Goal: Task Accomplishment & Management: Manage account settings

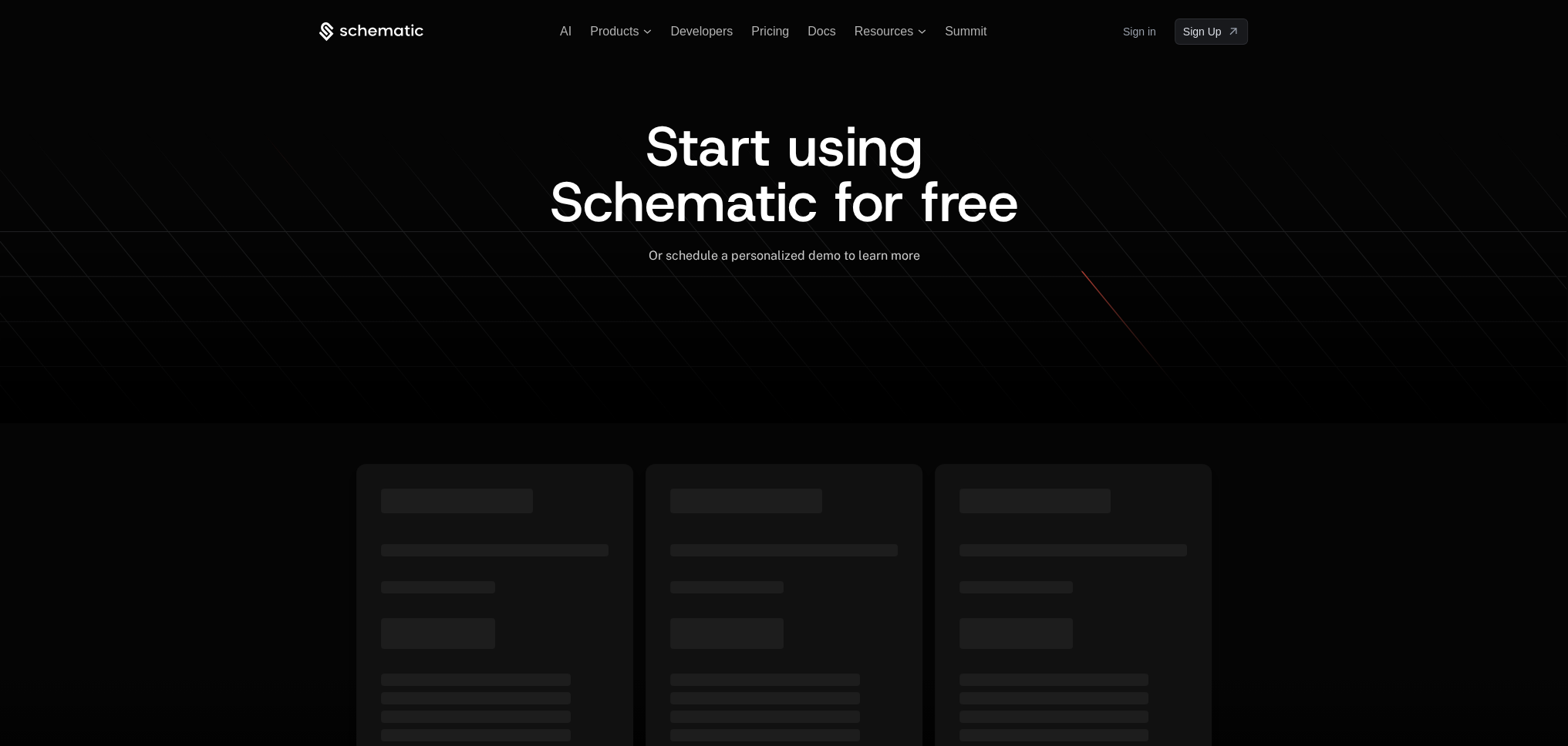
click at [1136, 34] on link "Sign in" at bounding box center [1139, 31] width 34 height 25
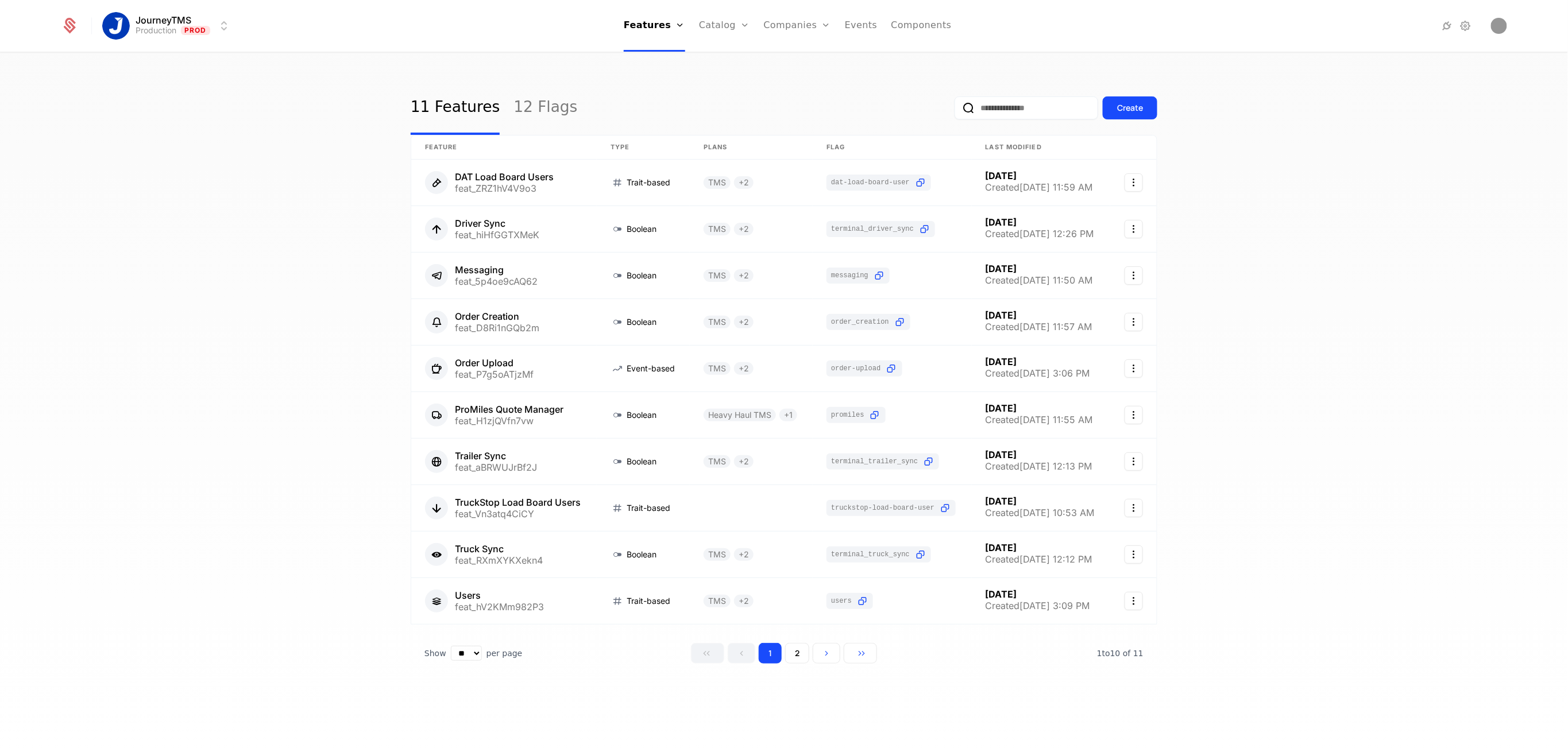
click at [723, 58] on link "Plans" at bounding box center [742, 56] width 59 height 9
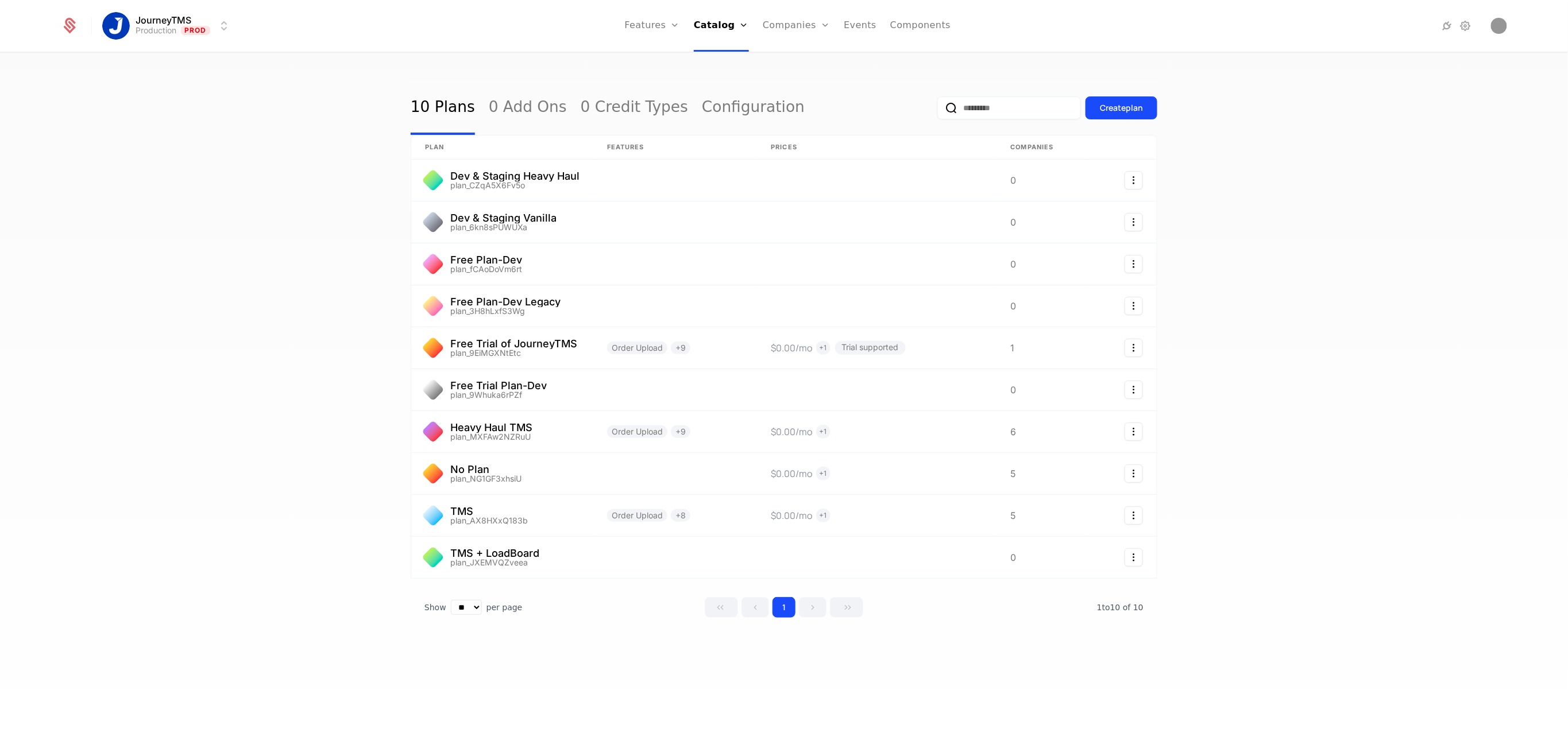
click at [802, 61] on link "Companies" at bounding box center [803, 56] width 53 height 9
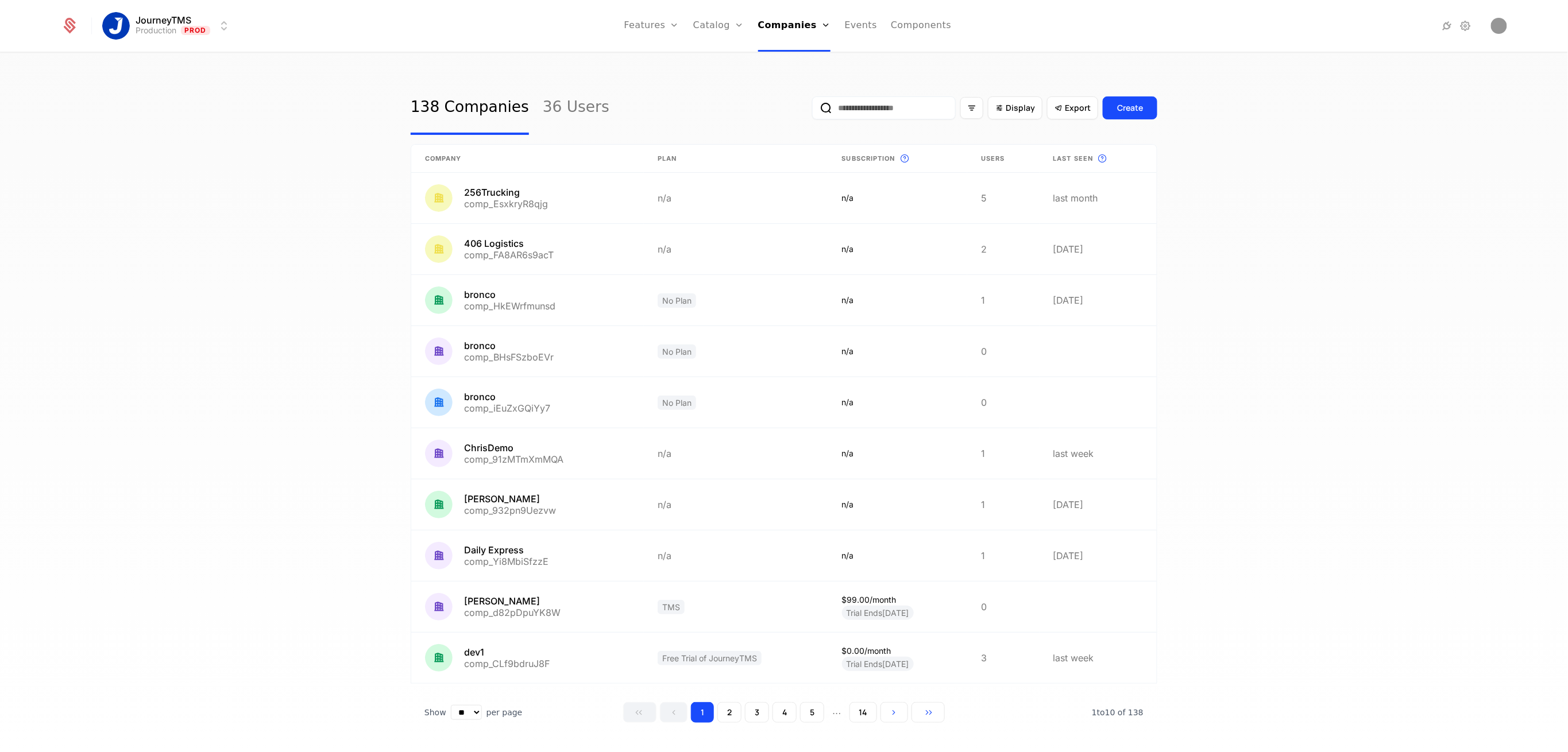
click at [868, 104] on input "email" at bounding box center [884, 108] width 143 height 23
type input "***"
click at [812, 110] on button "submit" at bounding box center [812, 110] width 0 height 0
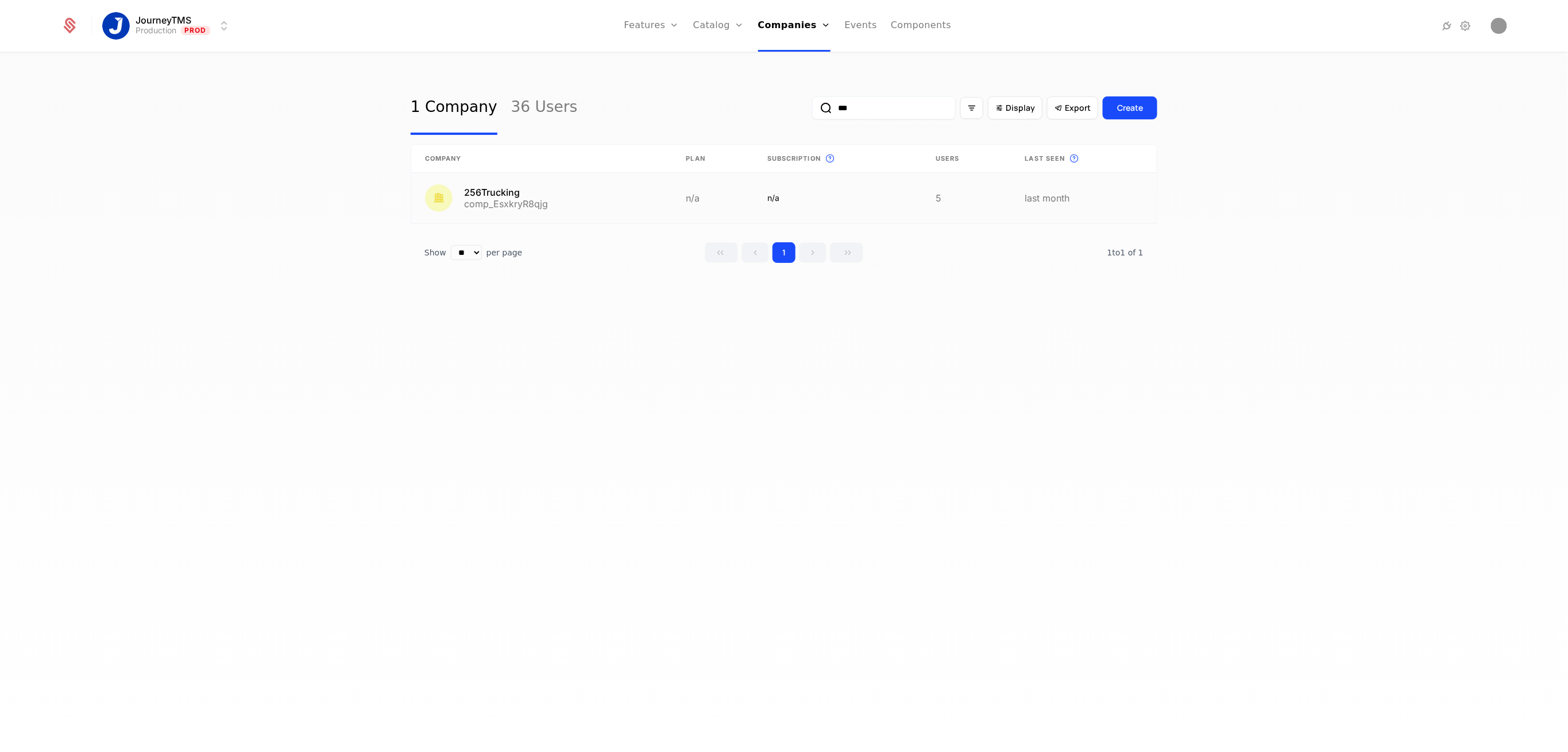
click at [551, 200] on link at bounding box center [542, 198] width 261 height 51
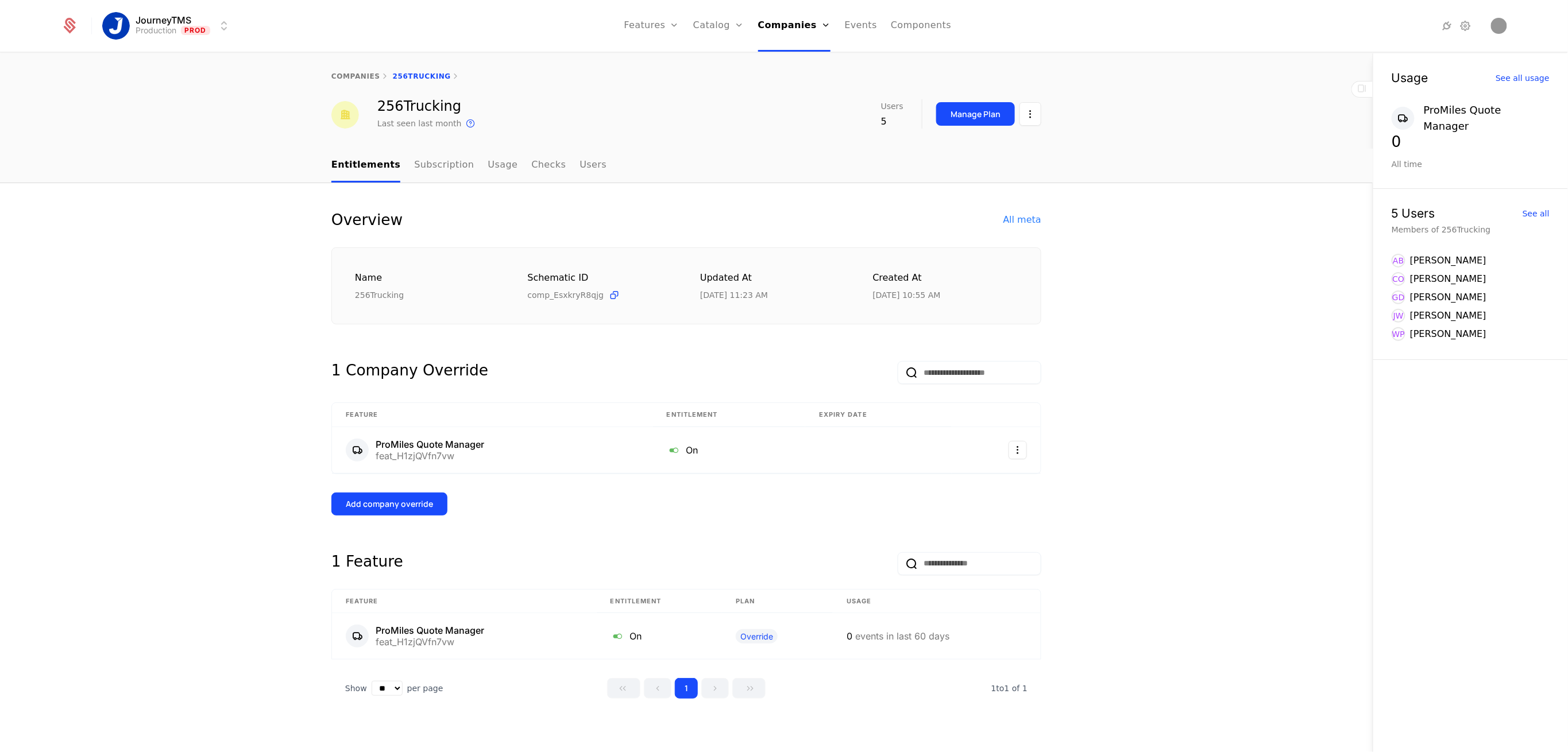
click at [426, 170] on link "Subscription" at bounding box center [444, 165] width 60 height 34
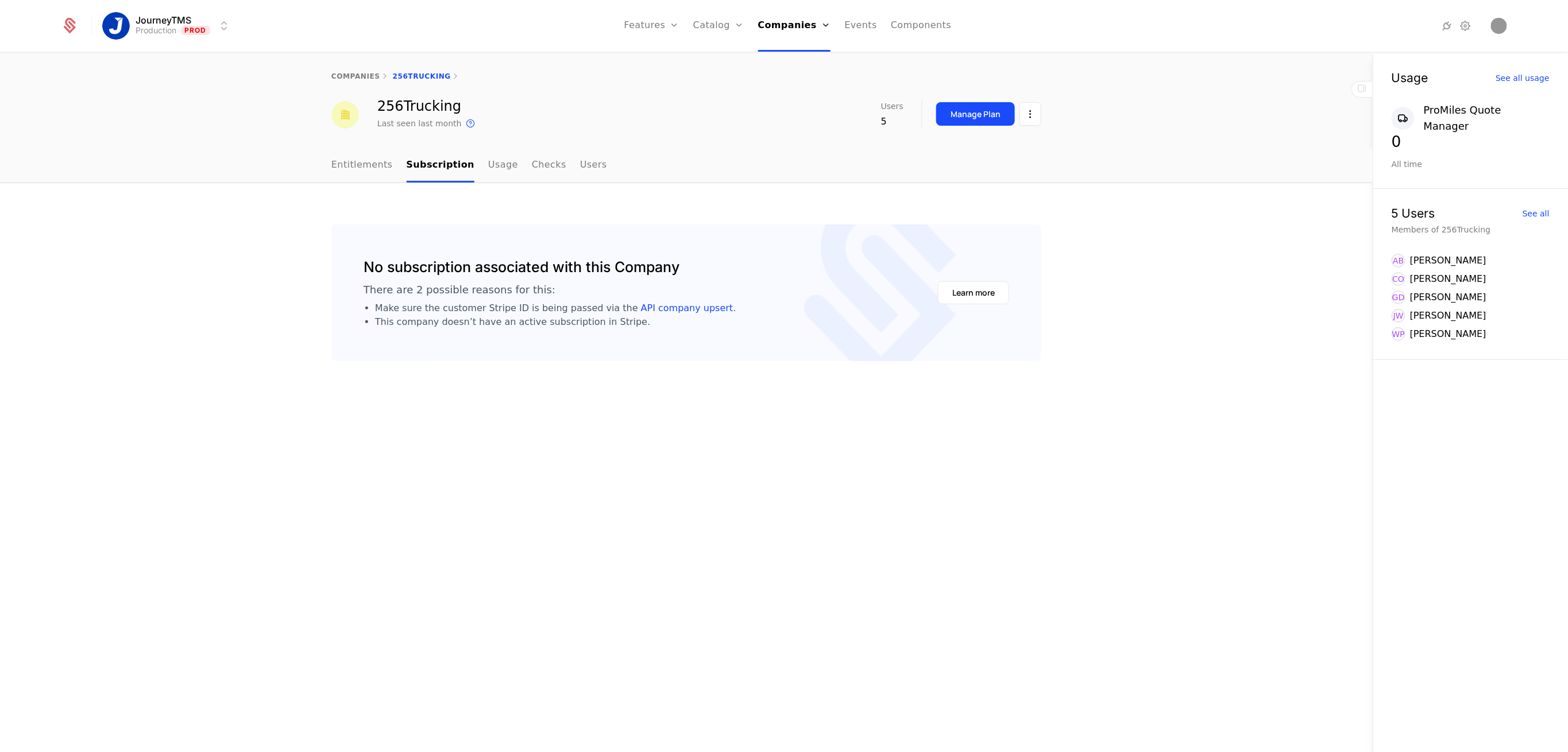
click at [987, 109] on div "Manage Plan" at bounding box center [976, 115] width 50 height 12
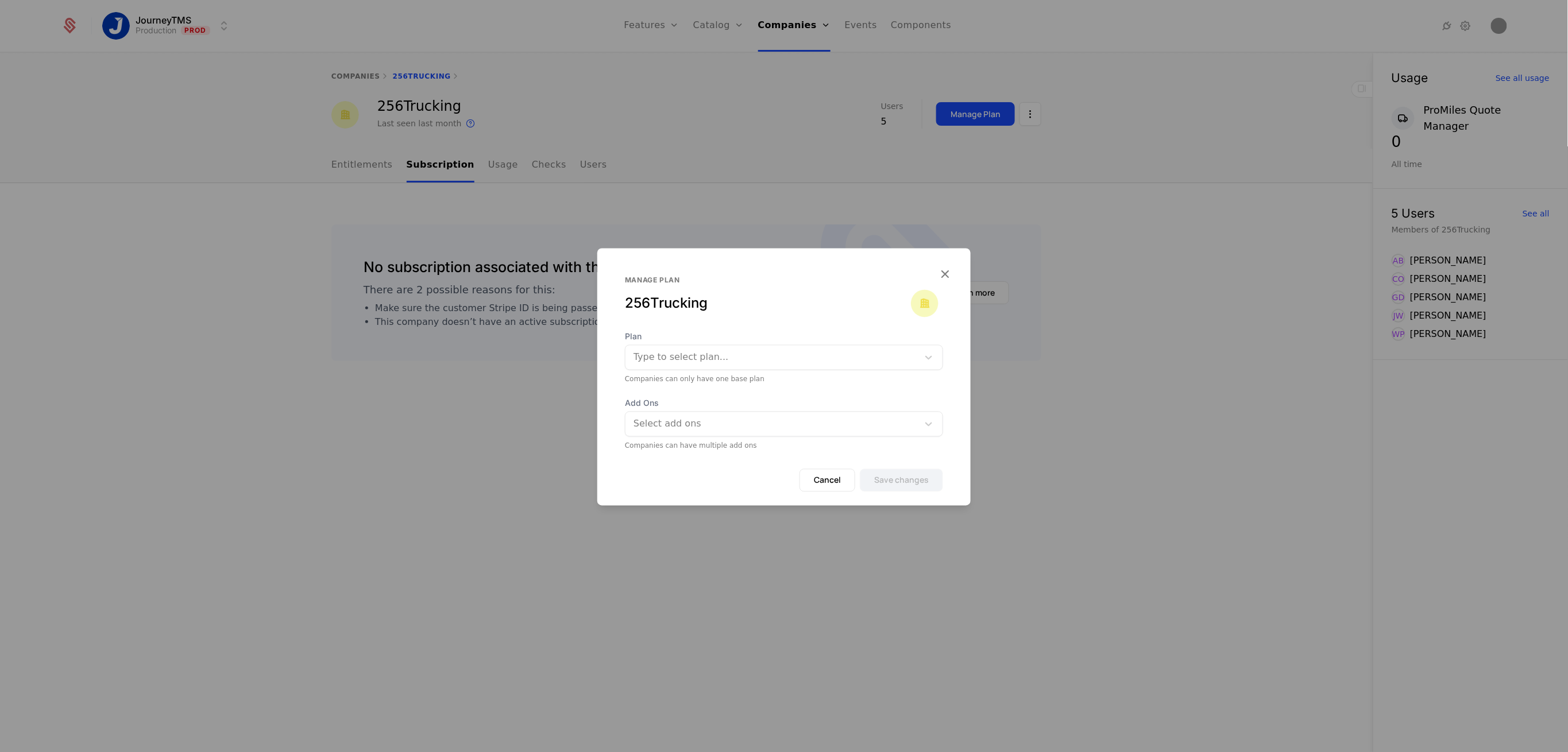
click at [730, 353] on div at bounding box center [772, 357] width 277 height 16
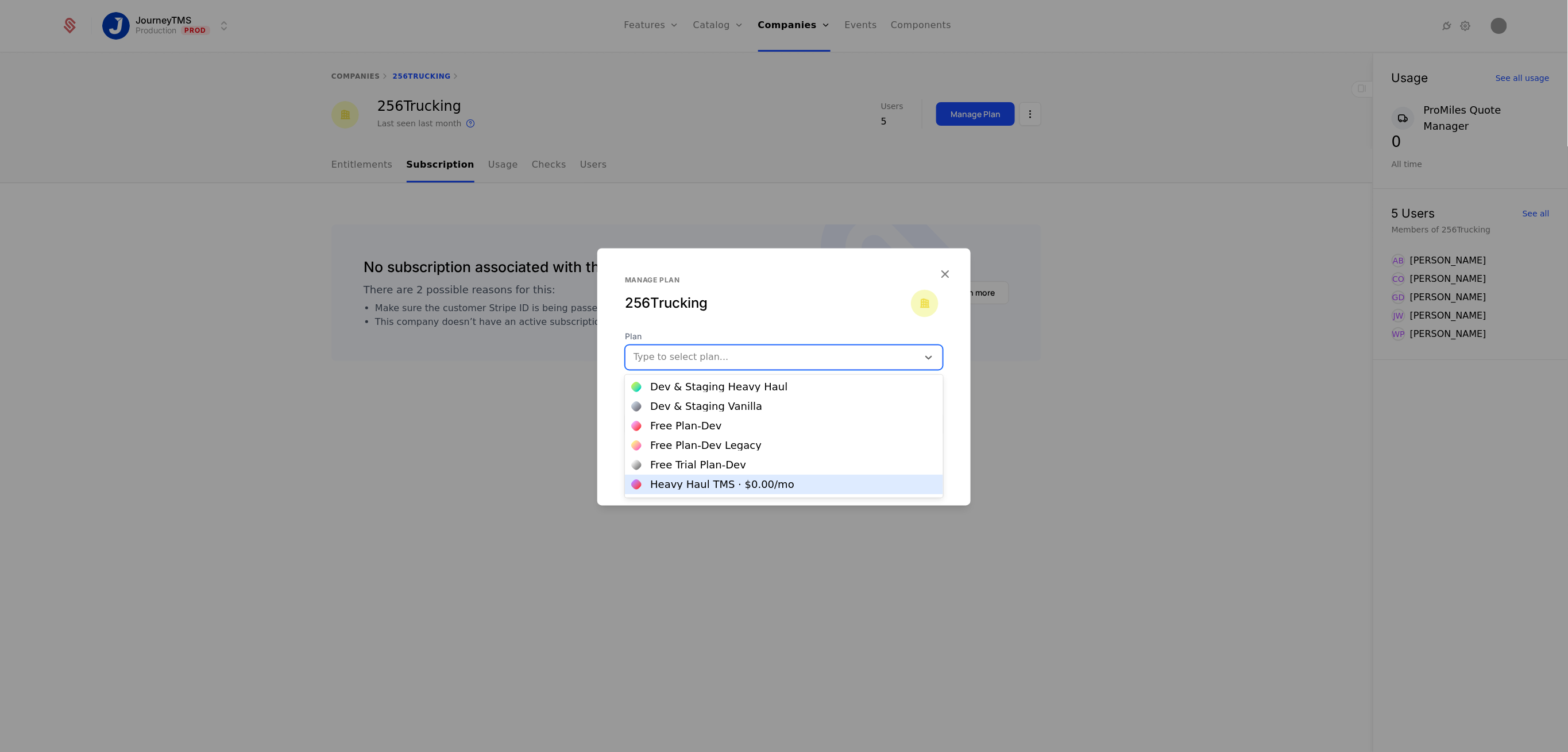
scroll to position [57, 0]
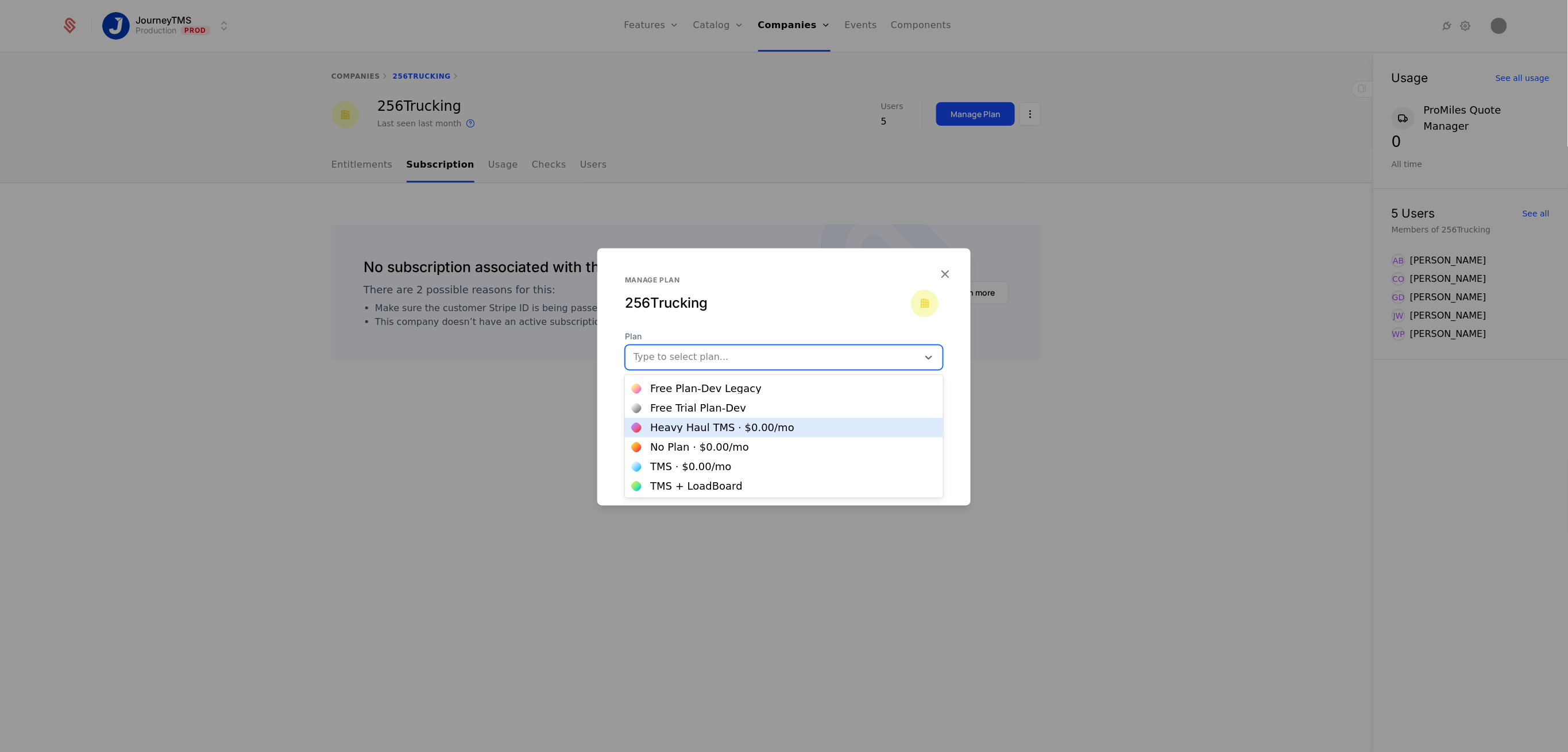
click at [804, 429] on div "Heavy Haul TMS · $0.00 /mo" at bounding box center [784, 428] width 305 height 10
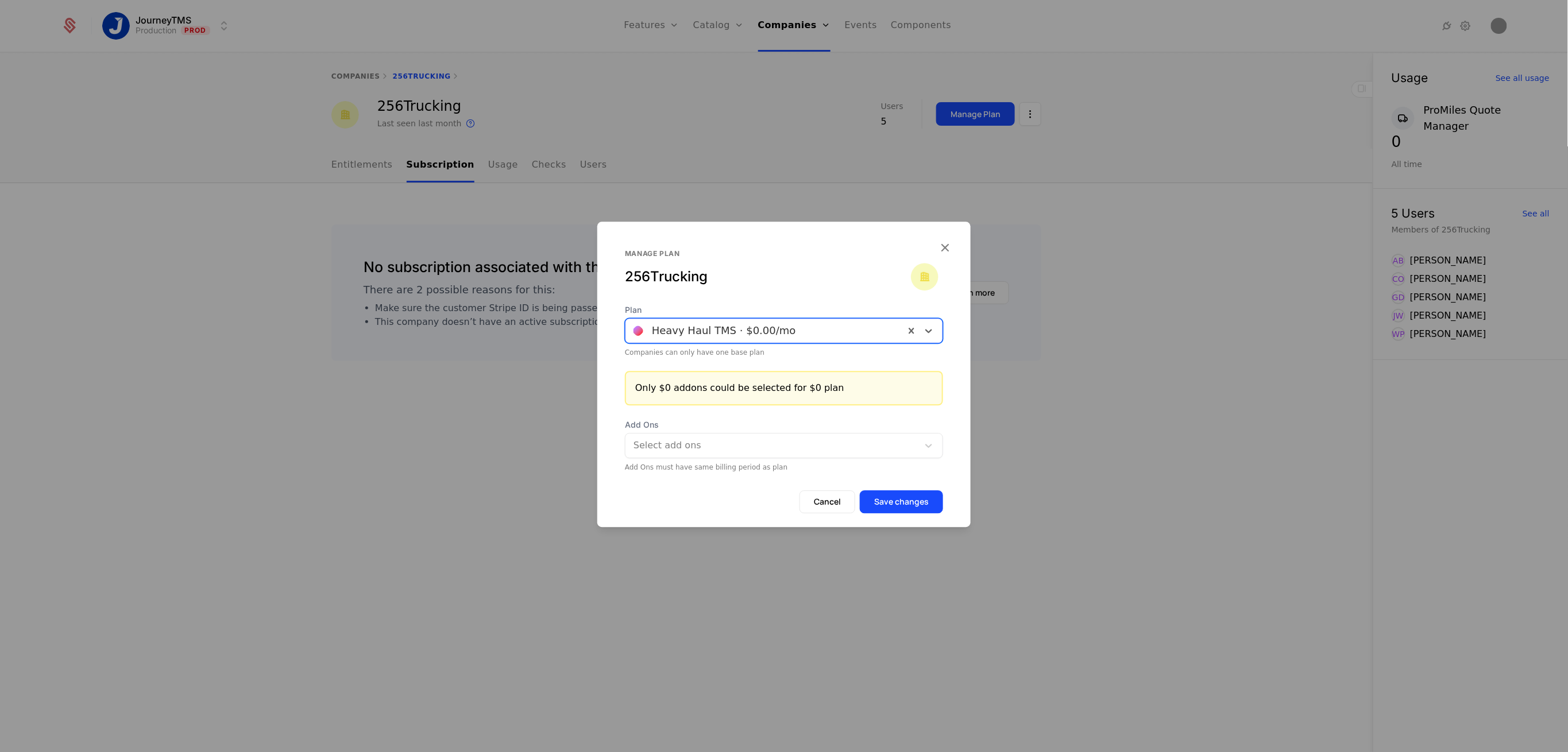
click at [770, 450] on div at bounding box center [772, 445] width 279 height 16
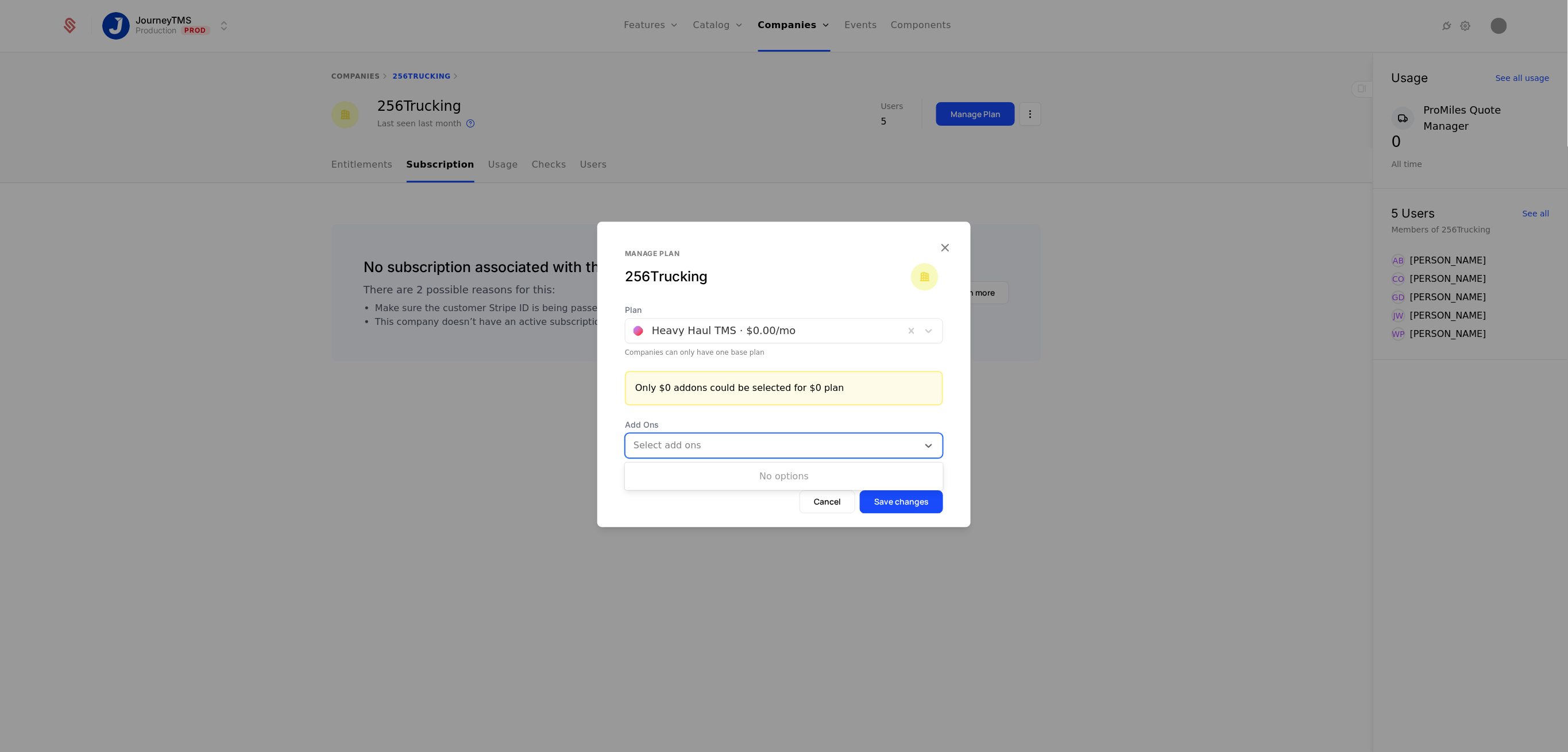
click at [774, 449] on div at bounding box center [772, 445] width 279 height 16
click at [894, 496] on button "Save changes" at bounding box center [901, 502] width 83 height 23
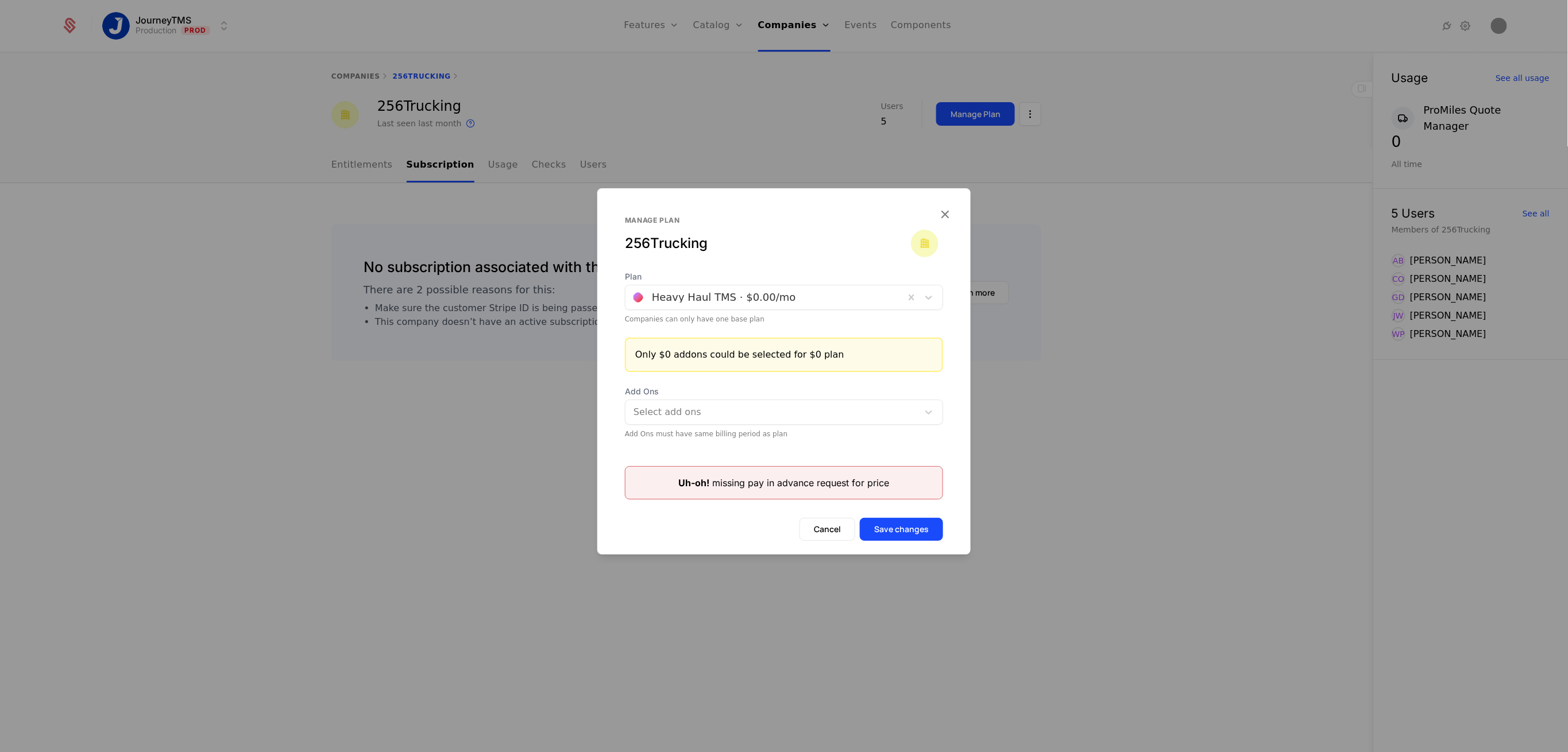
click at [944, 215] on icon "button" at bounding box center [944, 214] width 15 height 15
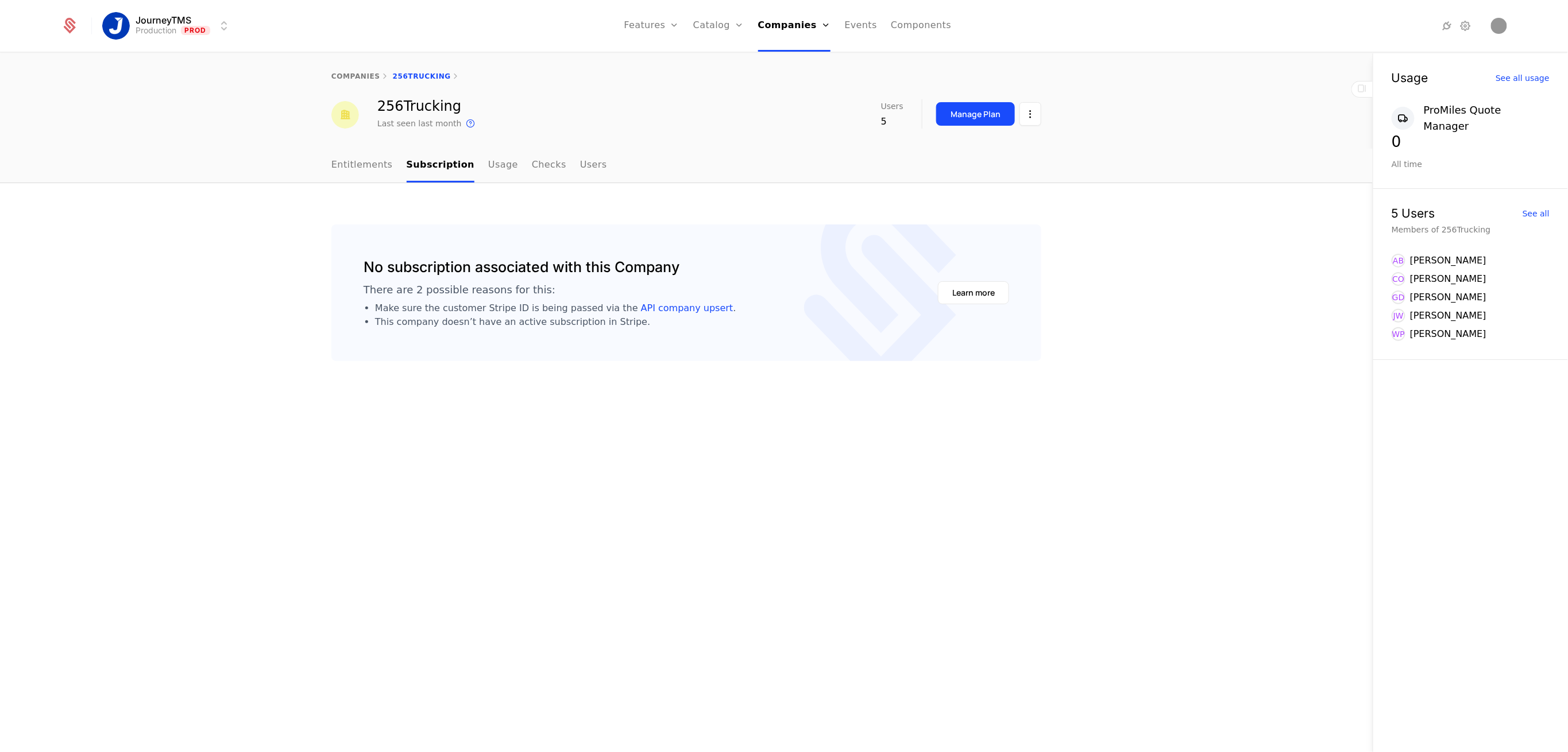
click at [369, 168] on link "Entitlements" at bounding box center [362, 165] width 61 height 34
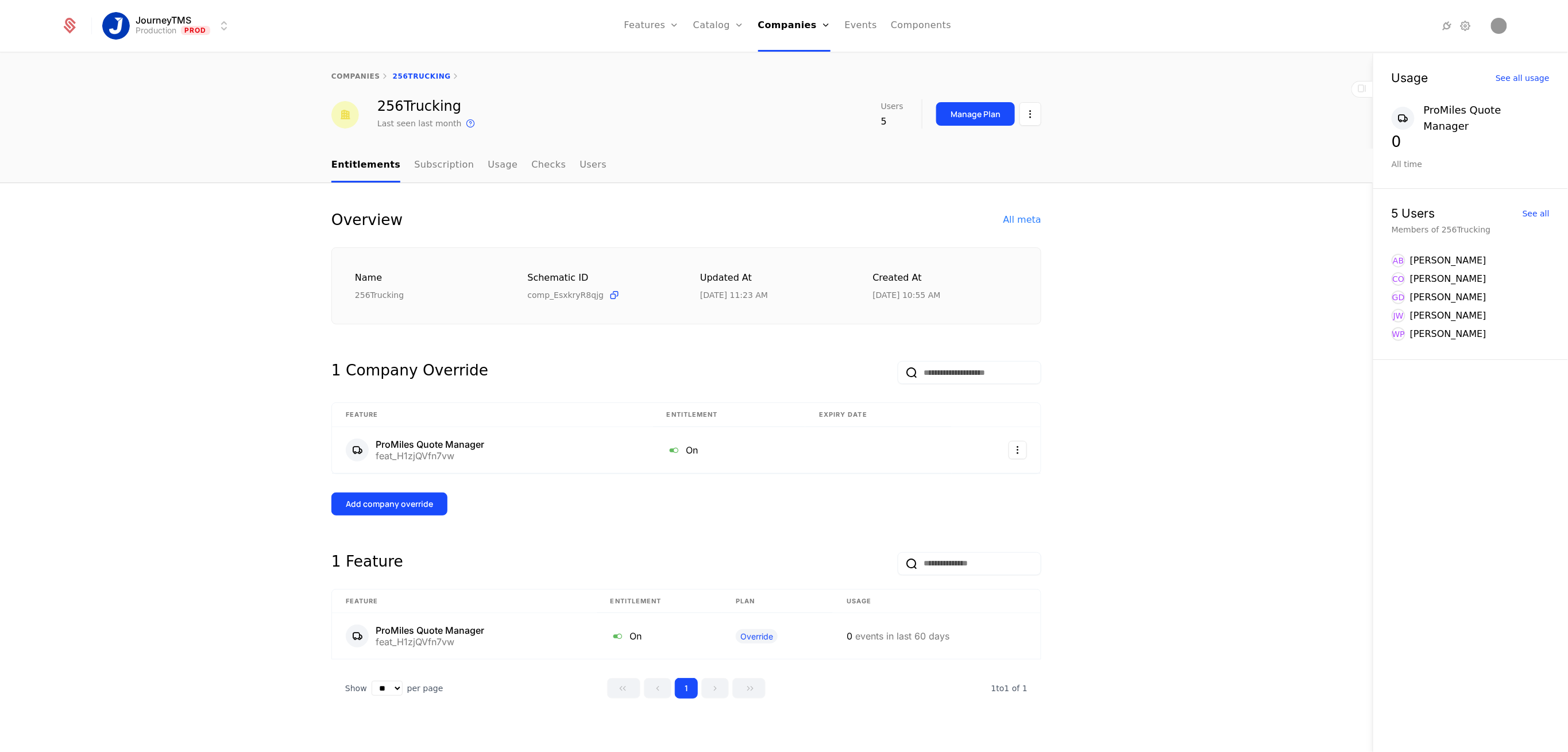
click at [579, 165] on link "Users" at bounding box center [593, 165] width 27 height 34
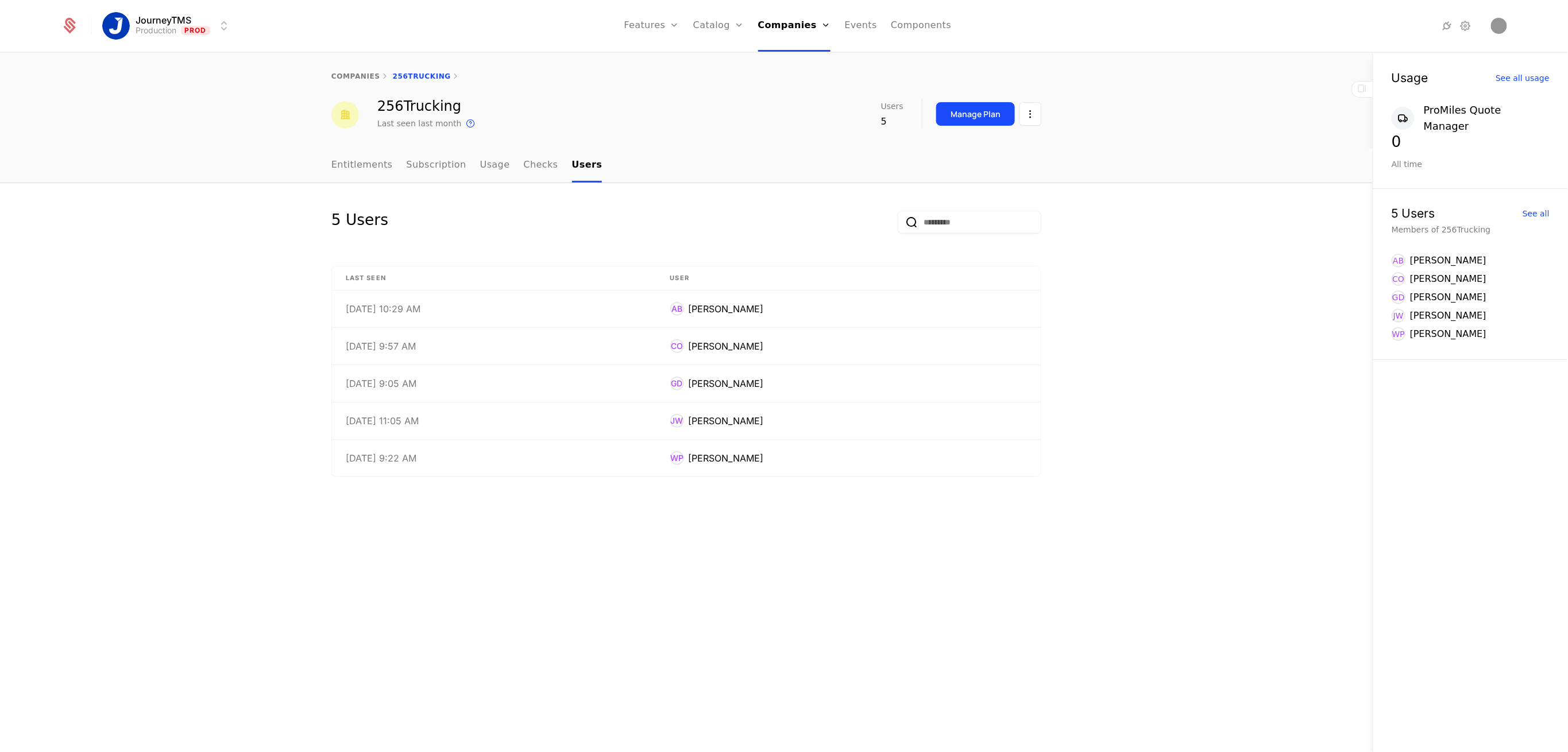
click at [349, 161] on link "Entitlements" at bounding box center [362, 165] width 61 height 34
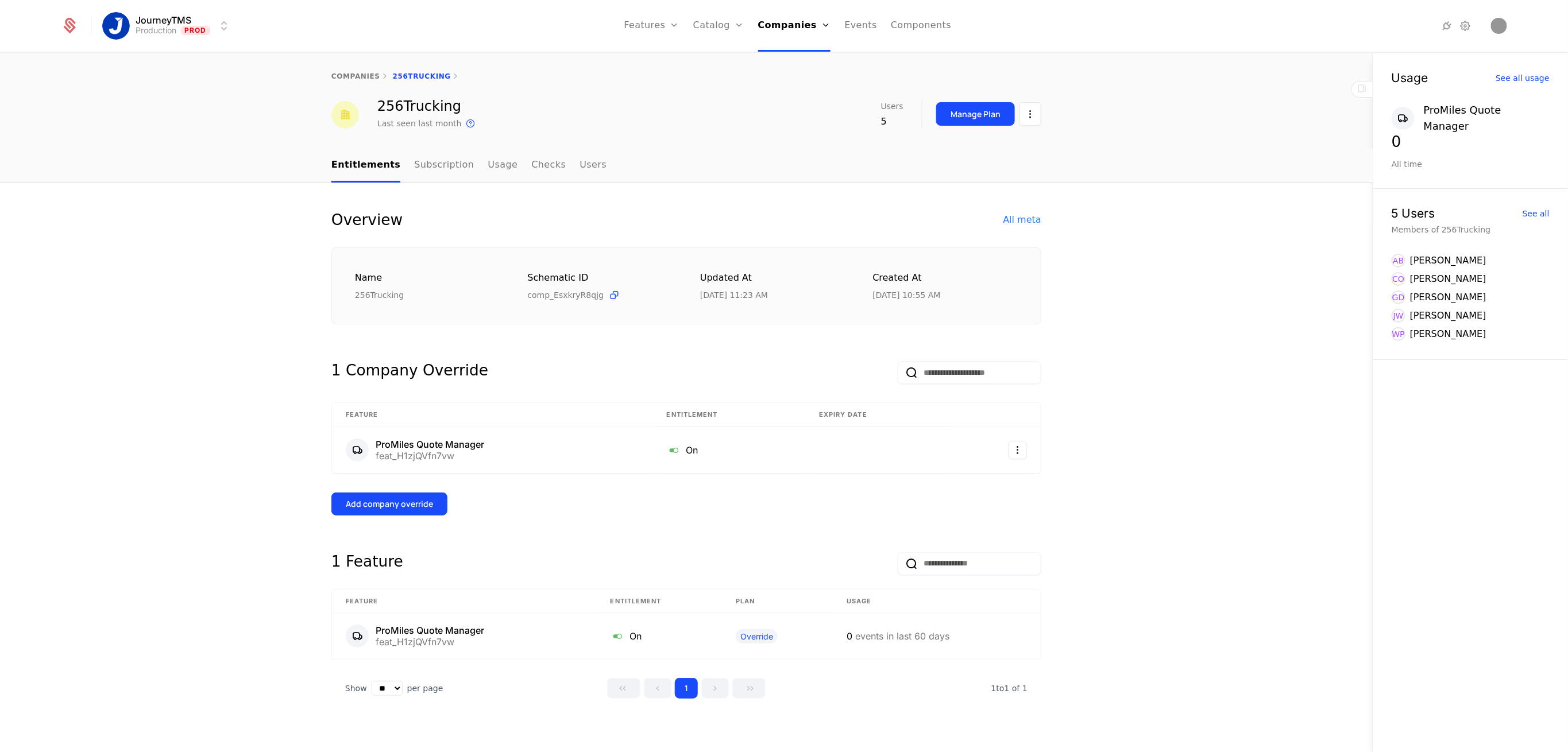
click at [356, 511] on button "Add company override" at bounding box center [389, 504] width 116 height 23
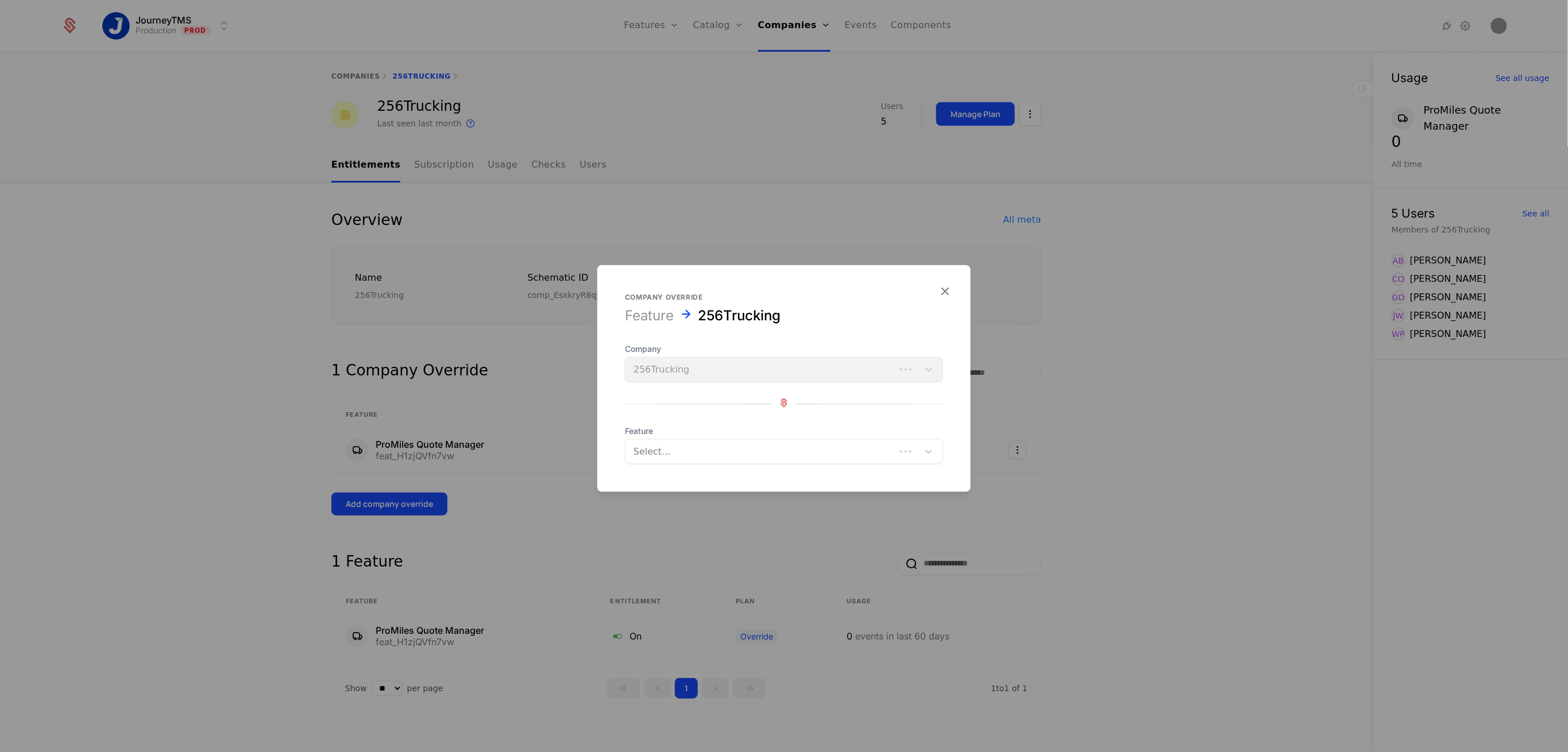
click at [695, 452] on div at bounding box center [761, 452] width 254 height 16
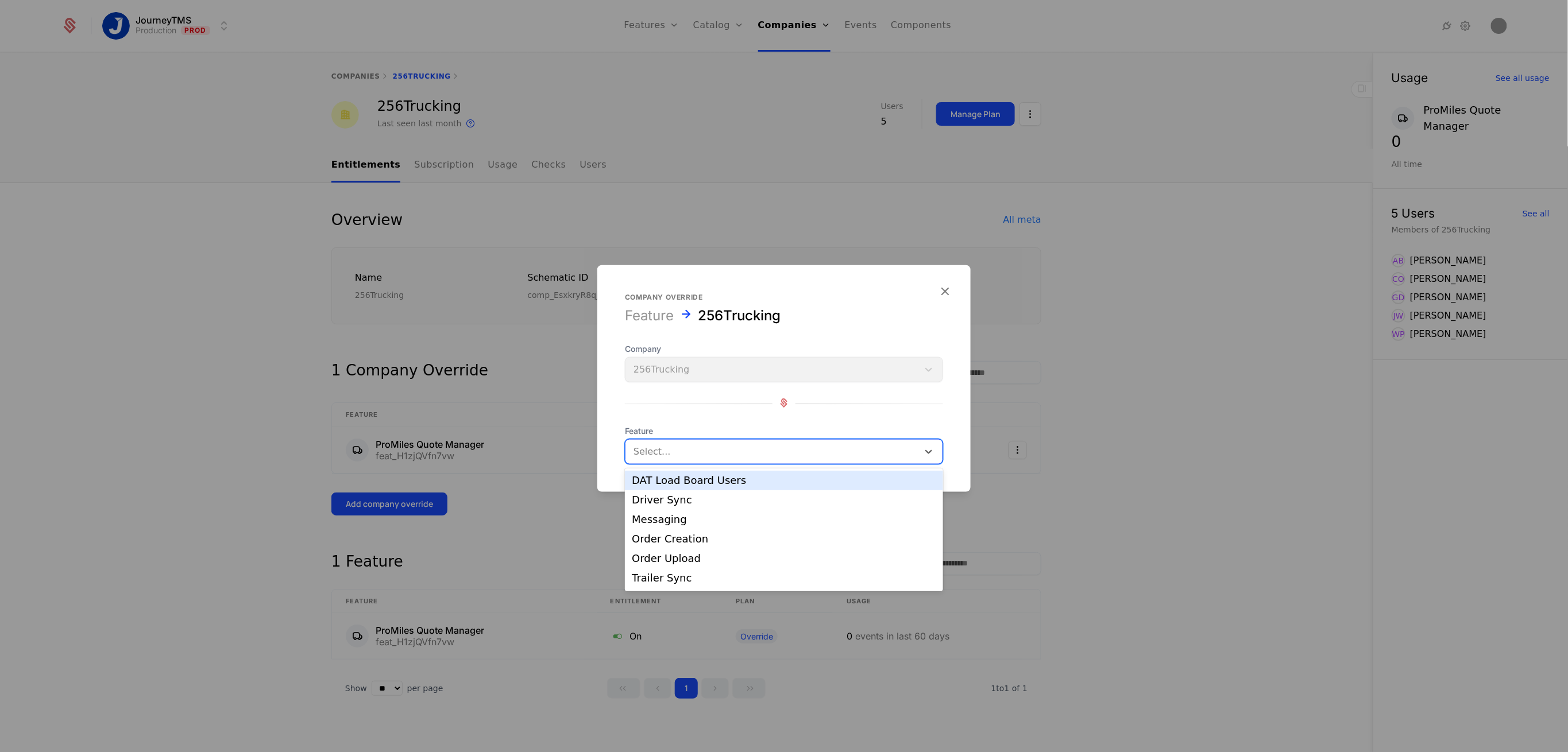
click at [717, 484] on div "DAT Load Board Users" at bounding box center [784, 481] width 305 height 10
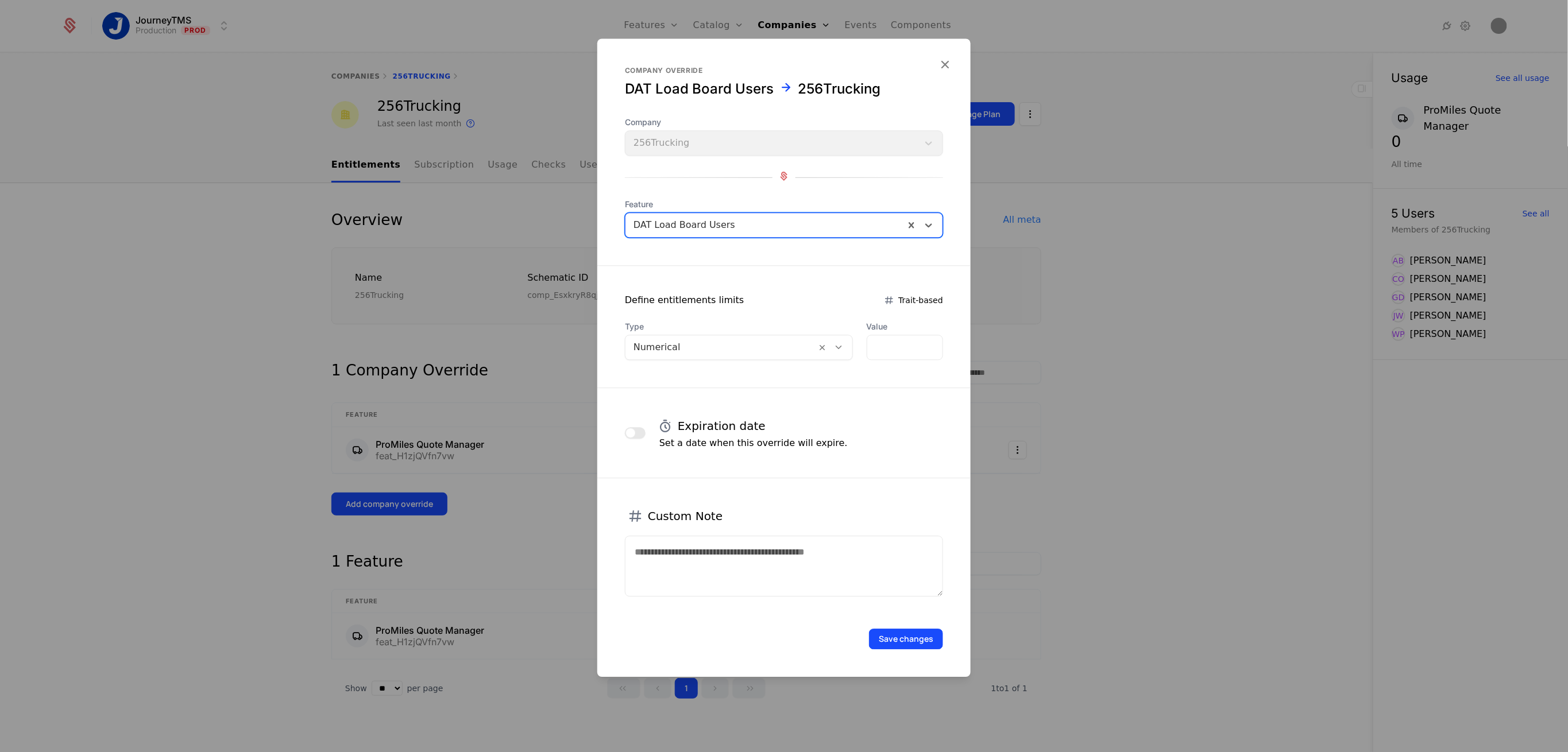
click at [636, 431] on button "button" at bounding box center [635, 433] width 20 height 12
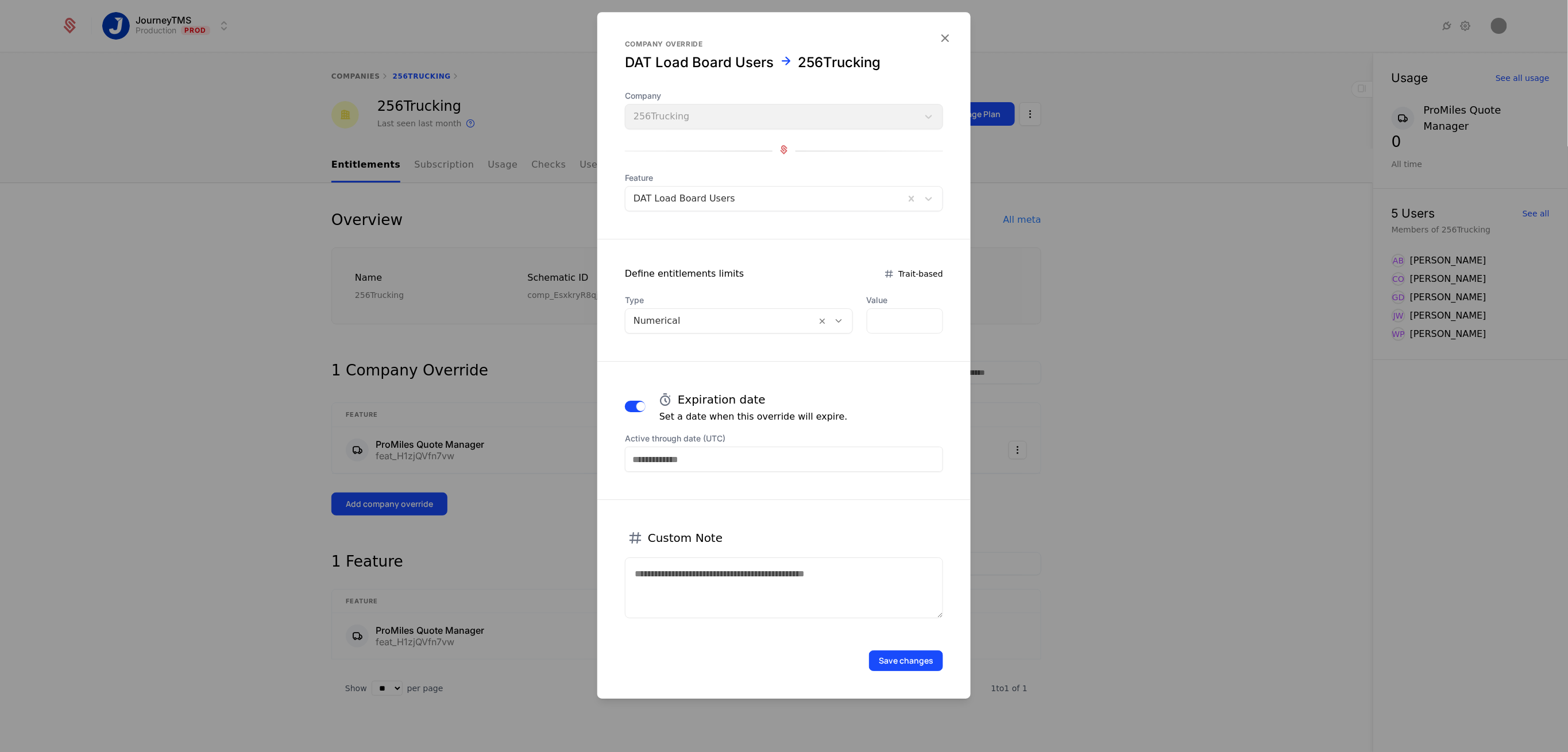
click at [706, 456] on input "Active through date (UTC)" at bounding box center [784, 459] width 318 height 25
click at [857, 292] on icon "Choose Date" at bounding box center [858, 296] width 12 height 12
click at [715, 276] on icon "Choose Date" at bounding box center [710, 276] width 12 height 12
click at [830, 418] on div "31" at bounding box center [830, 420] width 24 height 19
type input "**********"
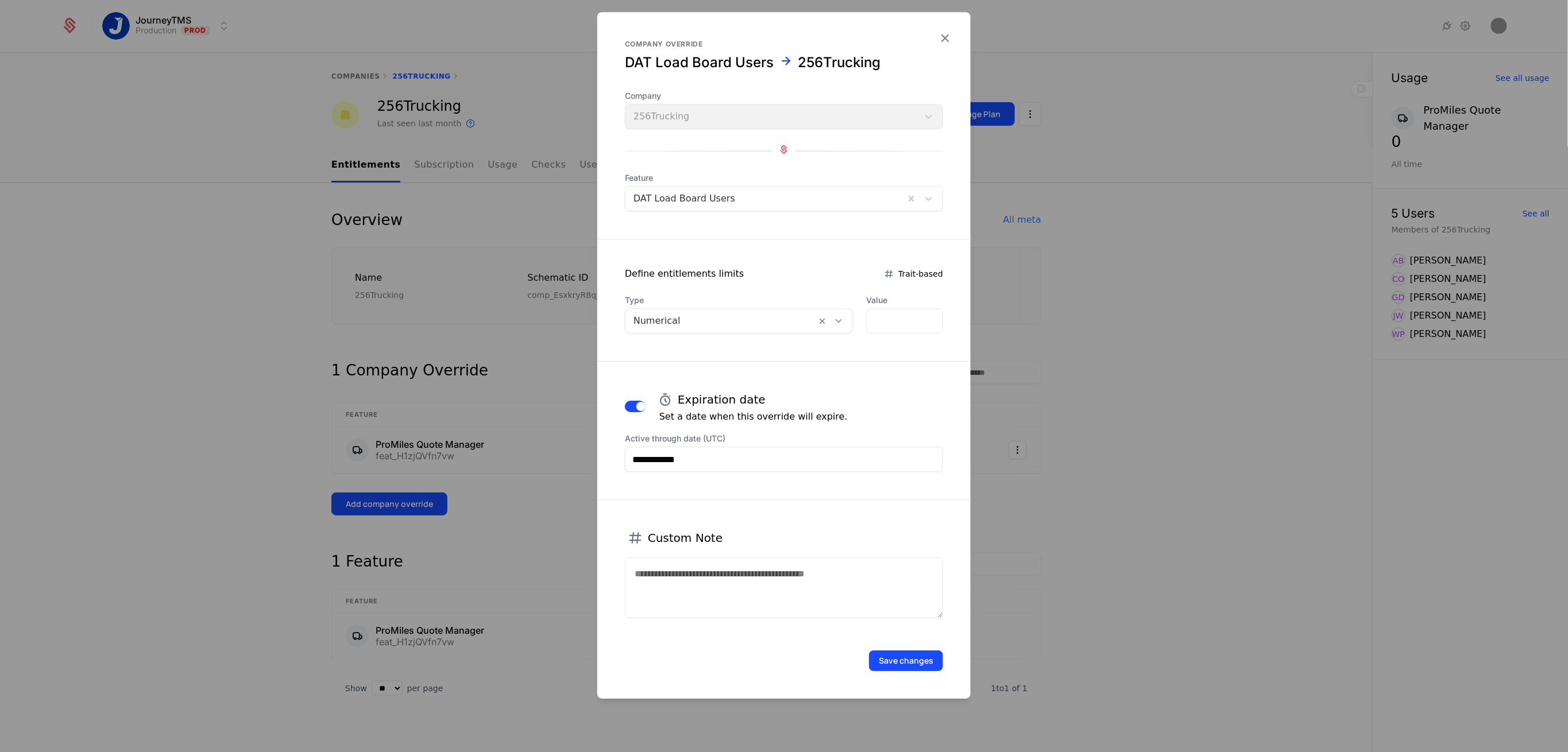
click at [909, 656] on button "Save changes" at bounding box center [906, 661] width 74 height 20
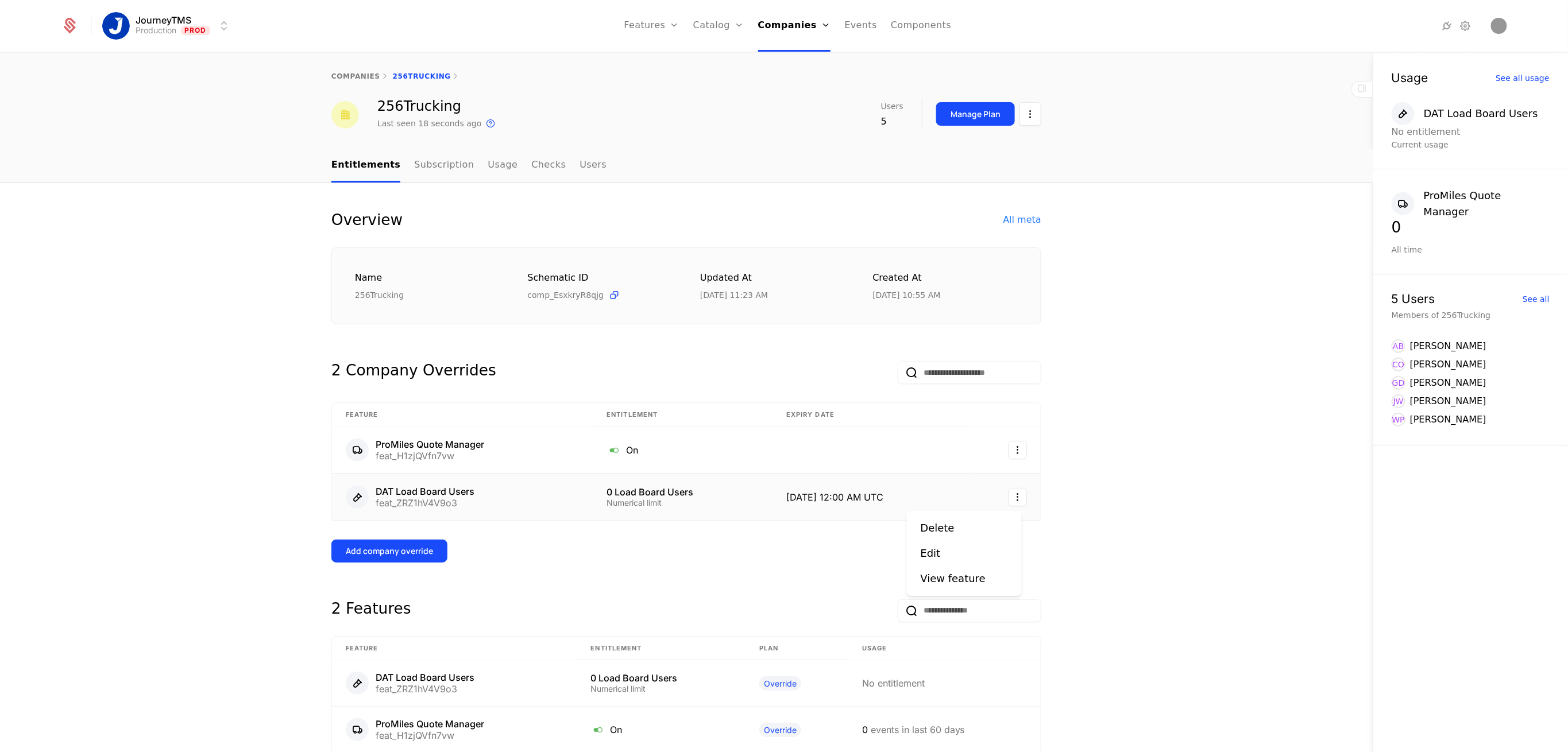
click at [1007, 488] on html "JourneyTMS Production Prod Features Features Flags Catalog Plans Add Ons Credit…" at bounding box center [784, 376] width 1568 height 752
click at [935, 550] on div "Edit" at bounding box center [930, 553] width 20 height 16
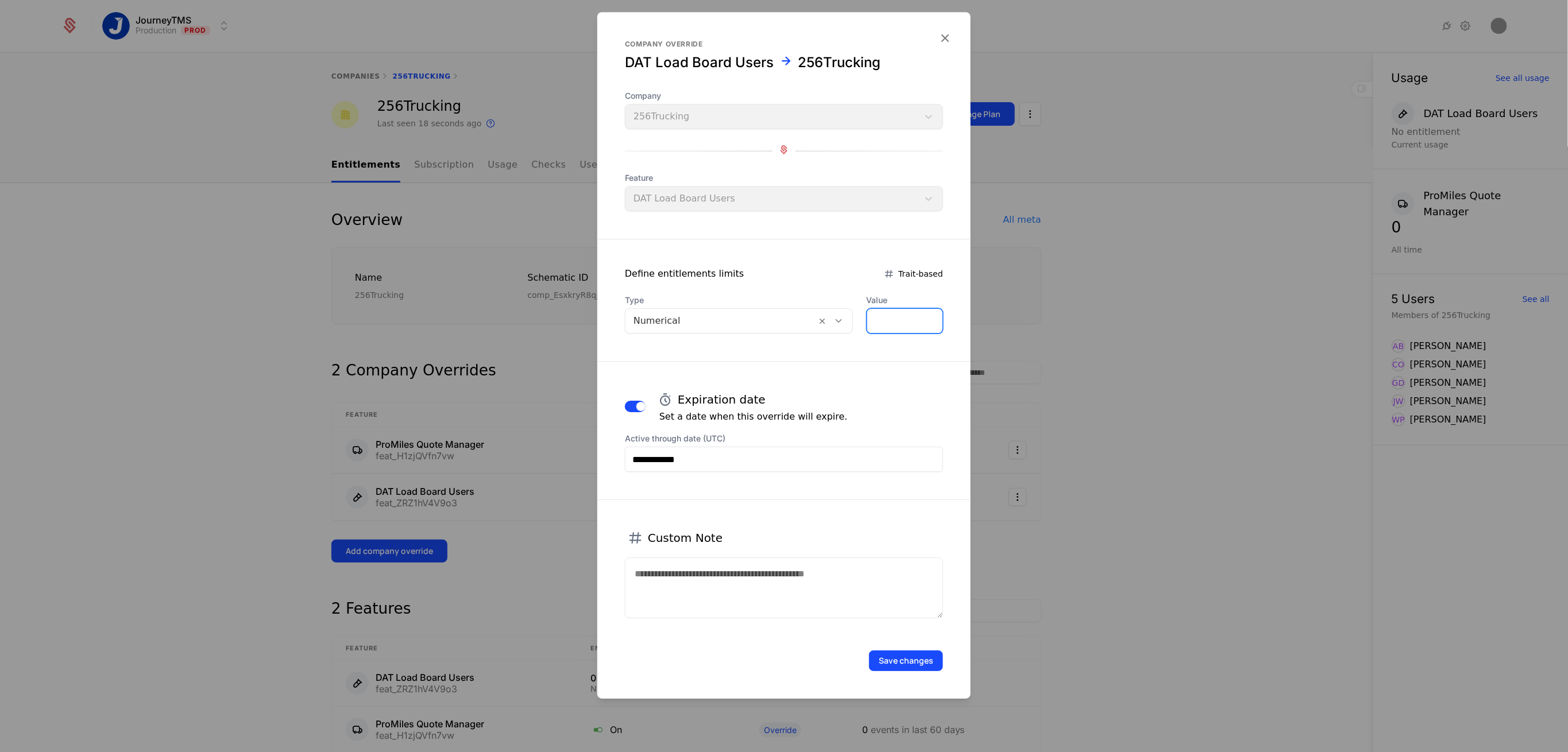
click at [877, 321] on input "*" at bounding box center [905, 321] width 76 height 24
type input "*"
click at [812, 351] on form "**********" at bounding box center [784, 355] width 373 height 687
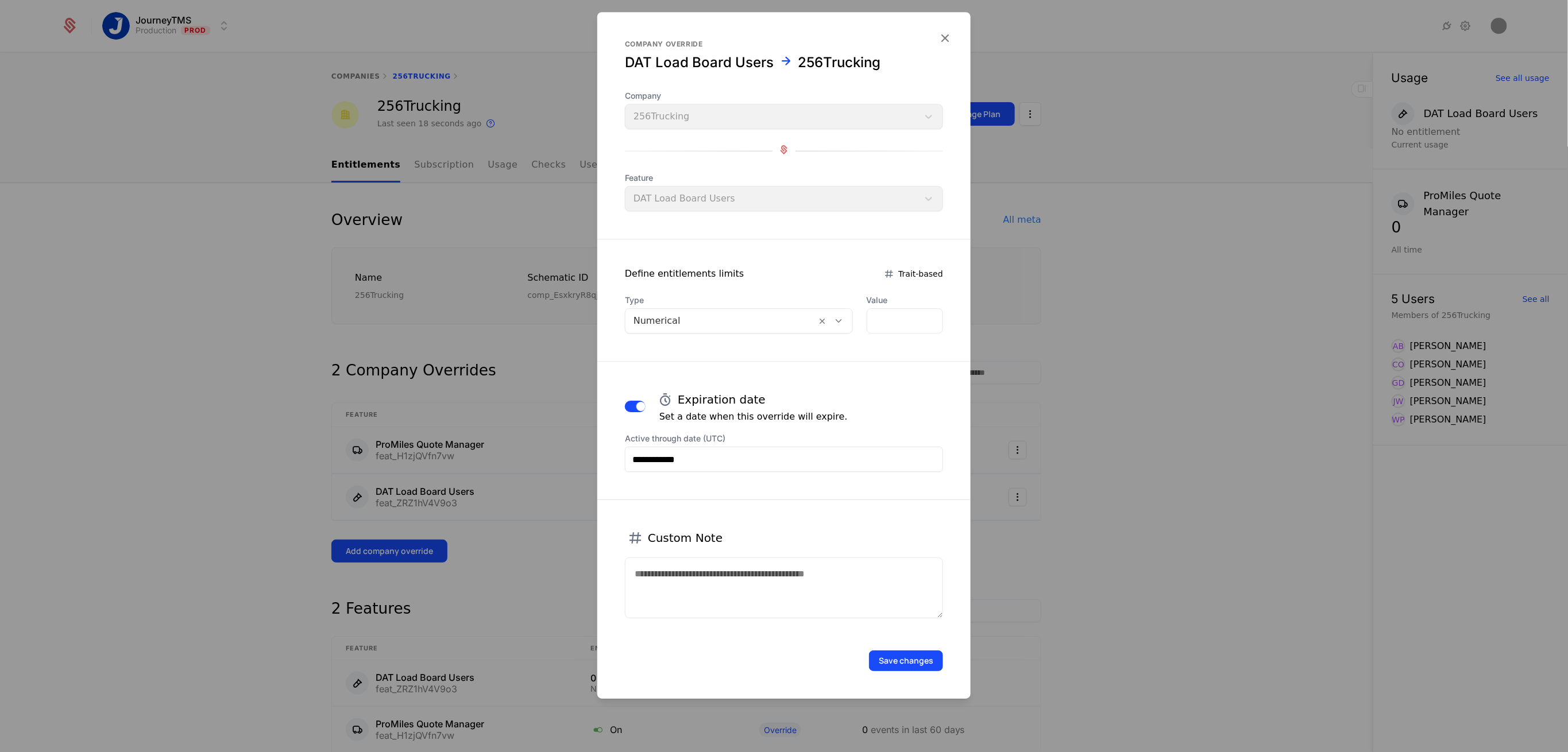
click at [891, 661] on button "Save changes" at bounding box center [906, 661] width 74 height 20
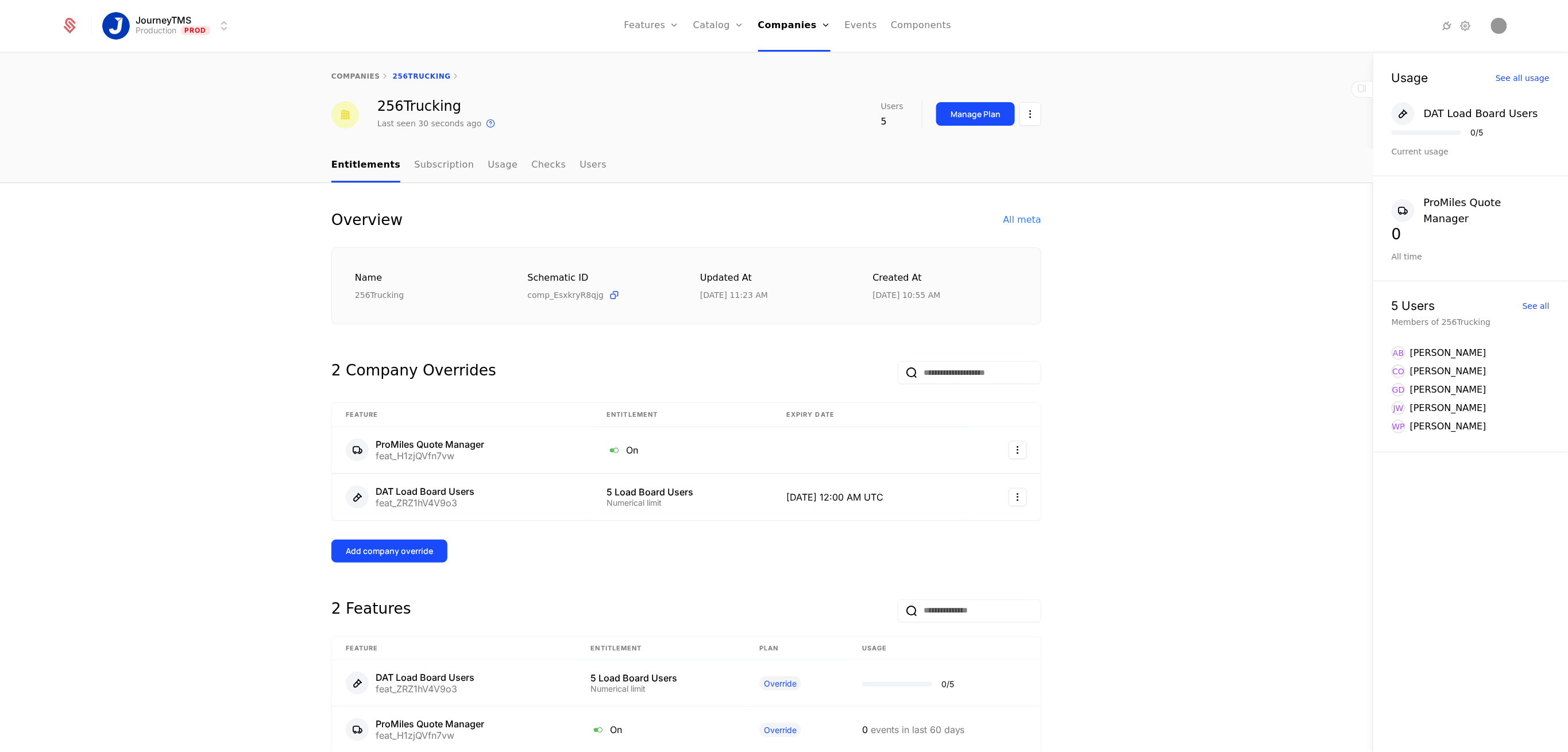
click at [401, 559] on button "Add company override" at bounding box center [389, 551] width 116 height 23
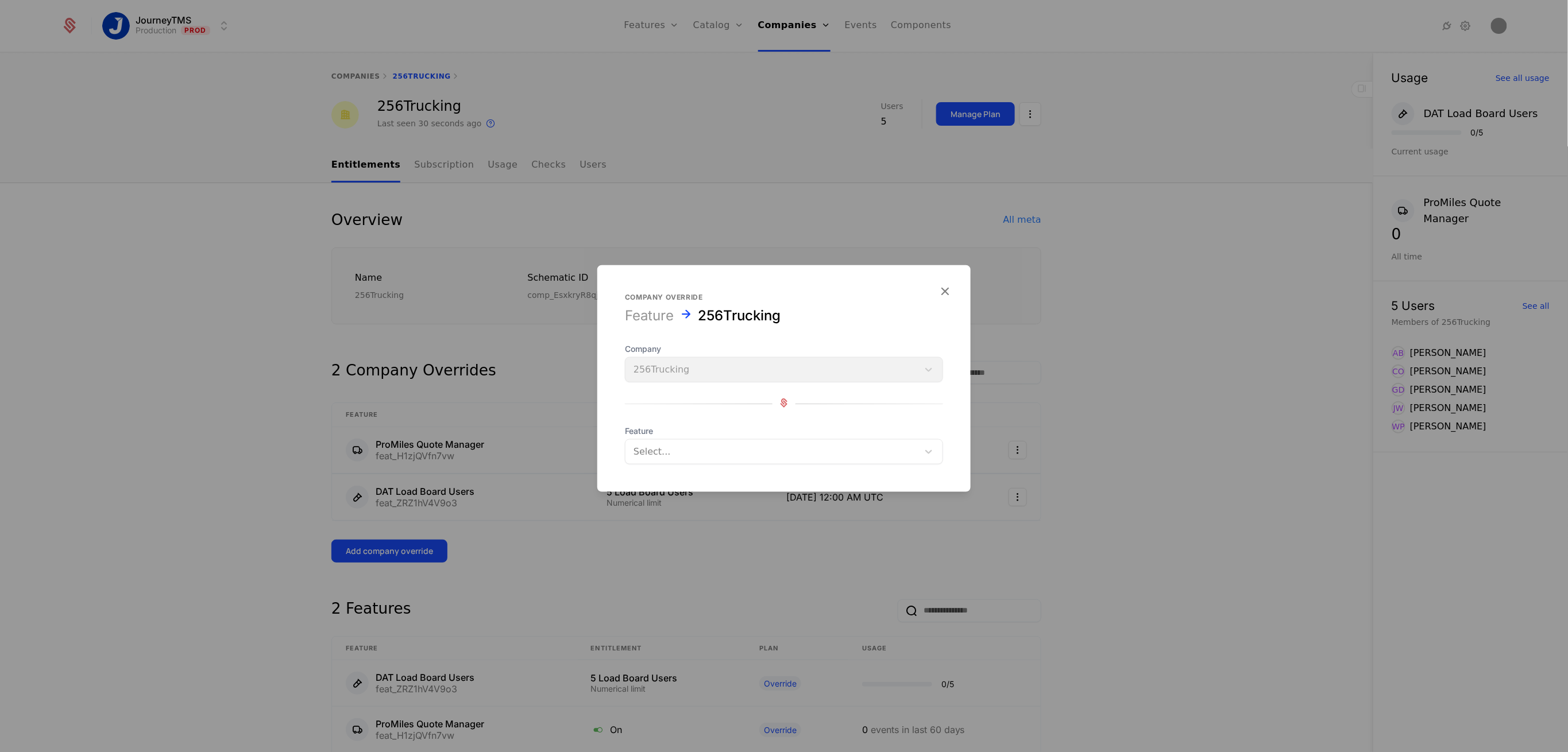
click at [664, 450] on div at bounding box center [772, 452] width 277 height 16
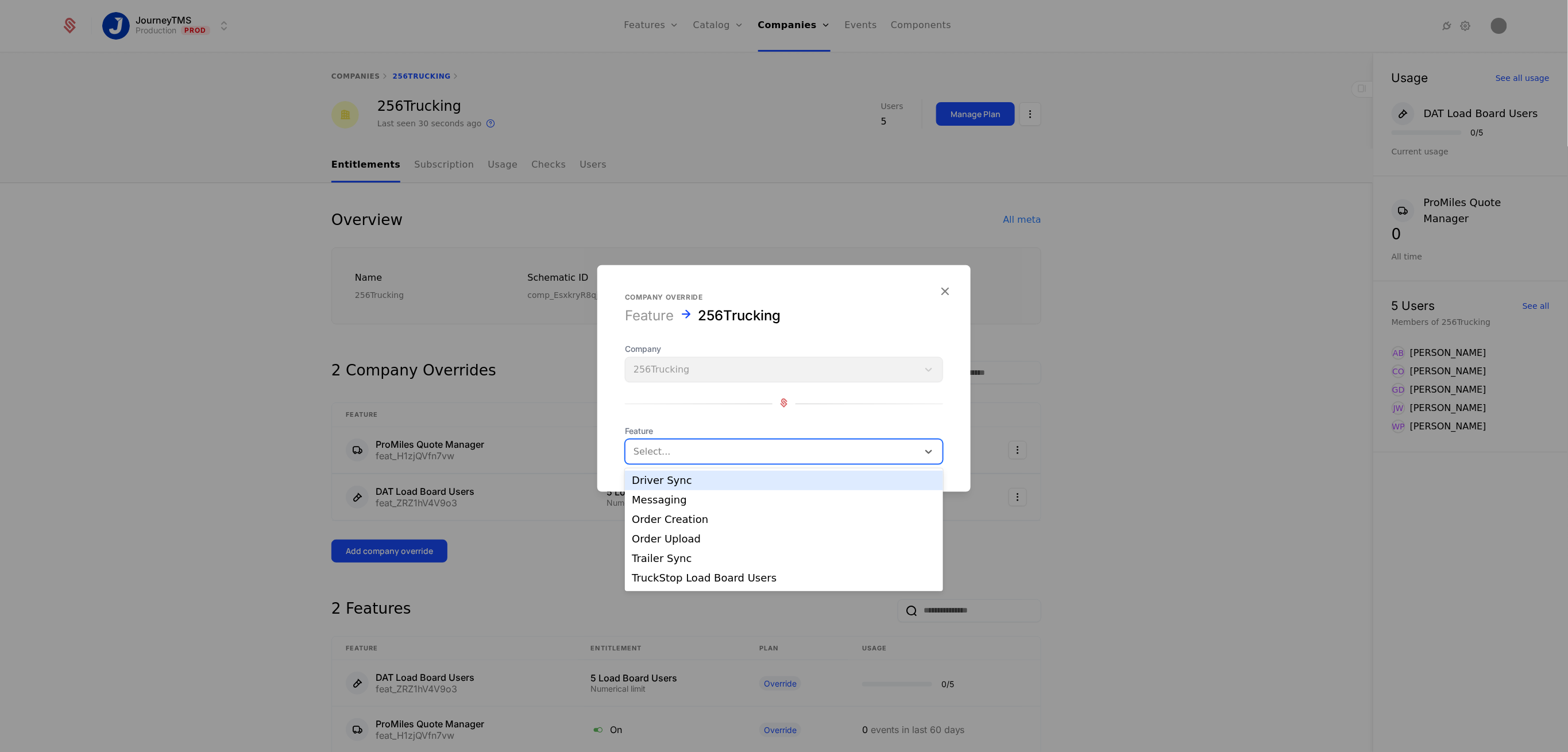
click at [660, 476] on div "Driver Sync" at bounding box center [784, 481] width 305 height 10
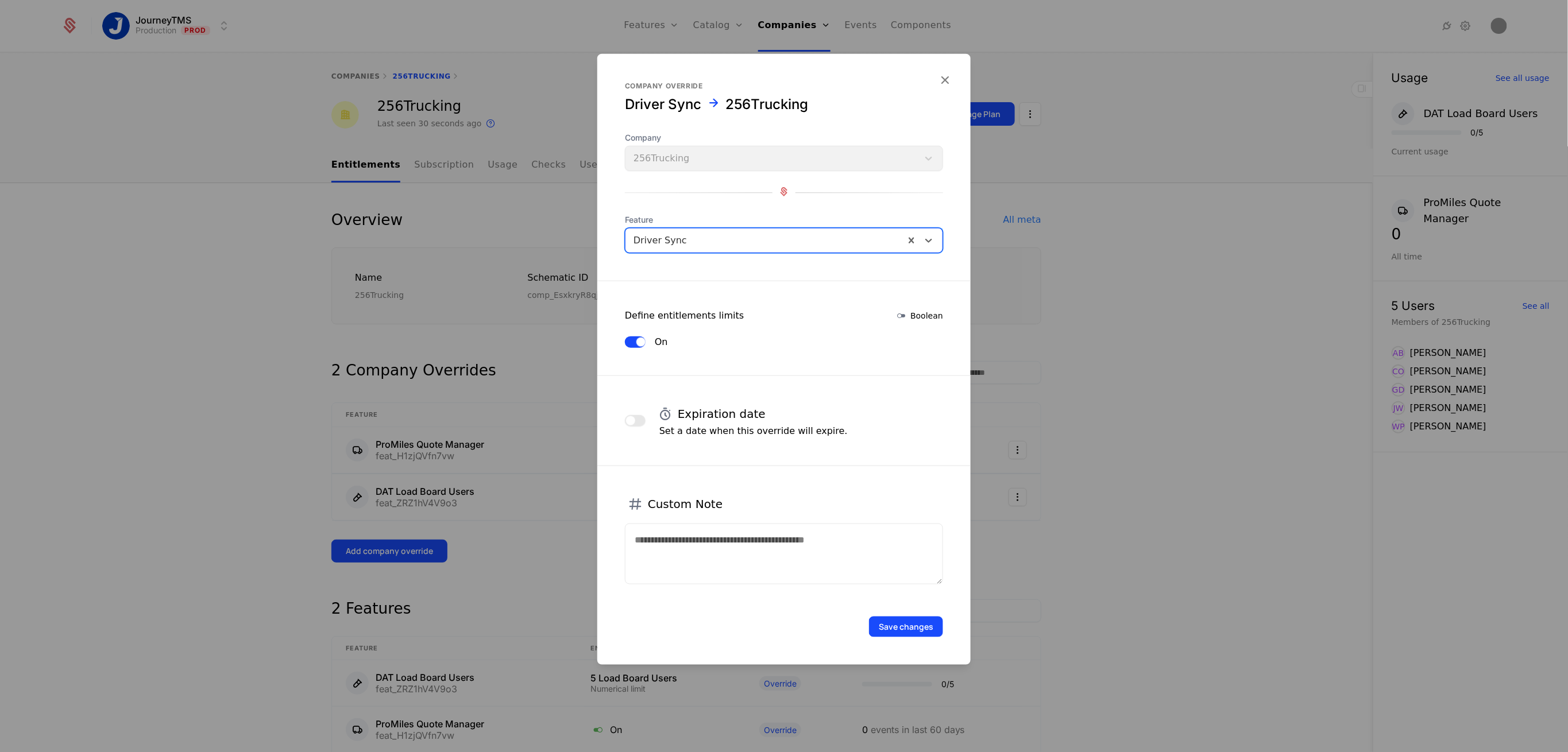
click at [638, 417] on button "button" at bounding box center [635, 421] width 20 height 12
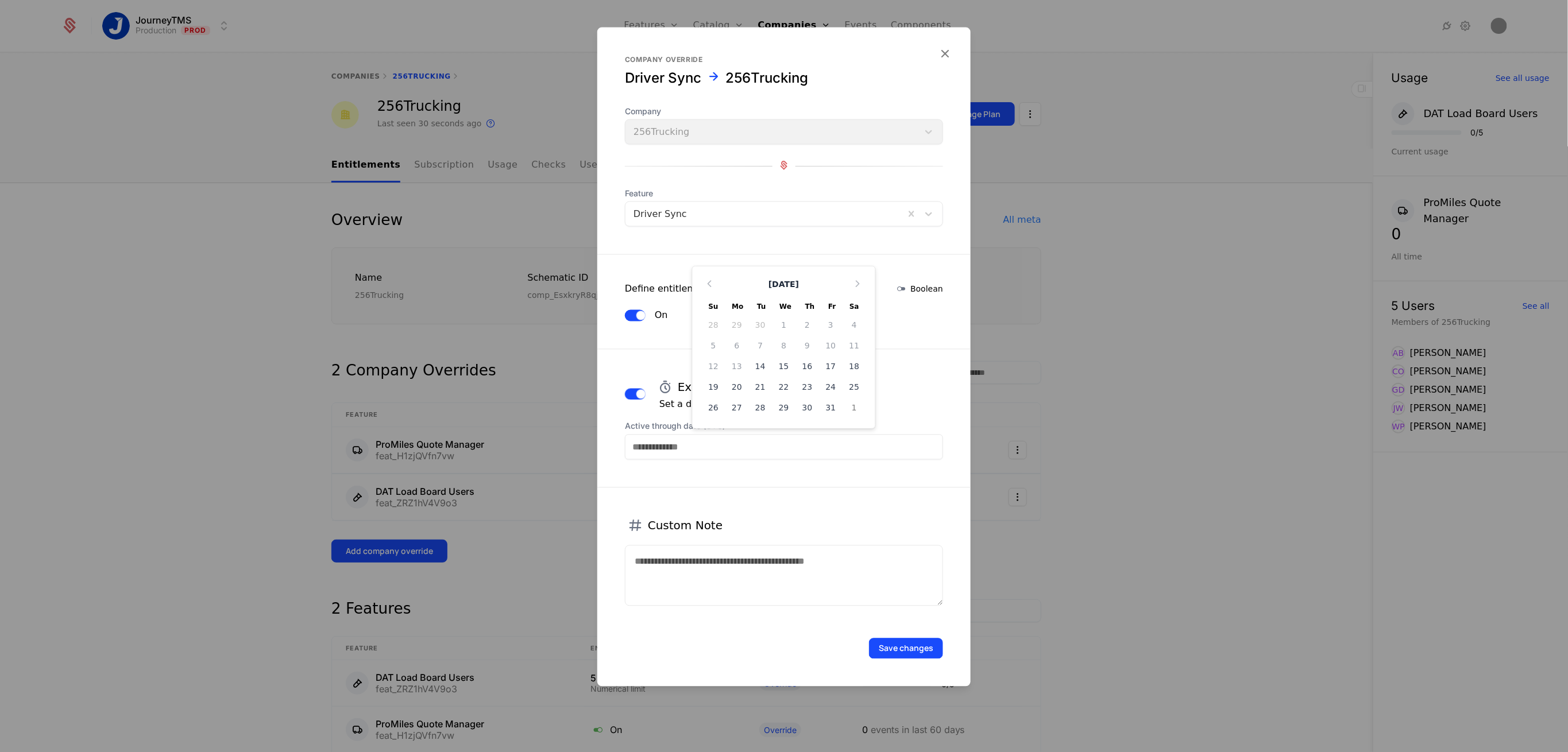
click at [700, 449] on input "Active through date (UTC)" at bounding box center [784, 447] width 318 height 25
click at [832, 406] on div "31" at bounding box center [830, 408] width 24 height 19
type input "**********"
click at [901, 641] on button "Save changes" at bounding box center [906, 649] width 74 height 20
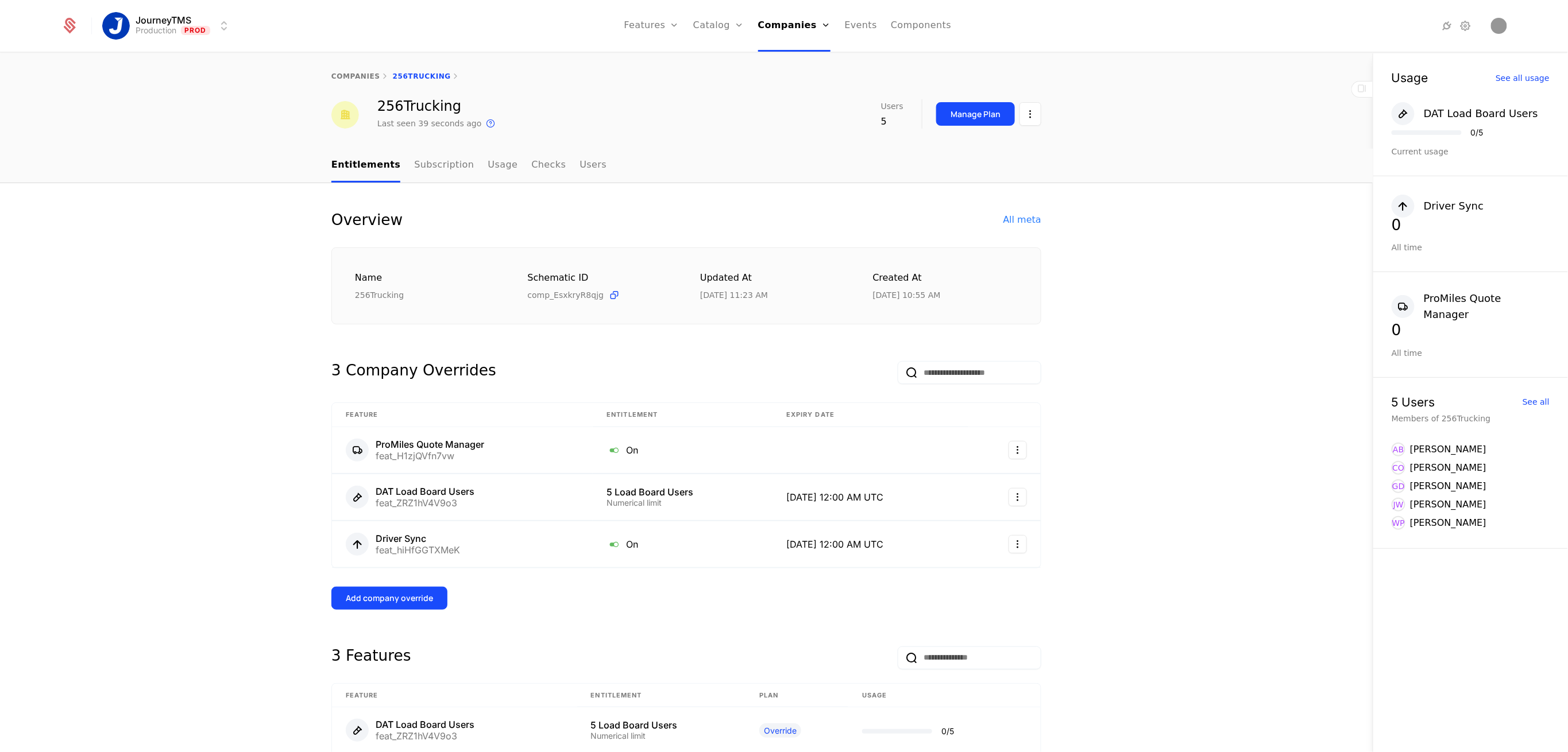
click at [383, 600] on div "Add company override" at bounding box center [389, 598] width 87 height 12
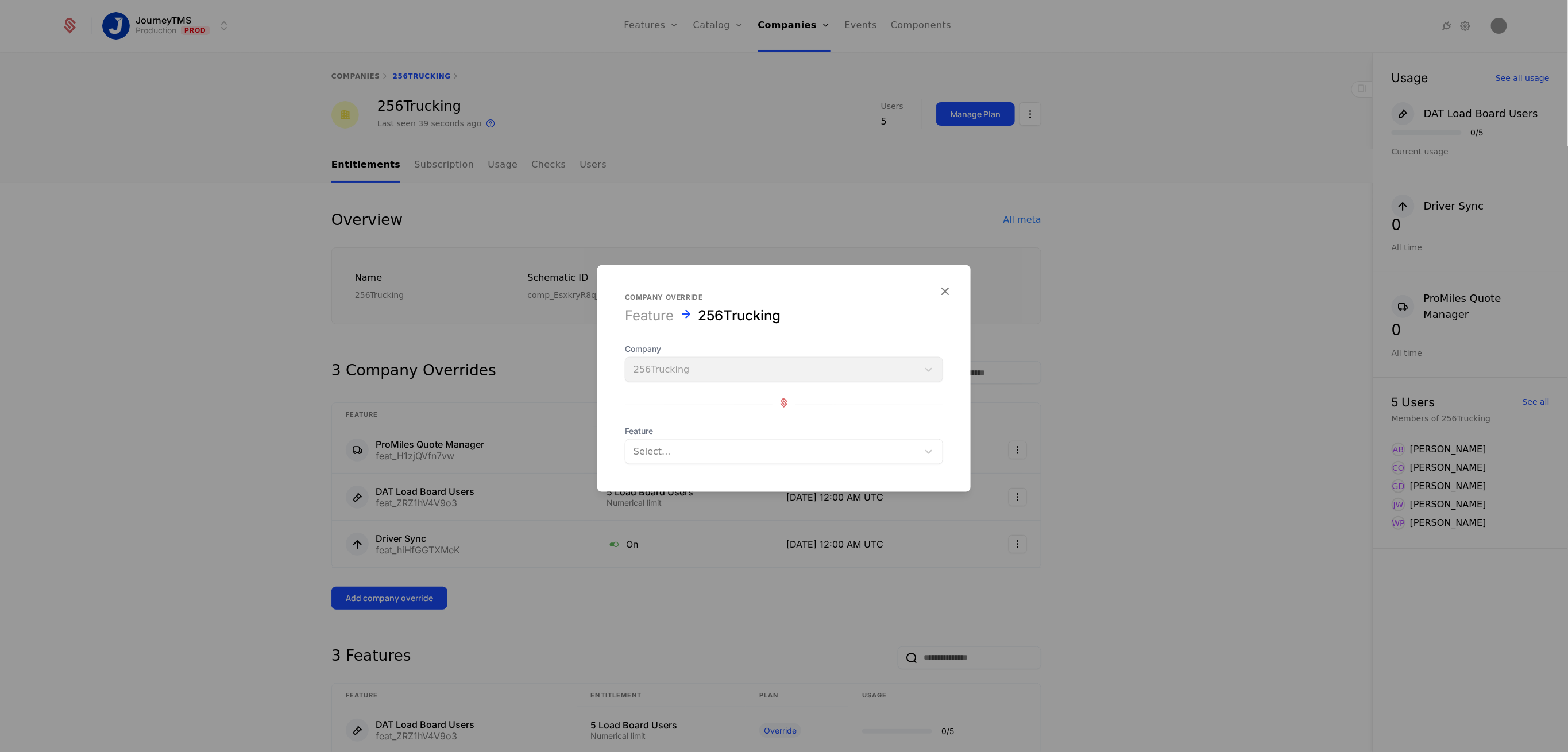
click at [668, 459] on div at bounding box center [772, 452] width 277 height 16
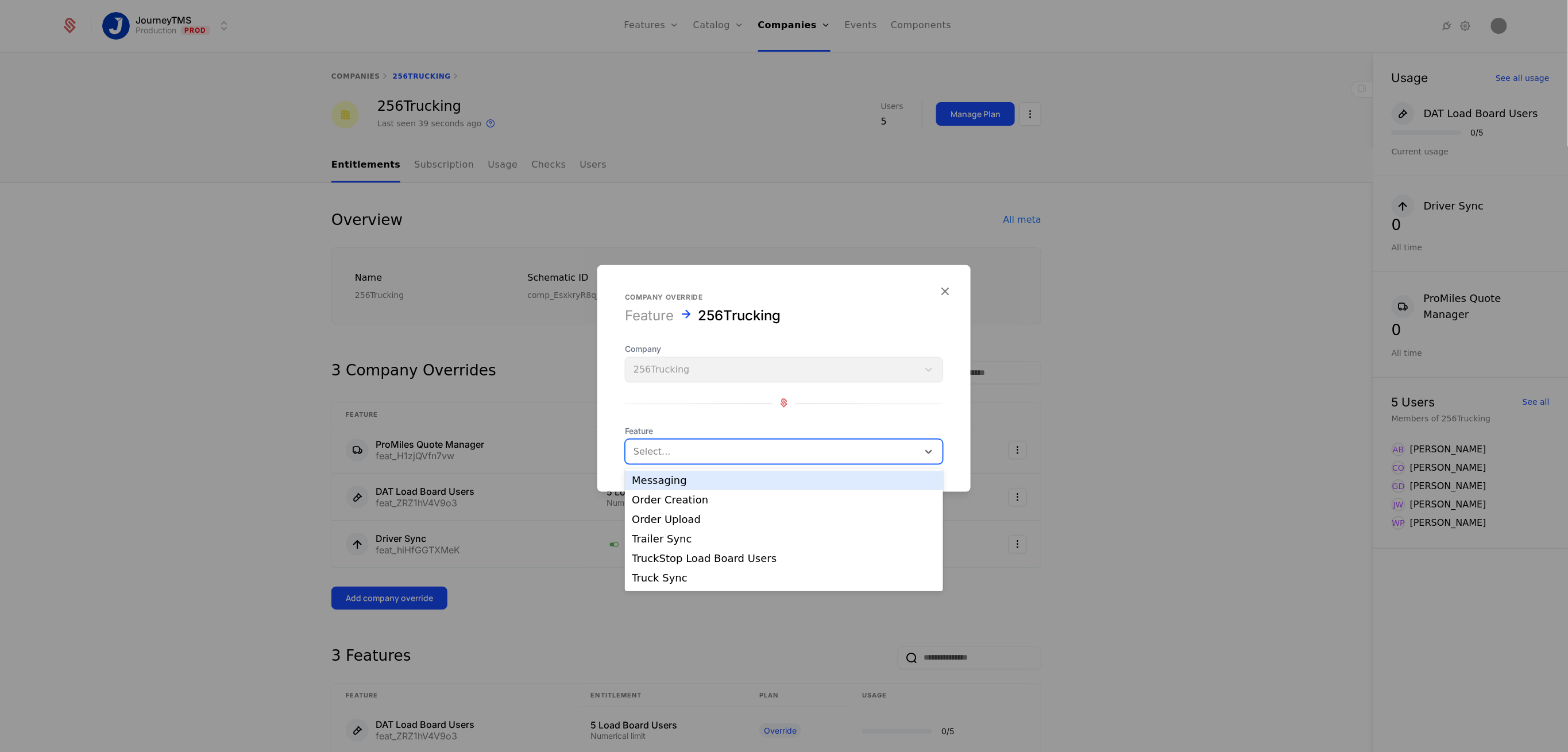
click at [673, 482] on div "Messaging" at bounding box center [784, 481] width 305 height 10
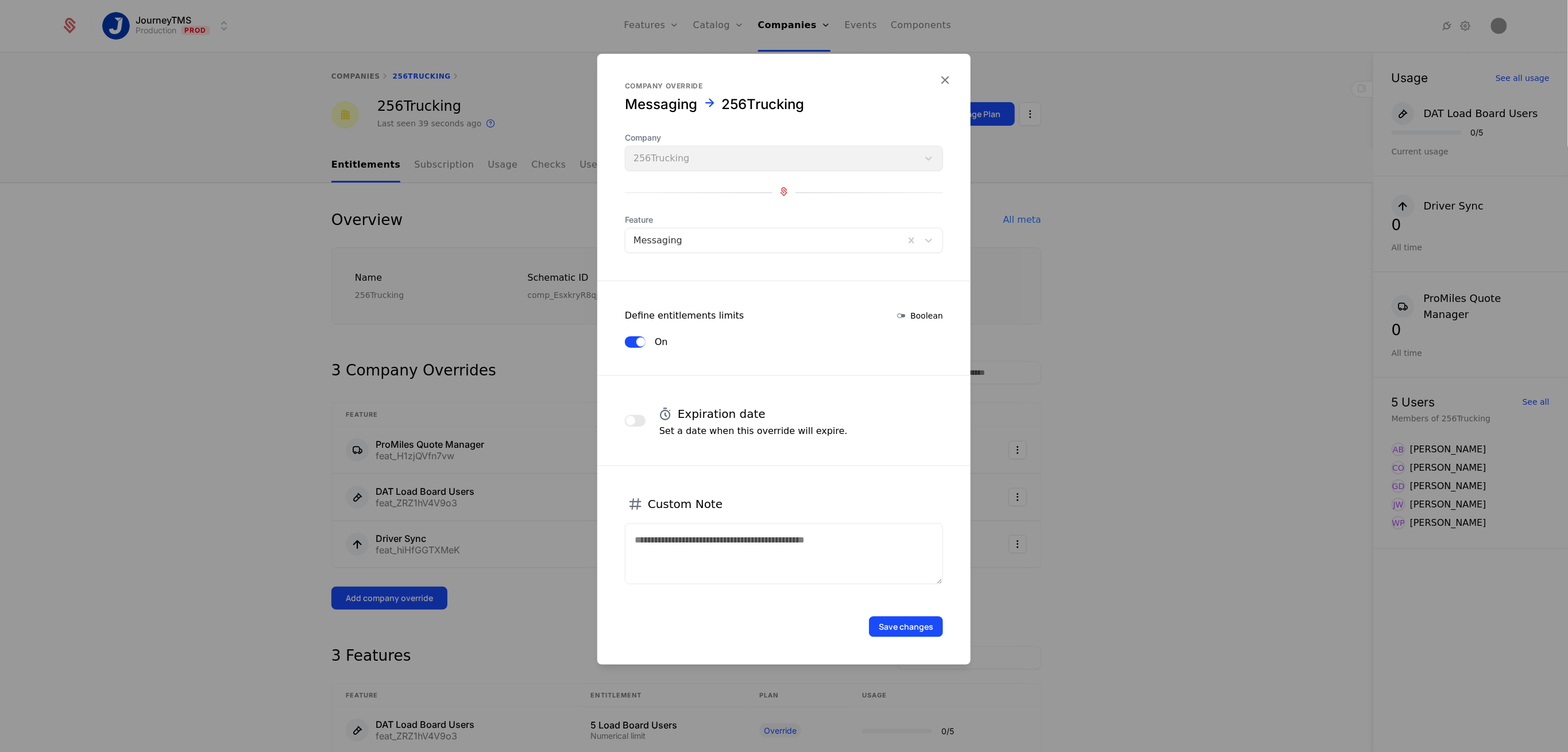
click at [631, 422] on span "button" at bounding box center [631, 420] width 9 height 9
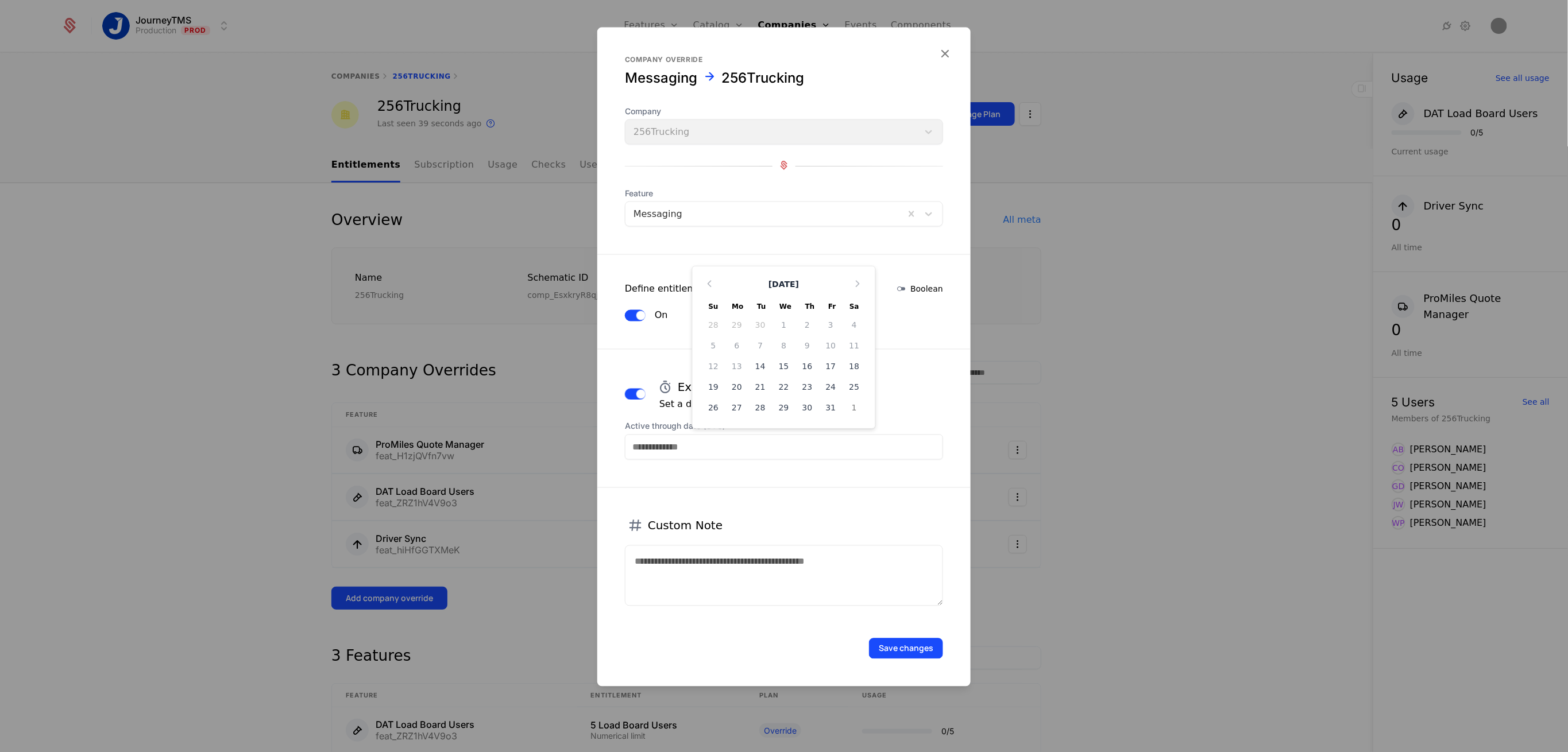
click at [729, 451] on input "Active through date (UTC)" at bounding box center [784, 447] width 318 height 25
click at [828, 404] on div "31" at bounding box center [830, 408] width 24 height 19
type input "**********"
click at [891, 649] on button "Save changes" at bounding box center [906, 649] width 74 height 20
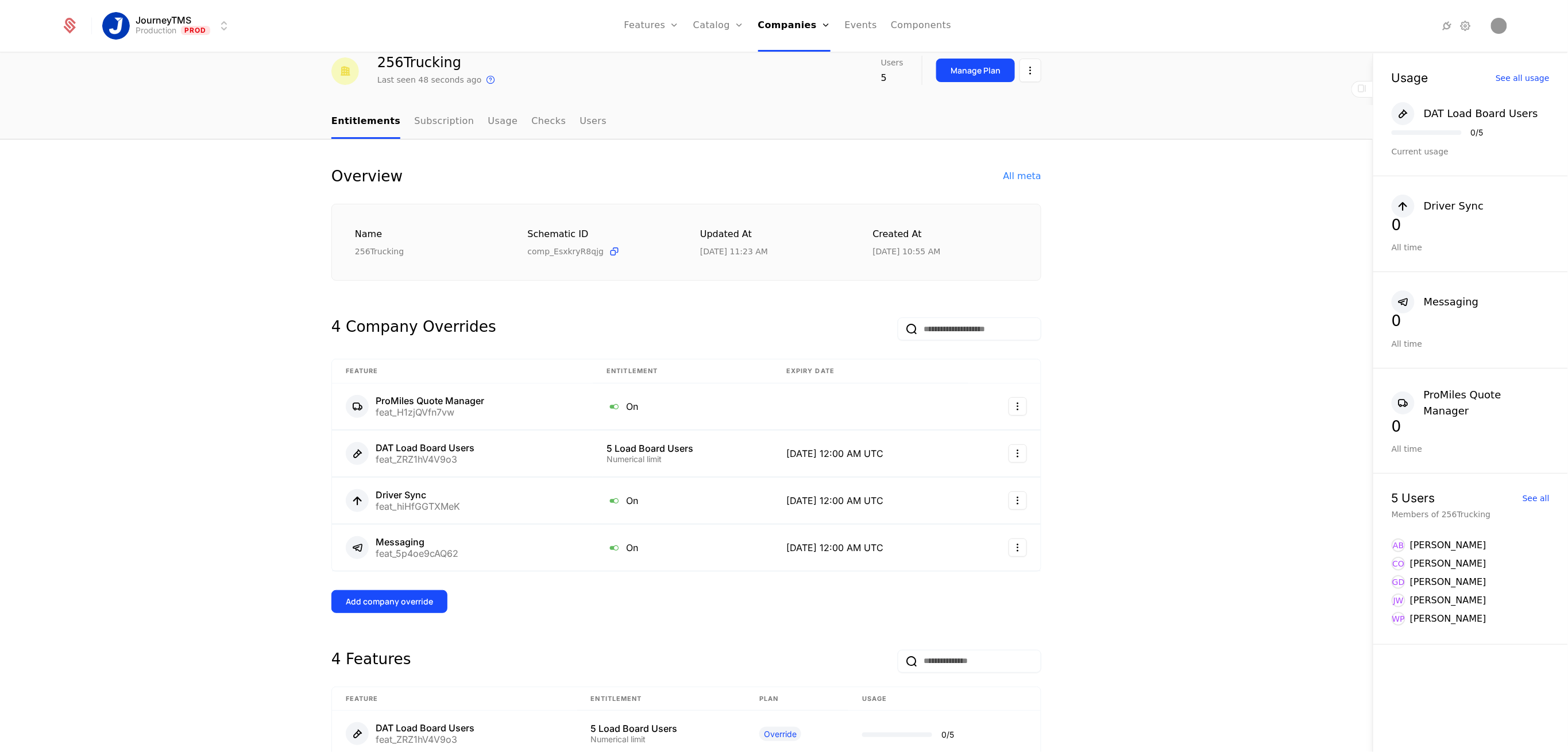
scroll to position [76, 0]
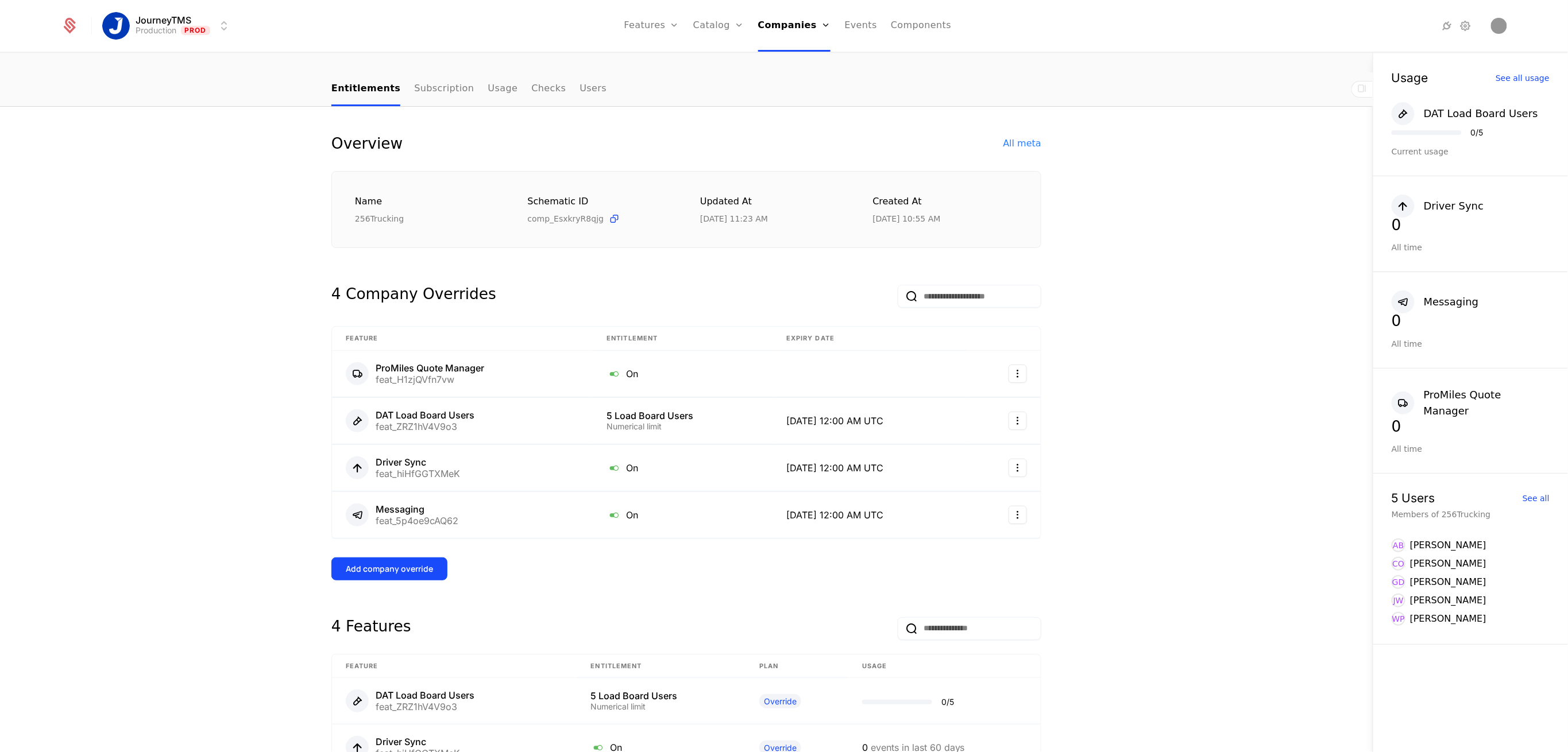
click at [382, 568] on div "Add company override" at bounding box center [389, 569] width 87 height 12
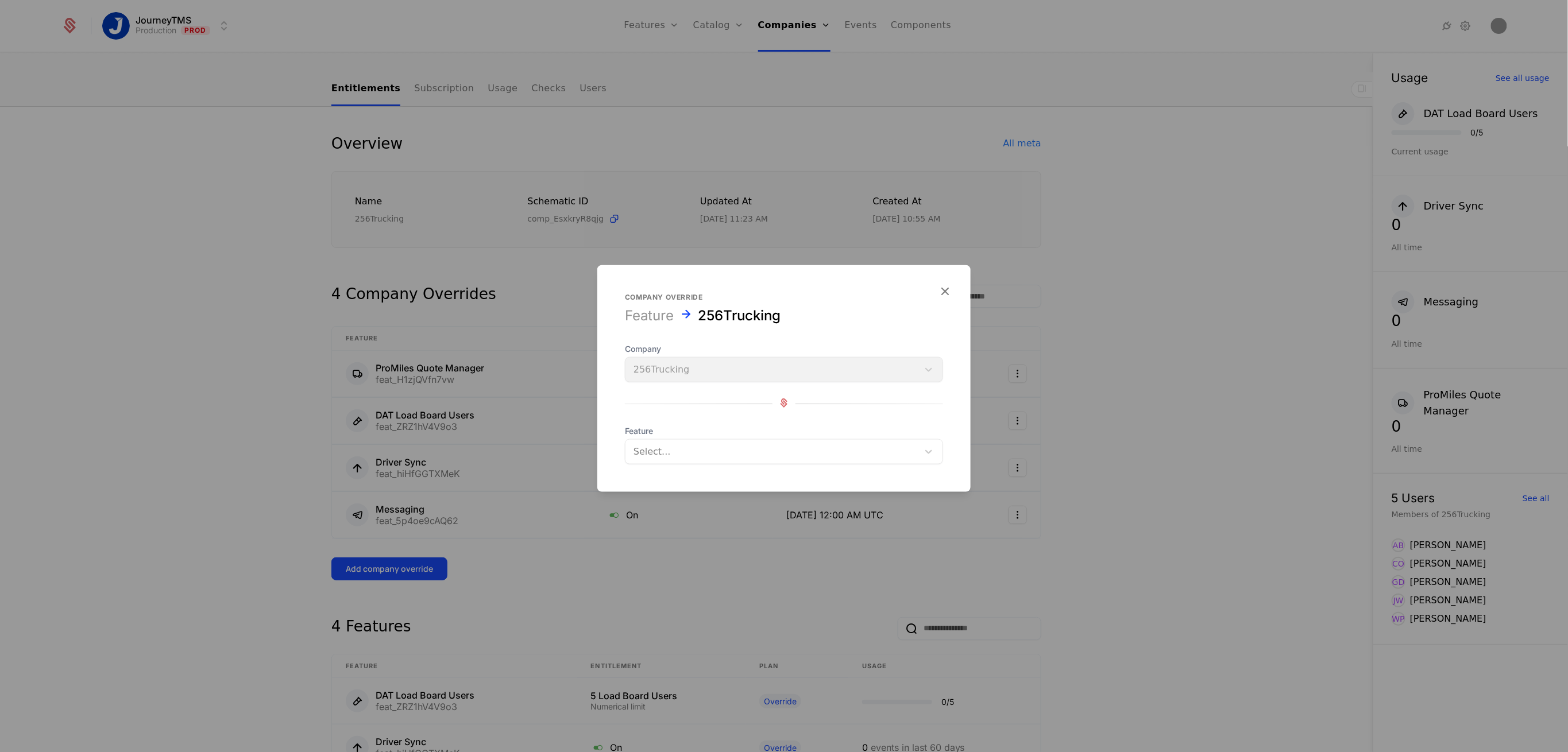
click at [683, 452] on div at bounding box center [772, 452] width 277 height 16
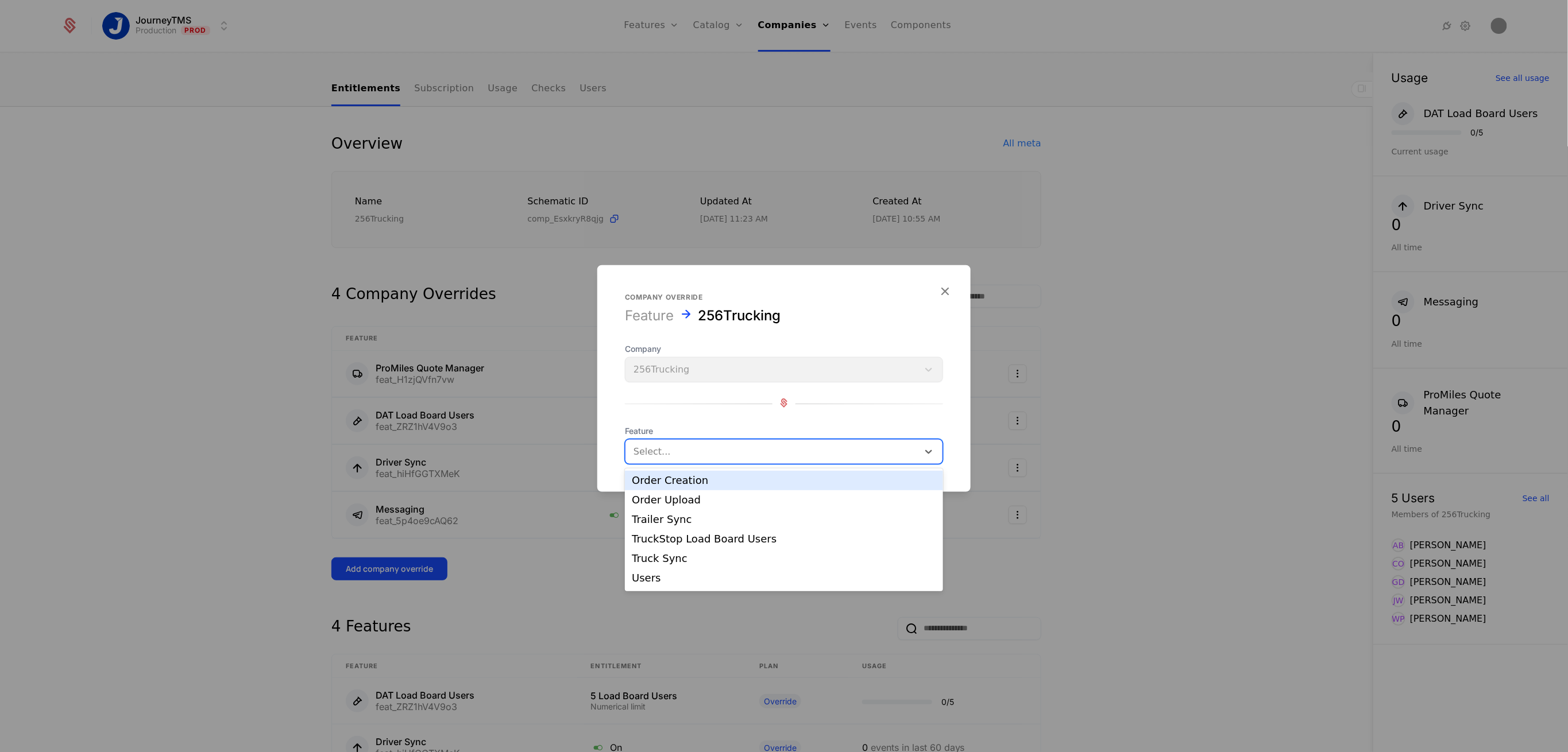
click at [674, 477] on div "Order Creation" at bounding box center [784, 481] width 305 height 10
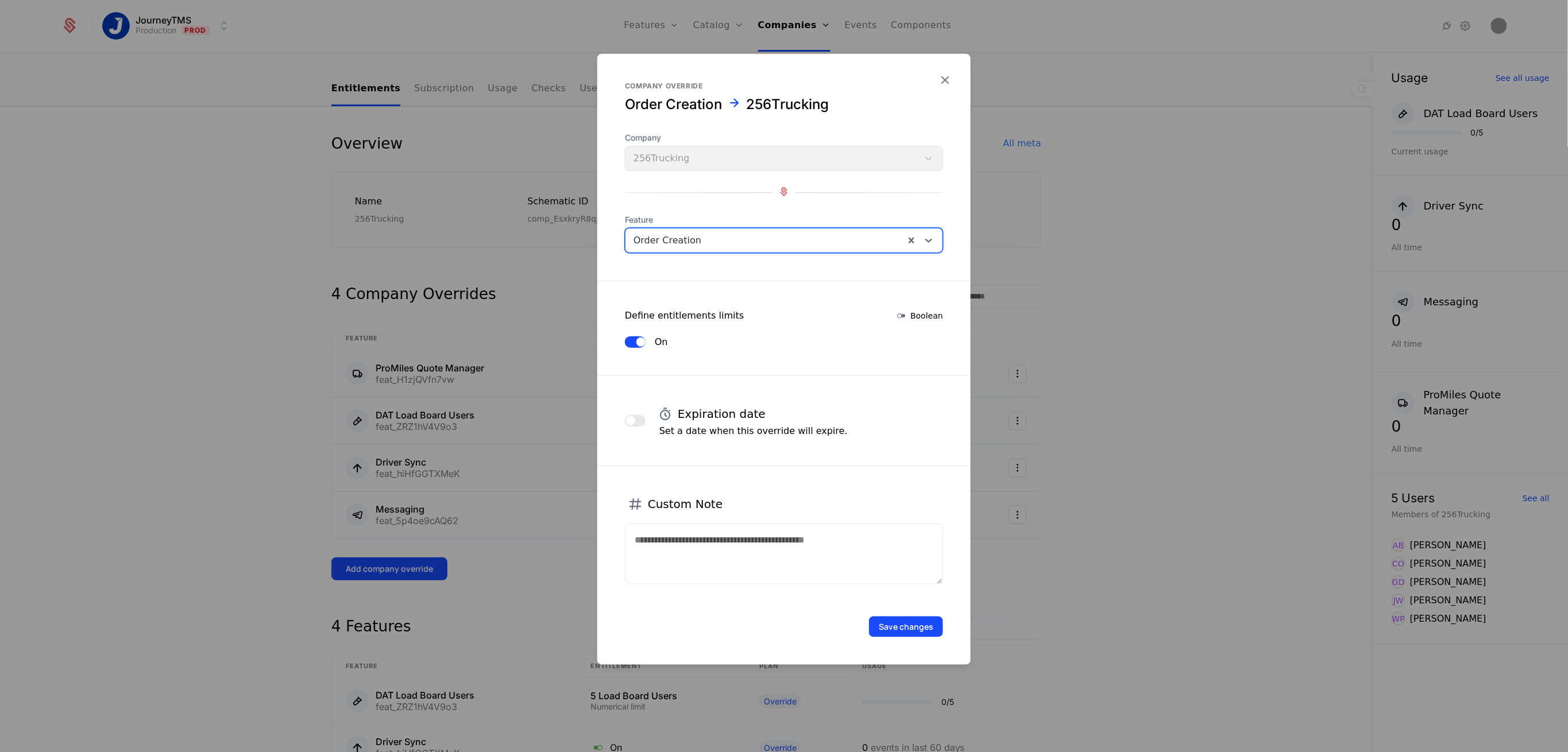
click at [639, 417] on button "button" at bounding box center [635, 421] width 20 height 12
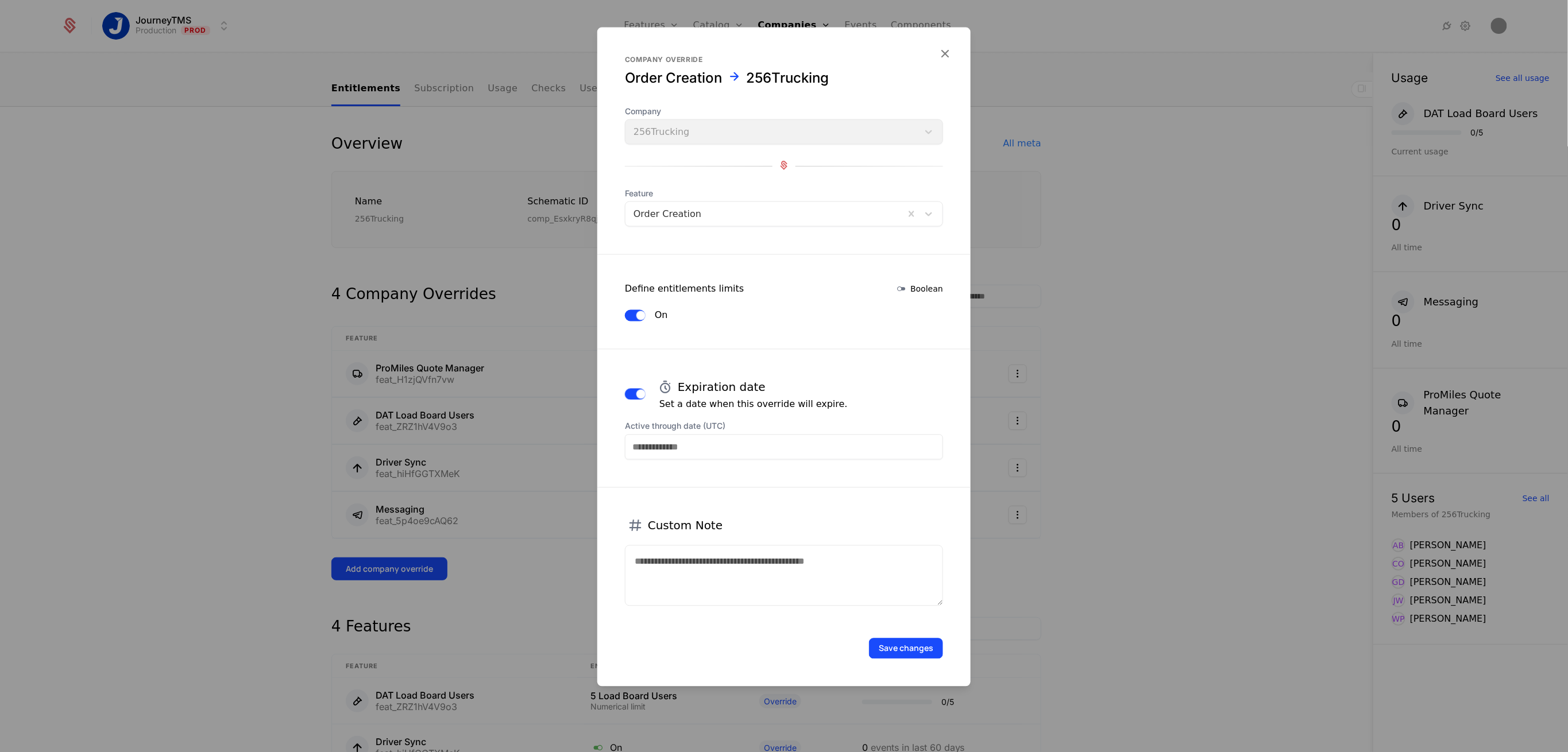
click at [732, 451] on input "Active through date (UTC)" at bounding box center [784, 447] width 318 height 25
click at [830, 405] on div "31" at bounding box center [830, 408] width 24 height 19
type input "**********"
click at [886, 644] on button "Save changes" at bounding box center [906, 649] width 74 height 20
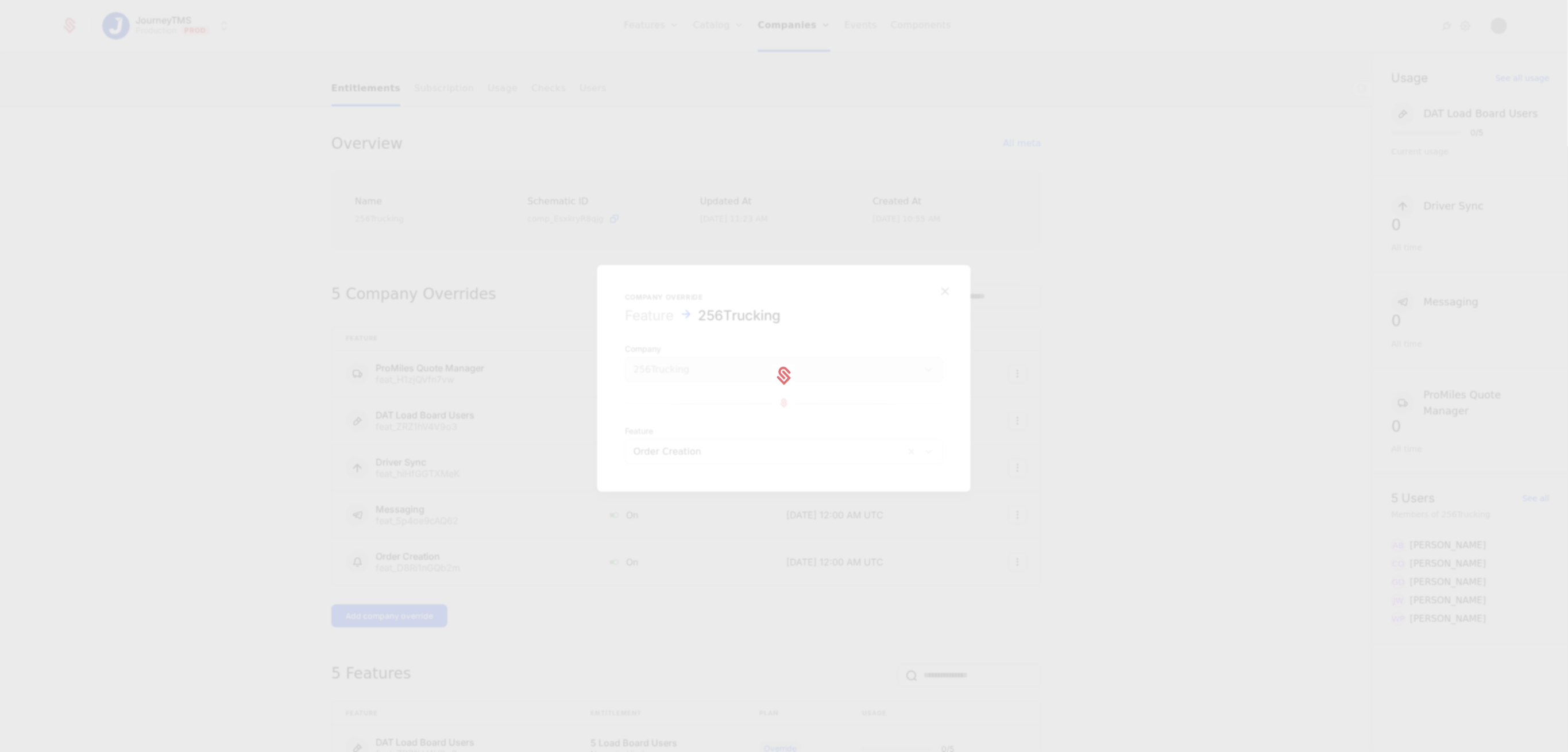
scroll to position [153, 0]
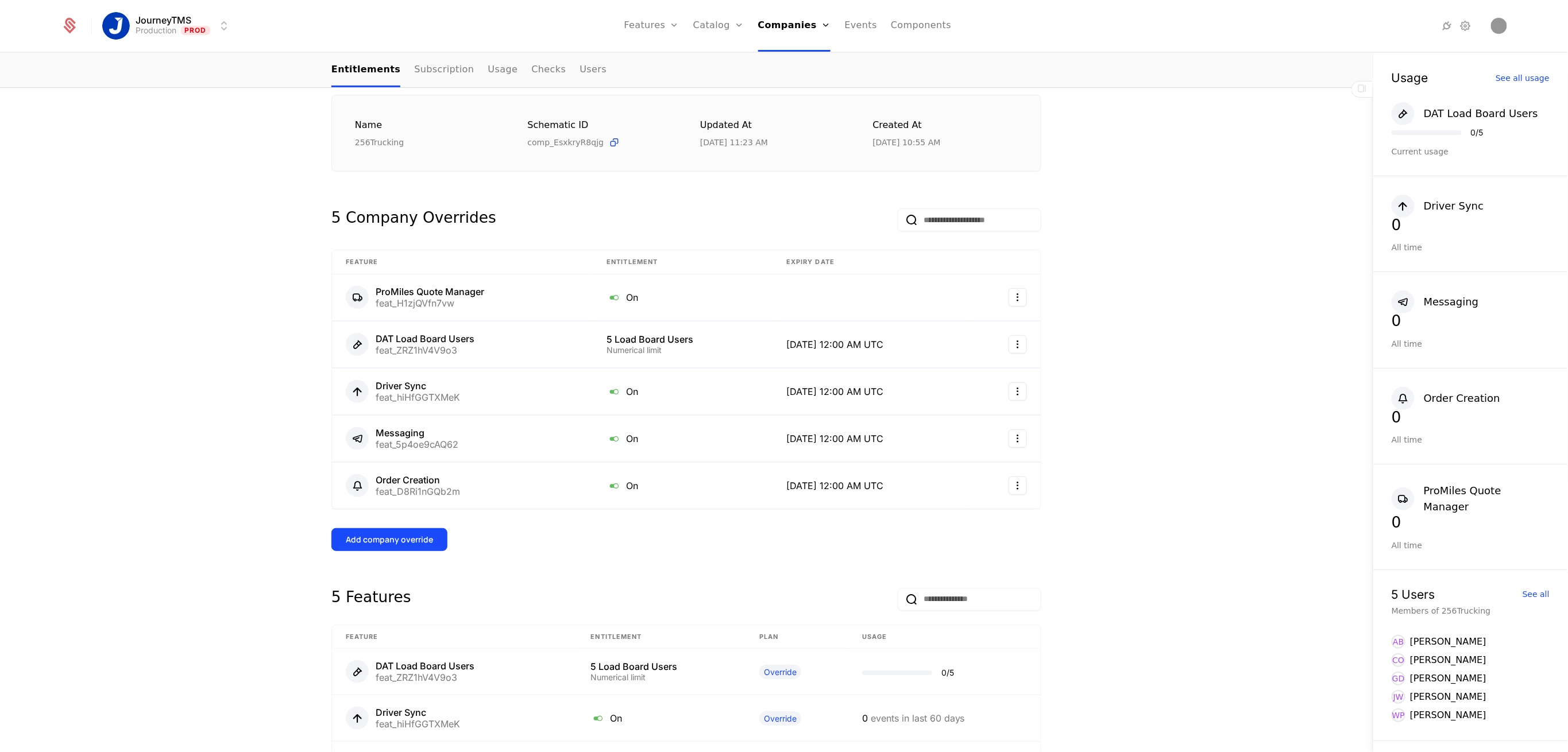
click at [396, 536] on div "Add company override" at bounding box center [389, 540] width 87 height 12
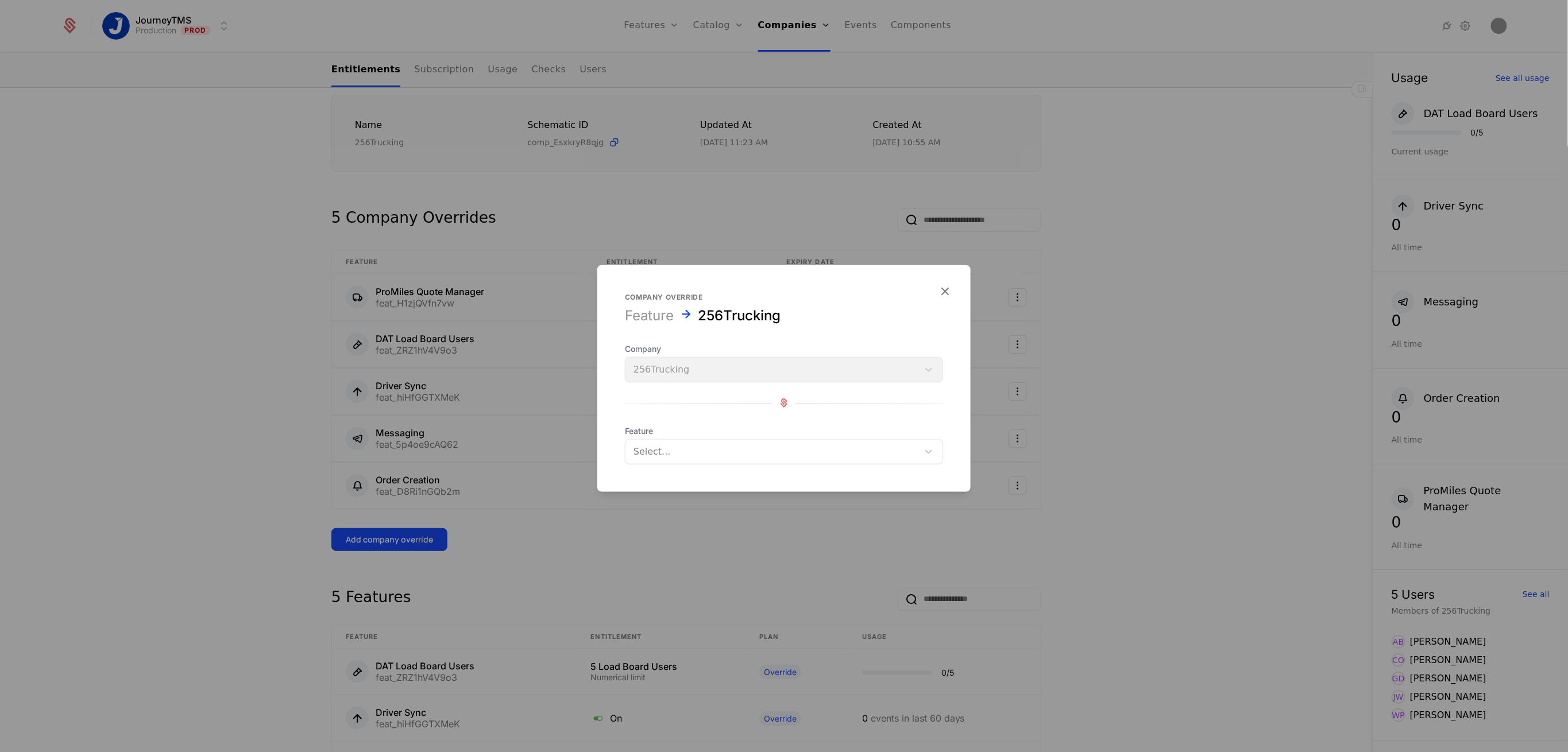
click at [736, 445] on div at bounding box center [772, 452] width 277 height 16
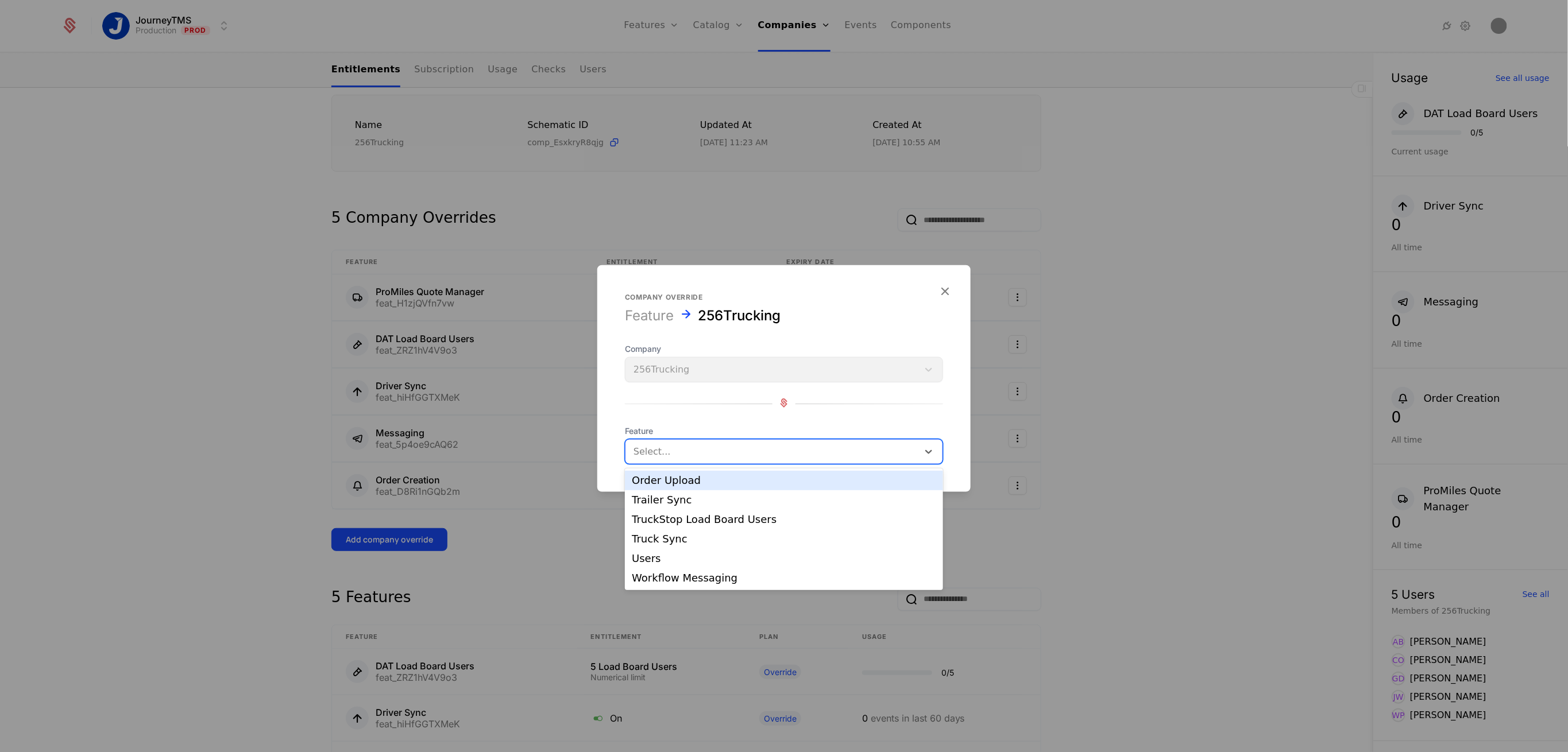
click at [683, 481] on div "Order Upload" at bounding box center [784, 481] width 305 height 10
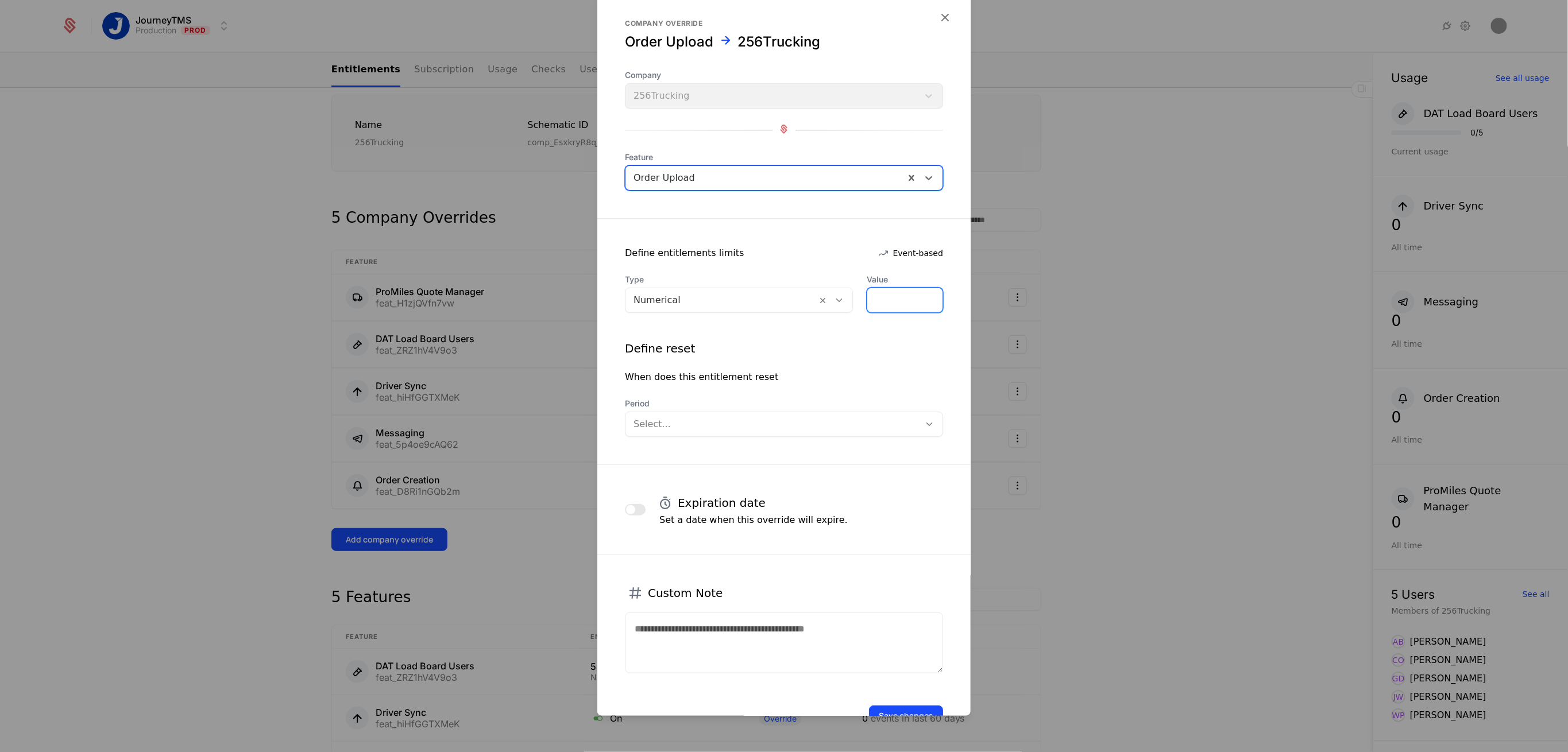
click at [868, 300] on input "*" at bounding box center [905, 300] width 76 height 24
type input "**"
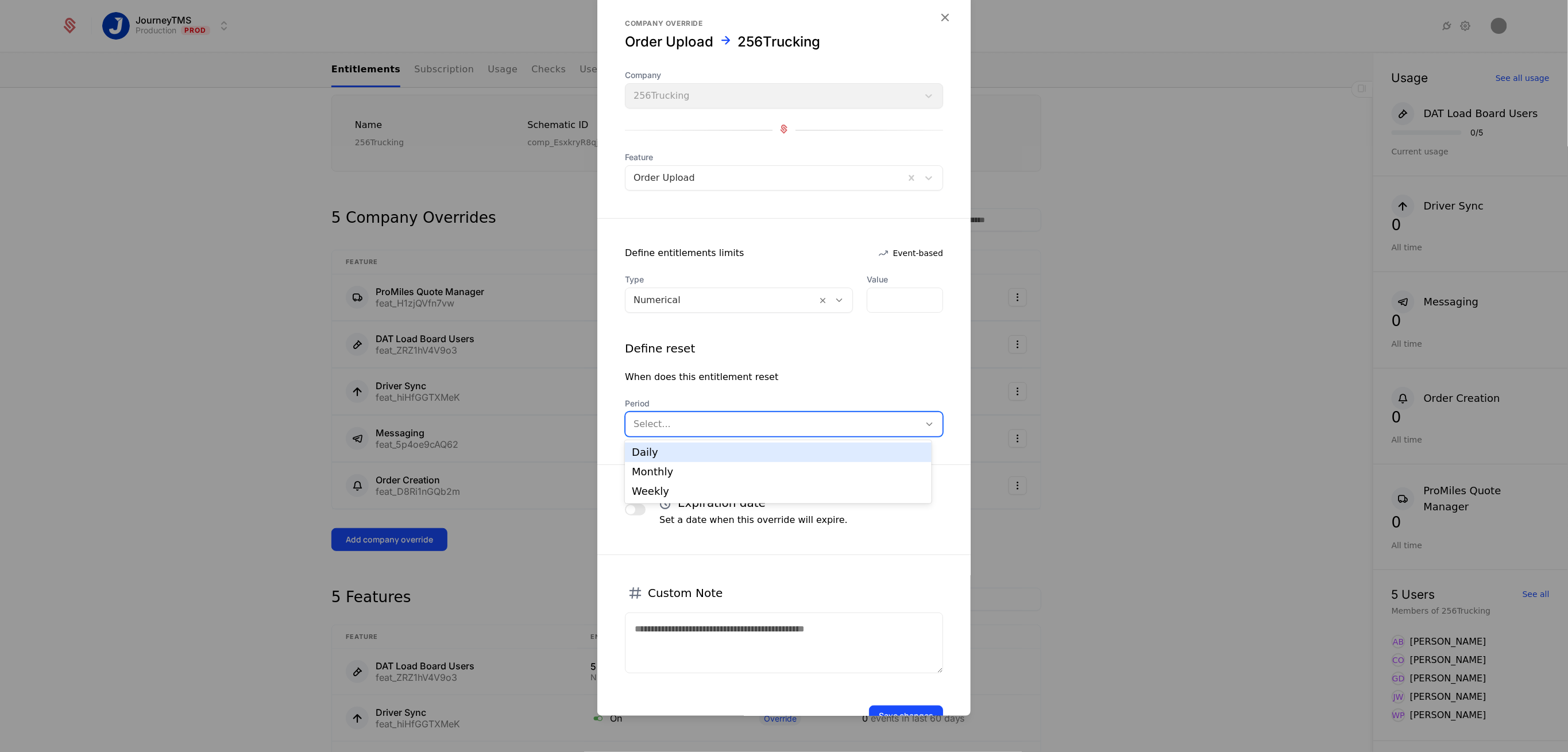
click at [752, 421] on div at bounding box center [773, 424] width 278 height 16
click at [660, 476] on div "Monthly" at bounding box center [779, 472] width 293 height 10
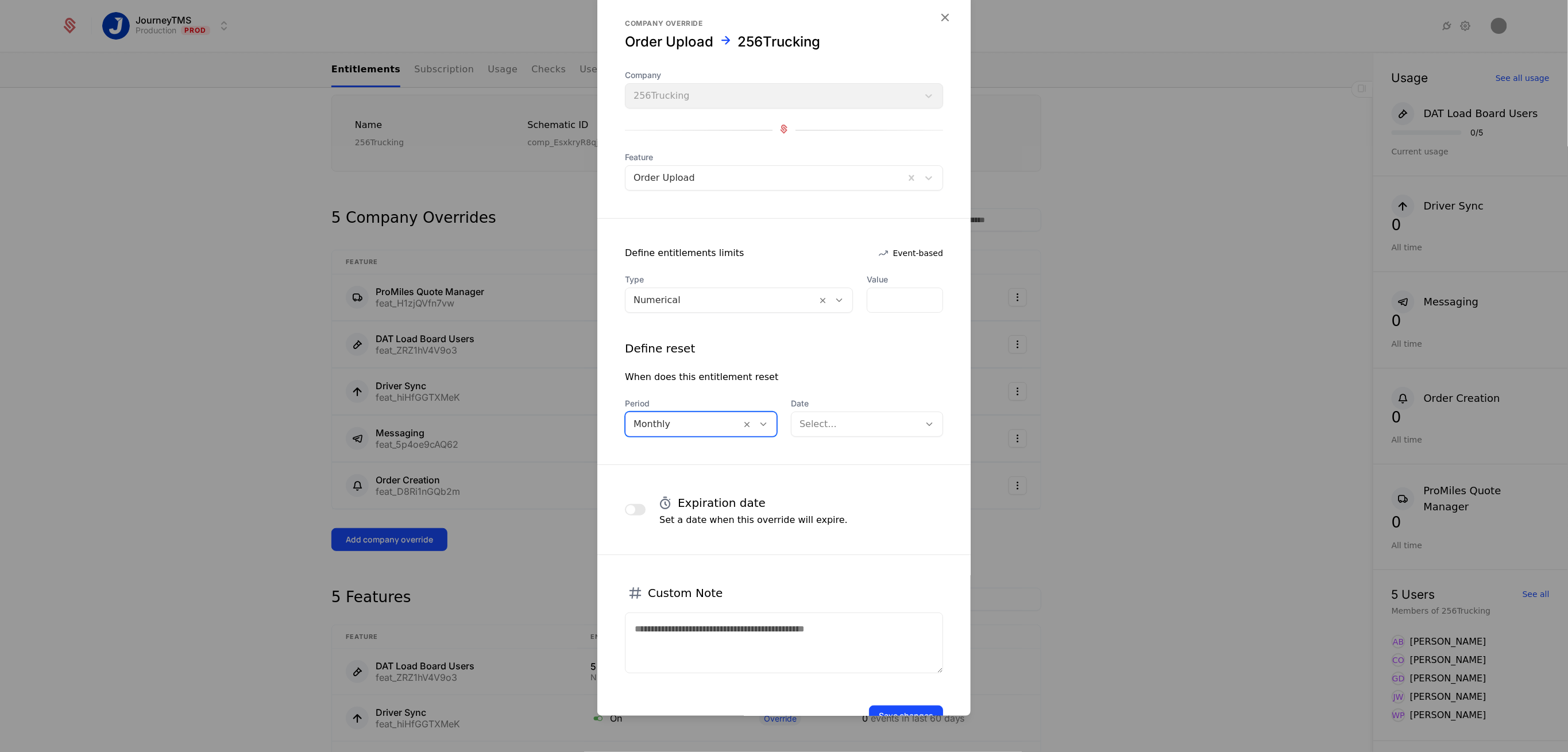
click at [851, 433] on div "Select..." at bounding box center [867, 424] width 152 height 25
click at [833, 458] on div "According to billing period start date" at bounding box center [858, 458] width 133 height 20
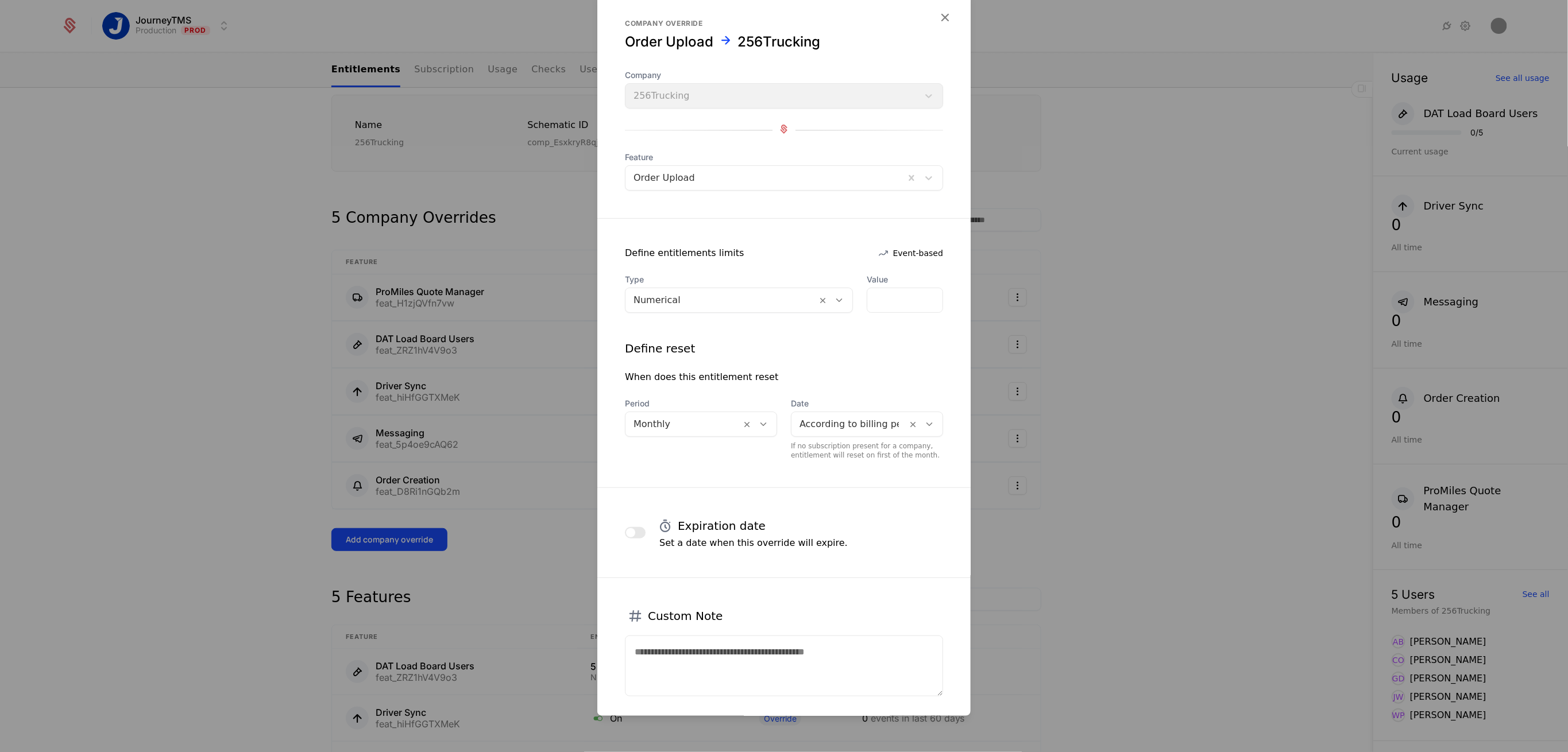
click at [840, 376] on div "When does this entitlement reset" at bounding box center [784, 378] width 318 height 14
click at [635, 531] on span "button" at bounding box center [631, 532] width 9 height 9
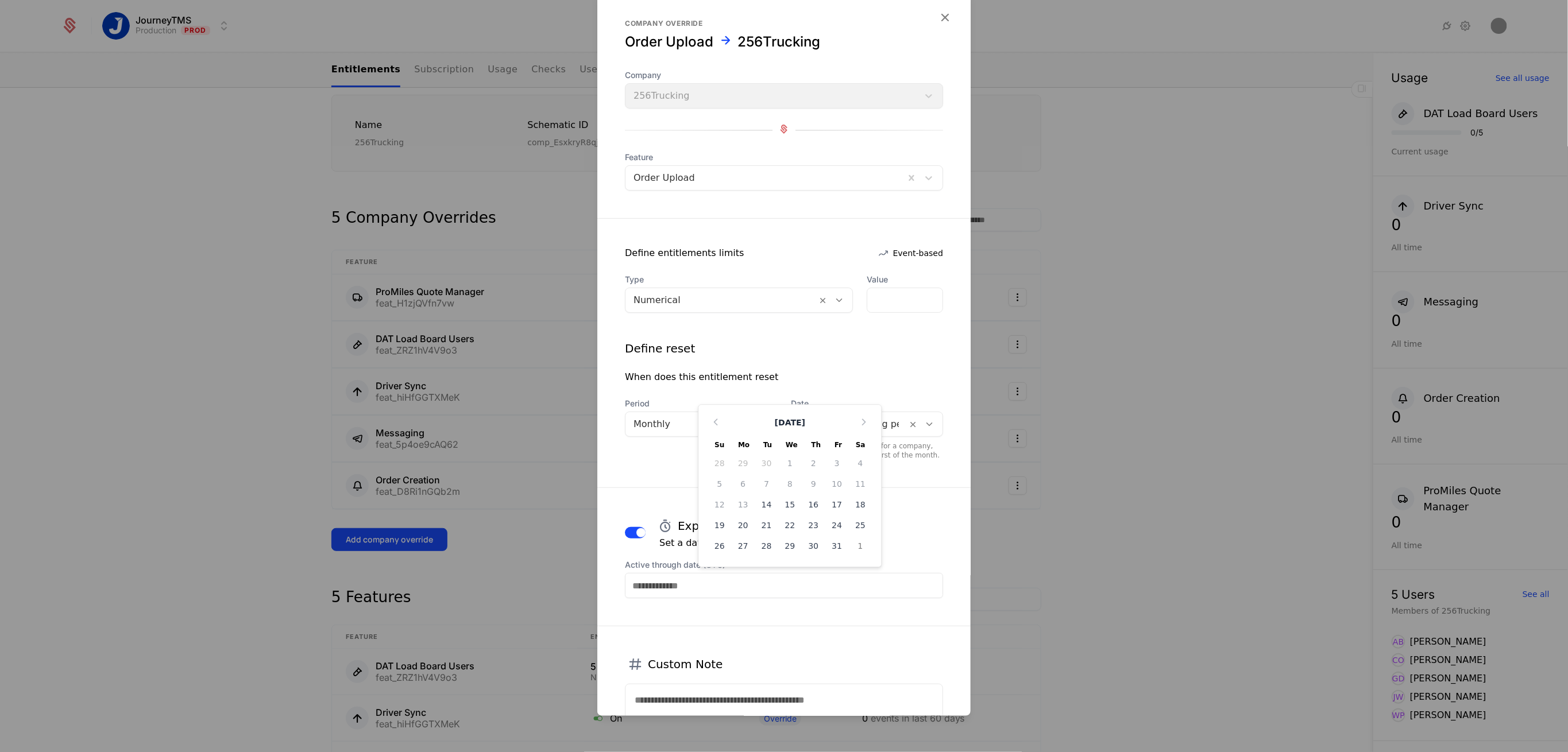
click at [726, 580] on input "Active through date (UTC)" at bounding box center [784, 585] width 318 height 25
click at [825, 540] on div "31" at bounding box center [837, 546] width 24 height 19
type input "**********"
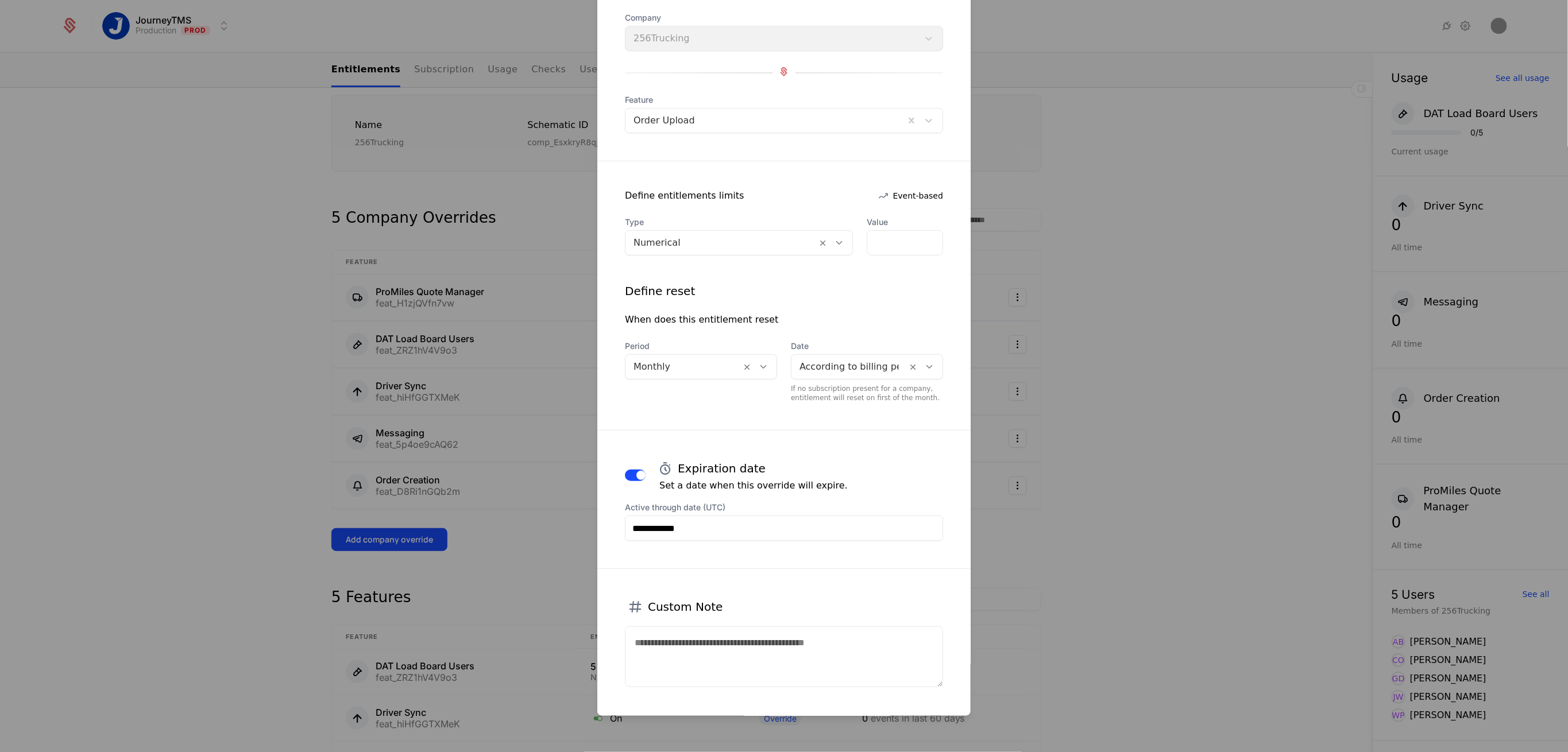
scroll to position [108, 0]
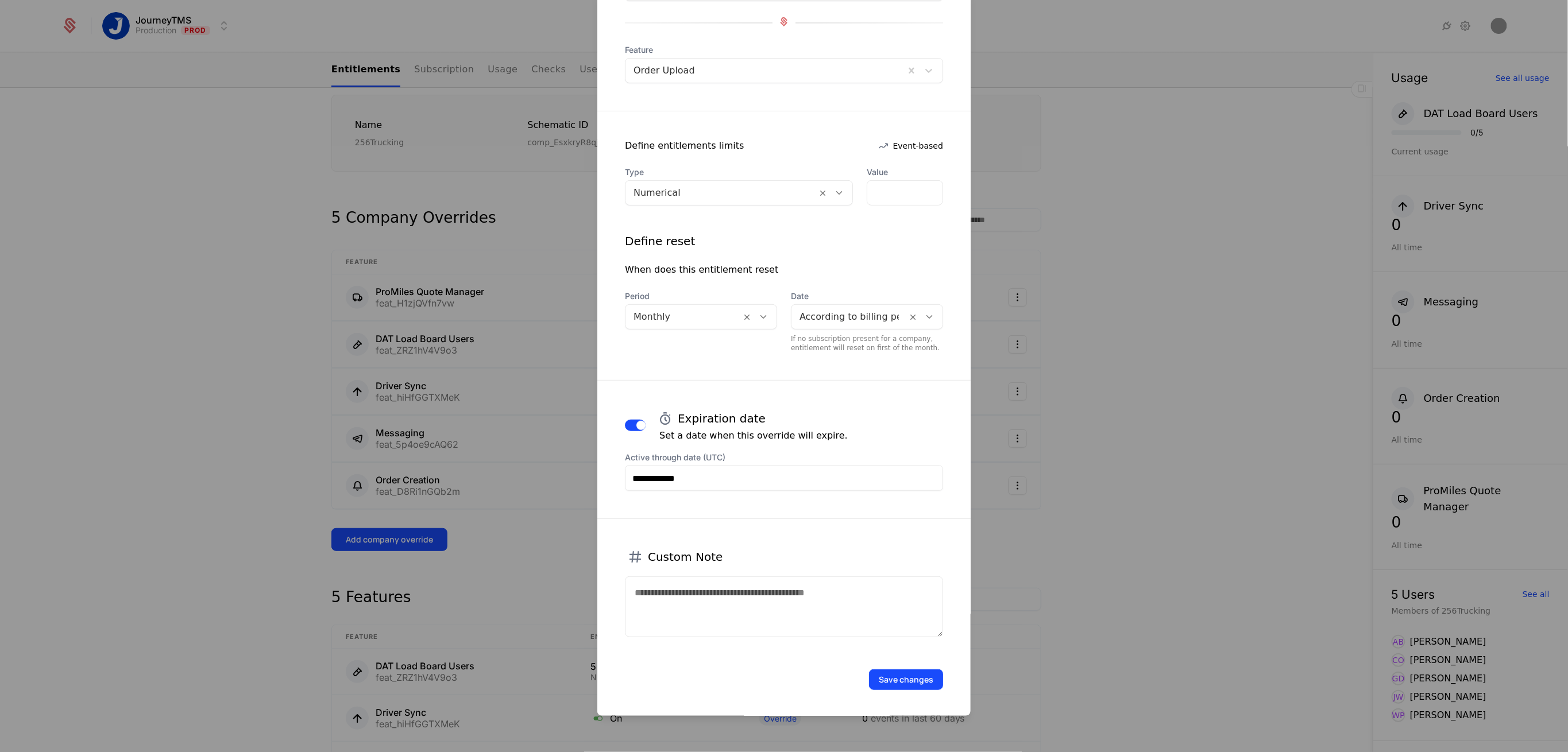
click at [902, 675] on button "Save changes" at bounding box center [906, 680] width 74 height 20
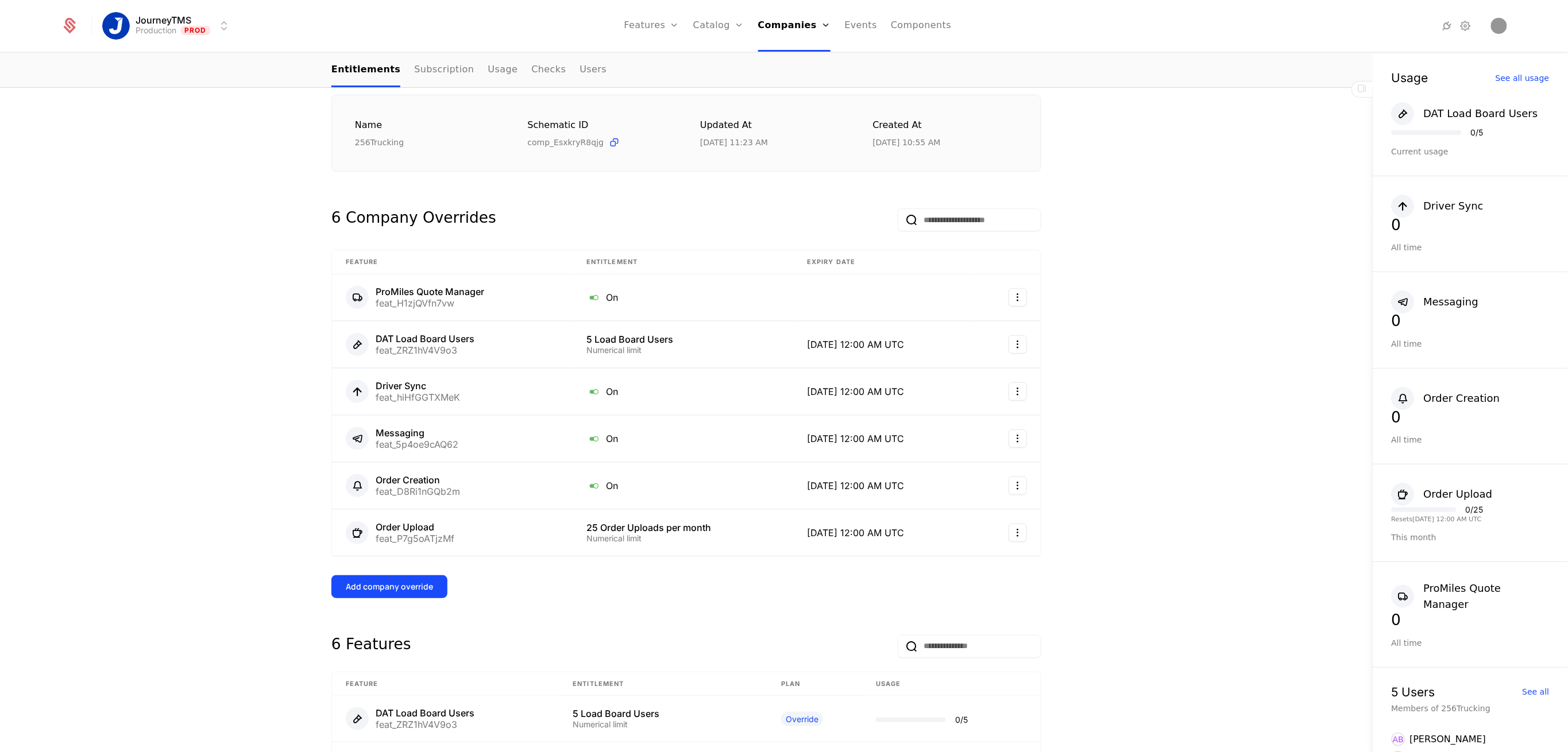
click at [392, 591] on div "Add company override" at bounding box center [389, 587] width 87 height 12
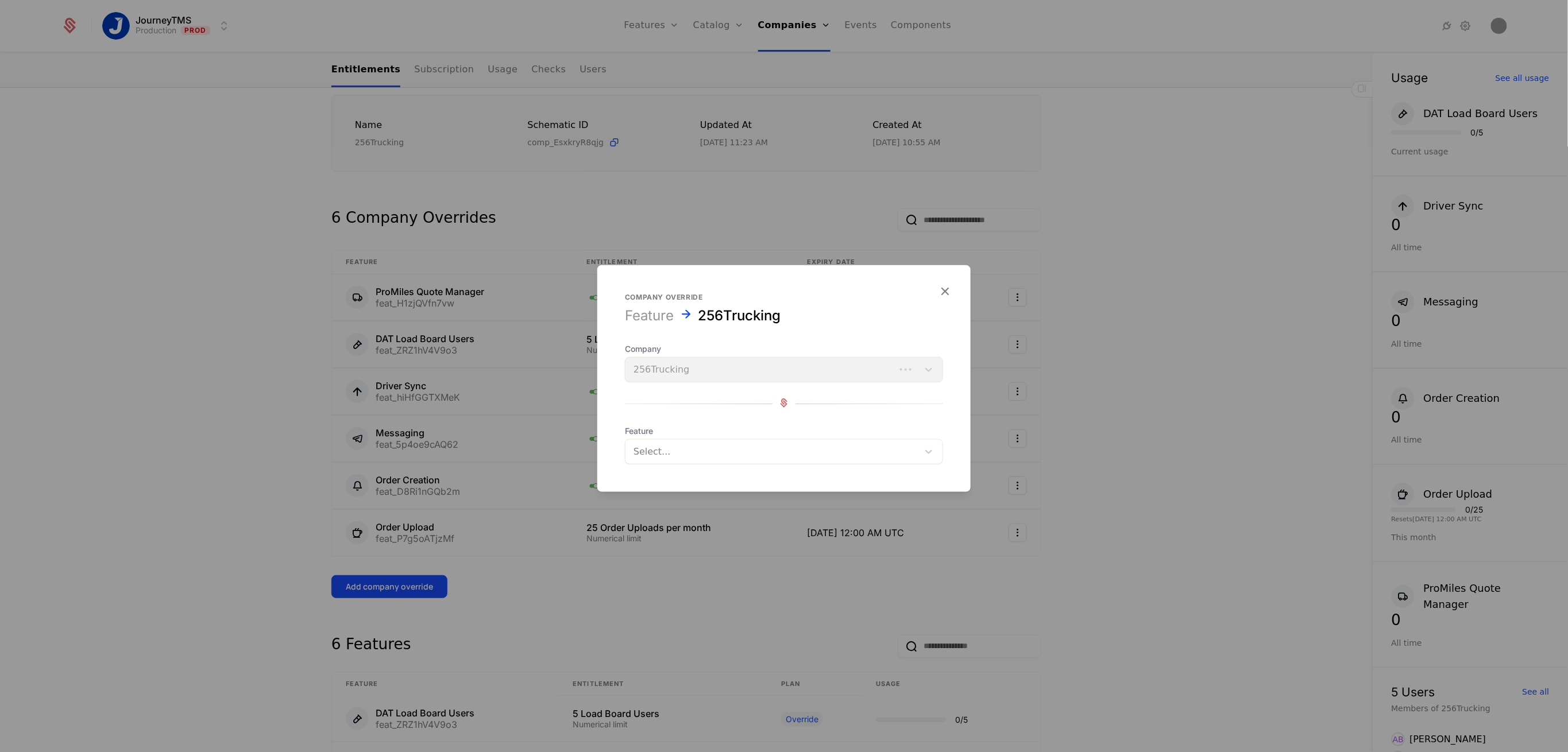
click at [706, 445] on div at bounding box center [772, 452] width 277 height 16
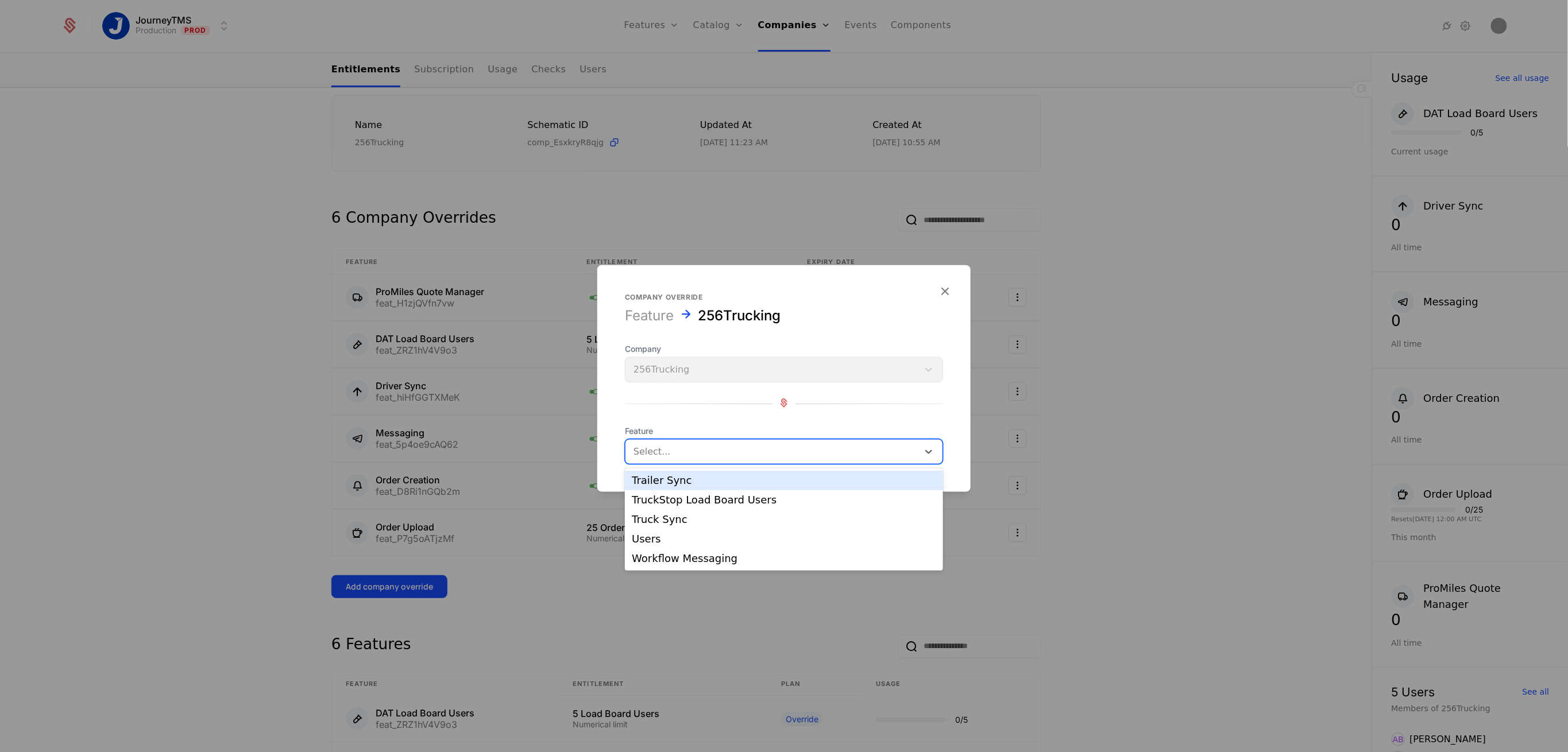
click at [679, 483] on div "Trailer Sync" at bounding box center [784, 481] width 305 height 10
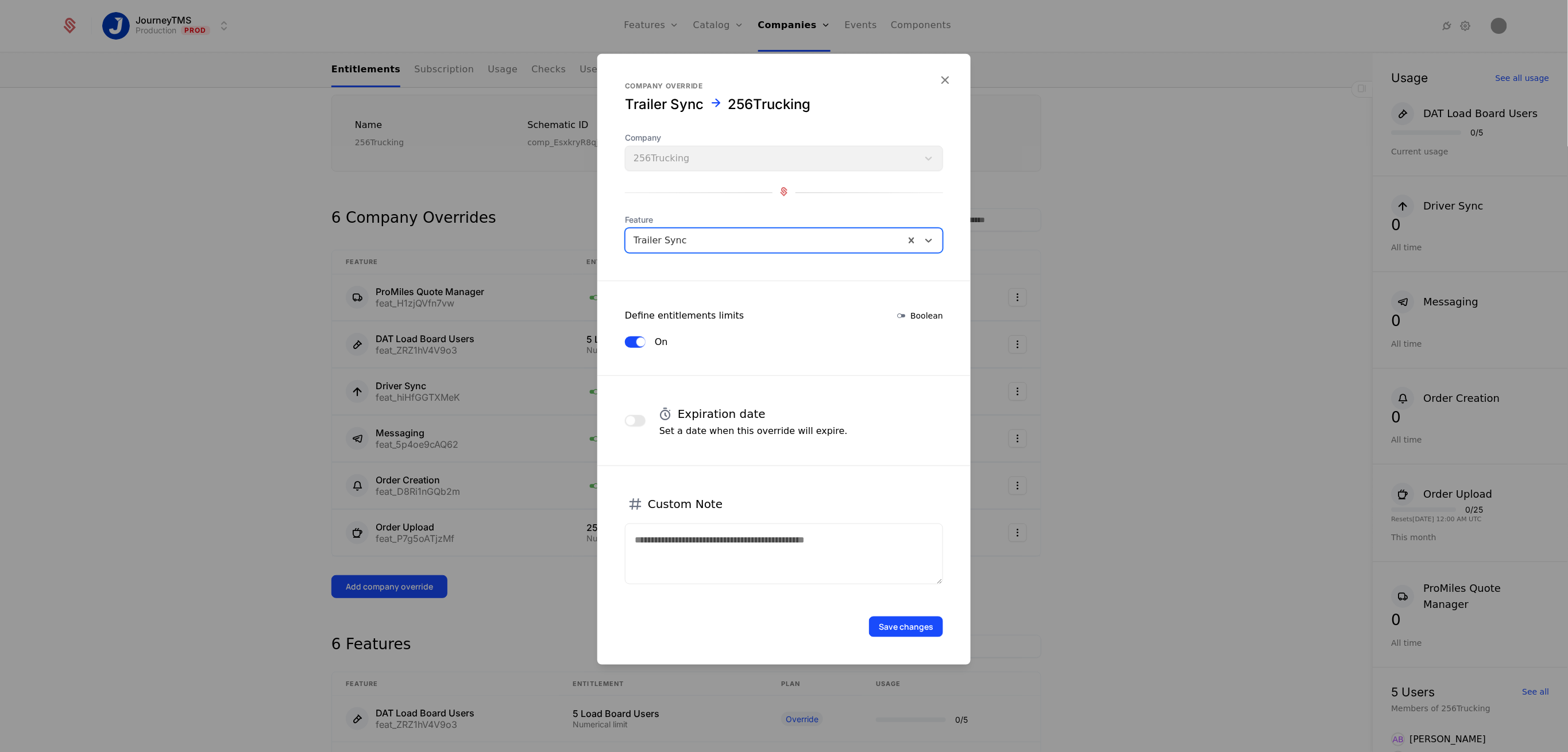
click at [626, 424] on button "button" at bounding box center [635, 421] width 20 height 12
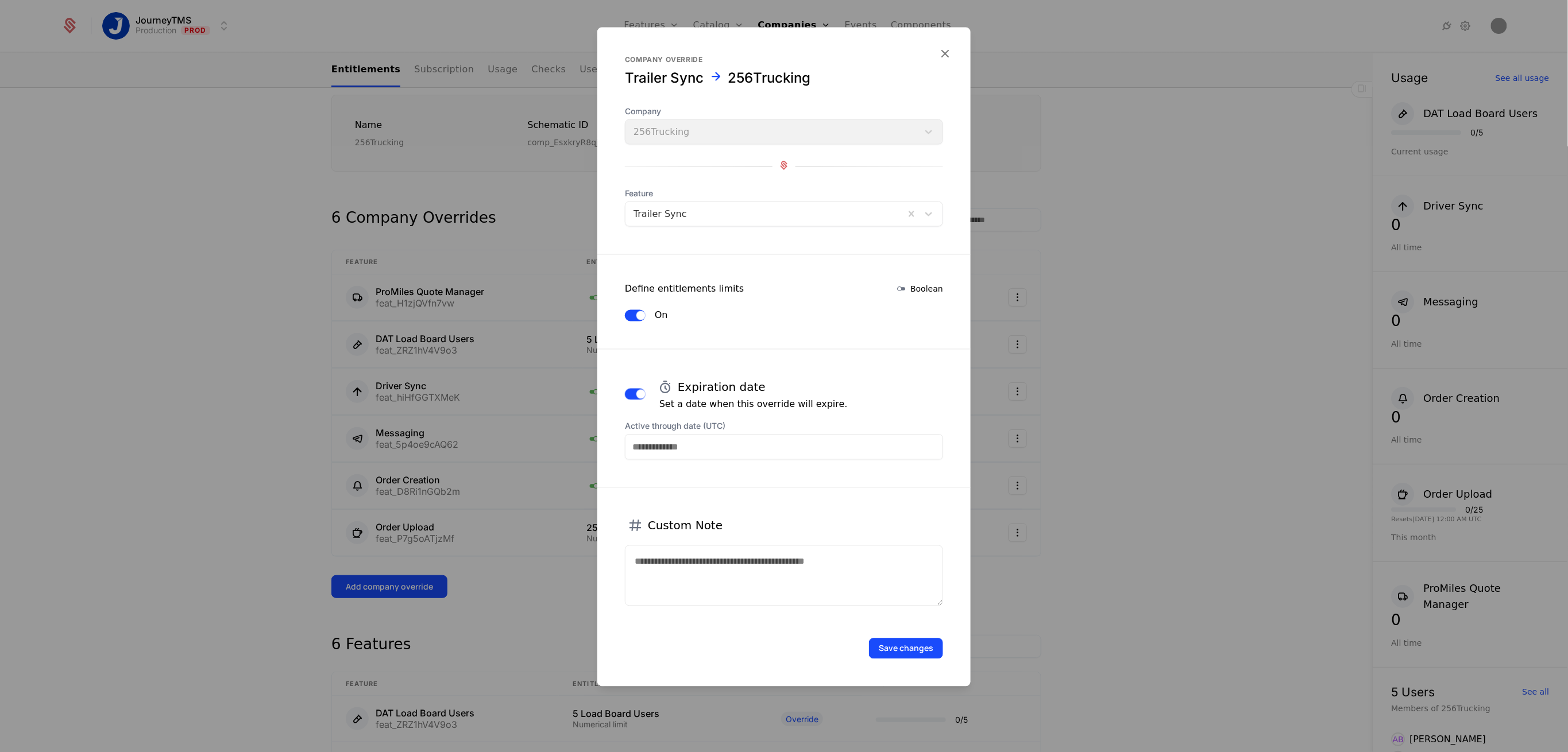
drag, startPoint x: 709, startPoint y: 445, endPoint x: 714, endPoint y: 451, distance: 7.8
click at [707, 445] on input "Active through date (UTC)" at bounding box center [784, 447] width 318 height 25
click at [835, 404] on div "31" at bounding box center [830, 408] width 24 height 19
type input "**********"
click at [890, 642] on button "Save changes" at bounding box center [906, 649] width 74 height 20
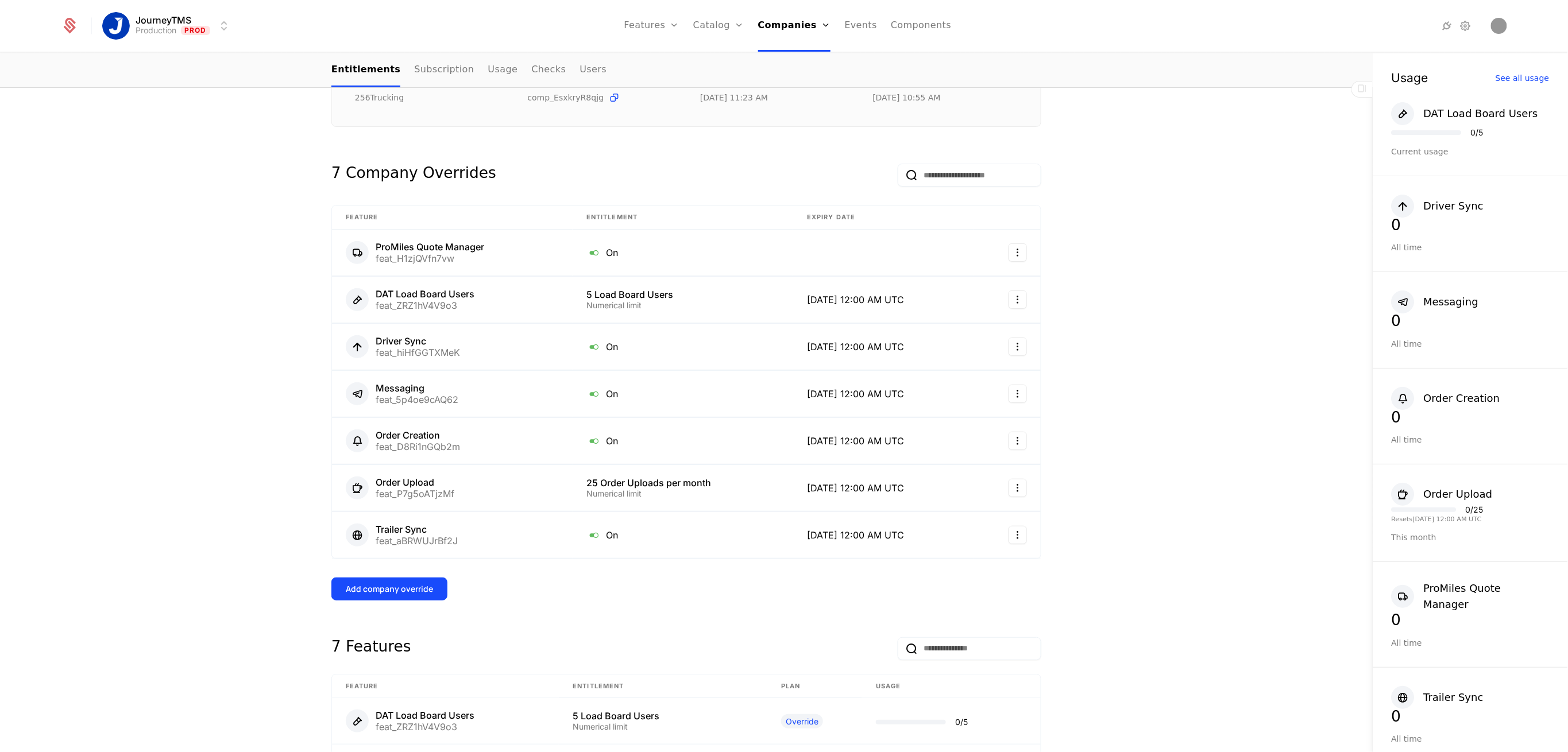
scroll to position [306, 0]
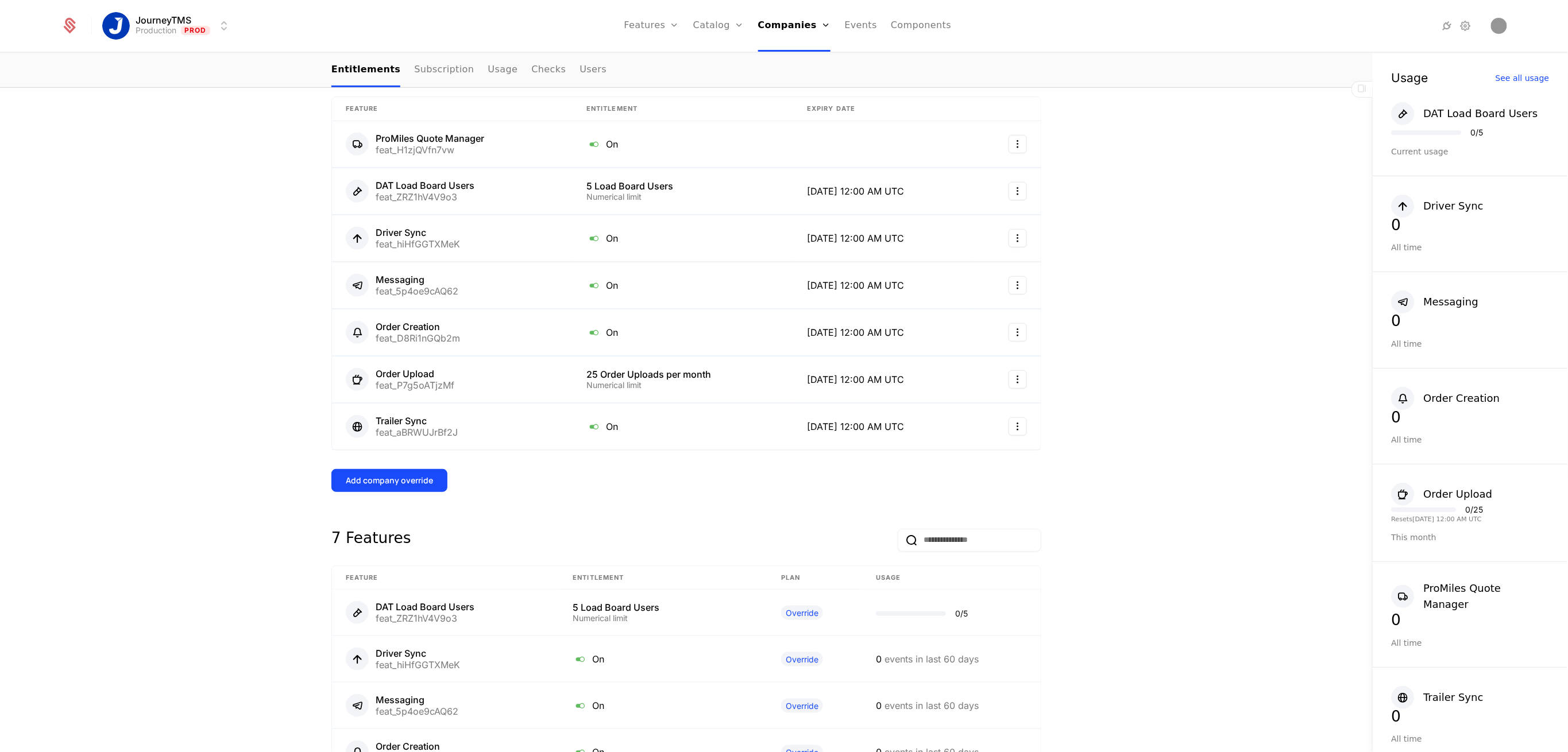
click at [386, 483] on div "Add company override" at bounding box center [389, 481] width 87 height 12
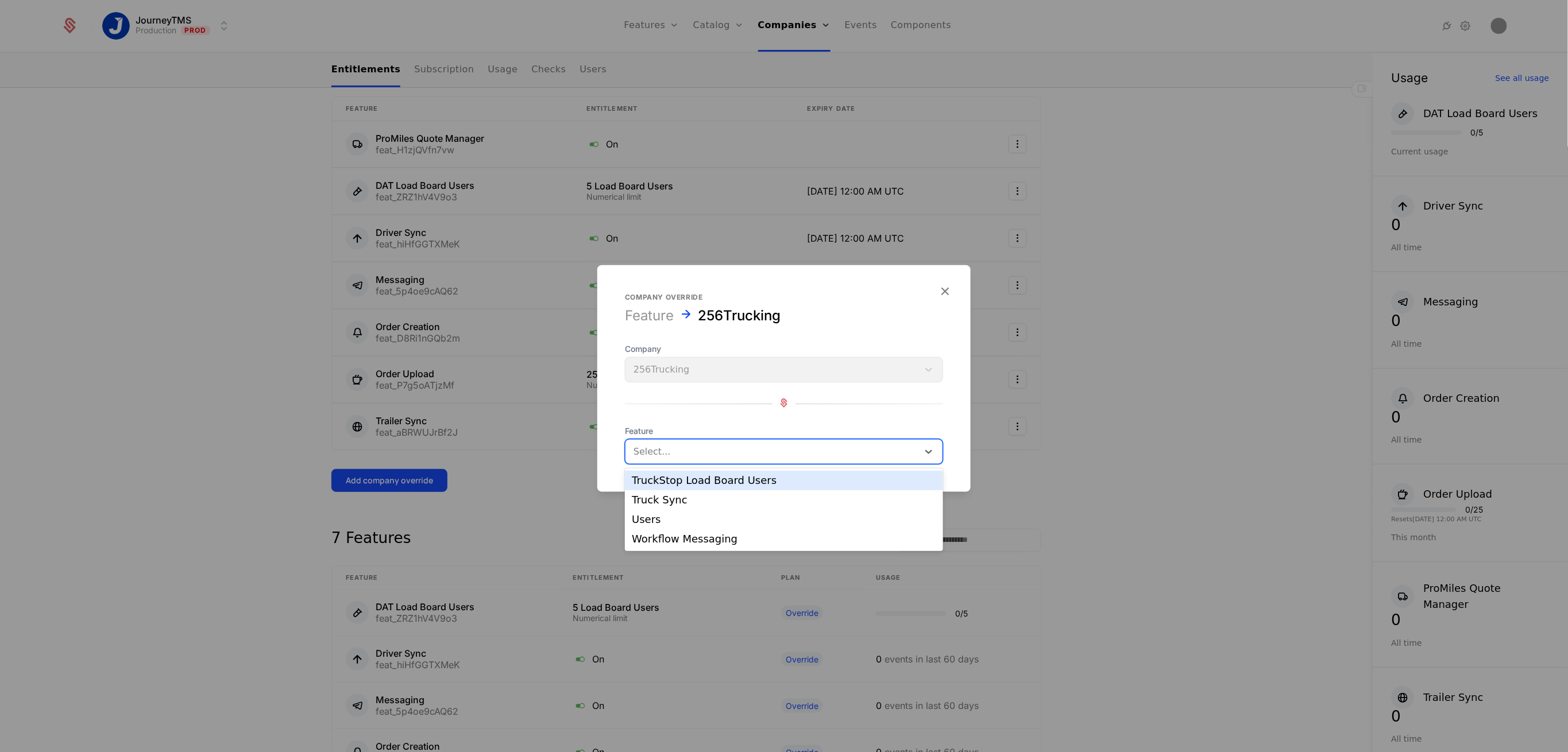
click at [658, 450] on div at bounding box center [772, 452] width 277 height 16
click at [702, 483] on div "TruckStop Load Board Users" at bounding box center [784, 481] width 305 height 10
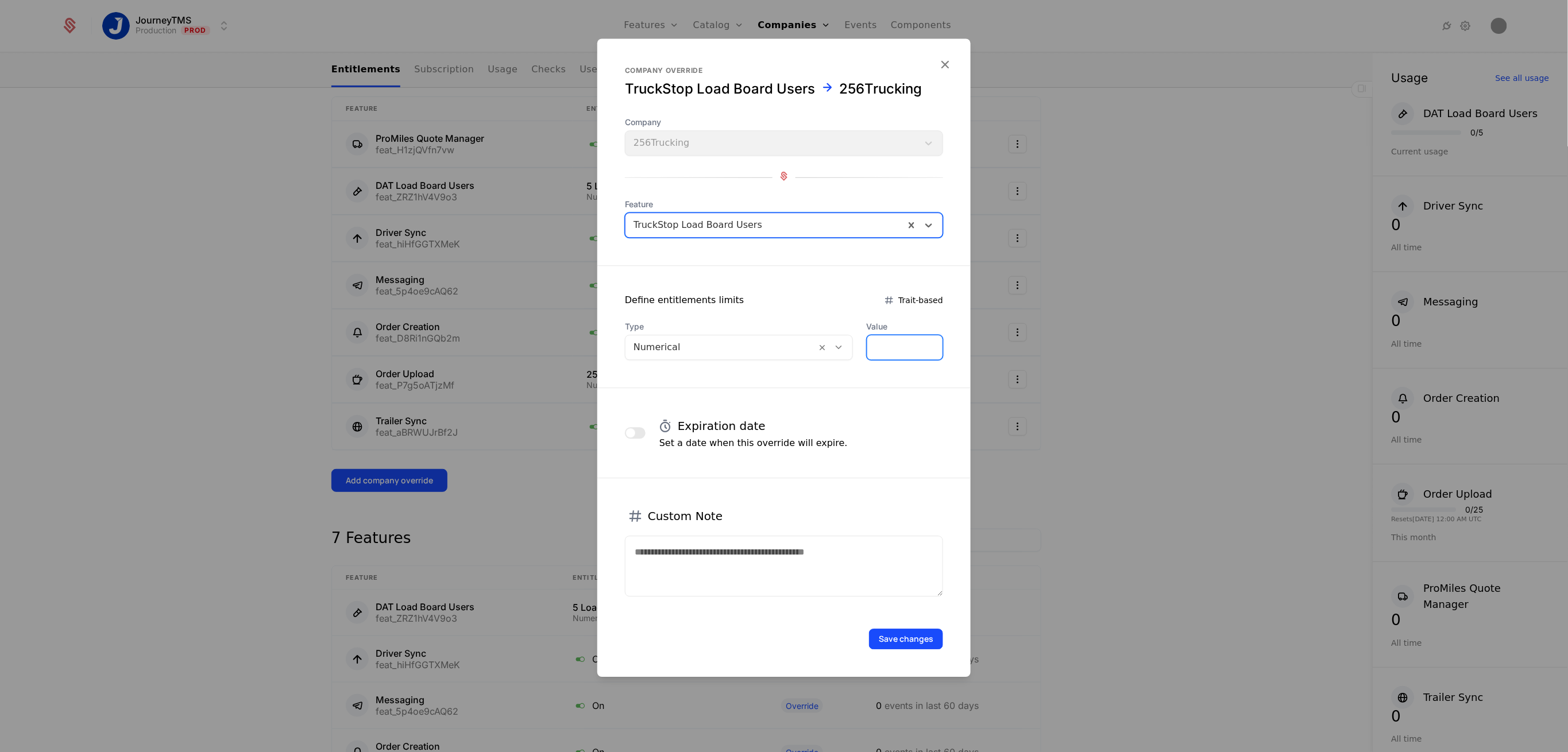
click at [875, 346] on input "*" at bounding box center [905, 348] width 76 height 24
type input "*"
click at [633, 438] on button "button" at bounding box center [635, 433] width 20 height 12
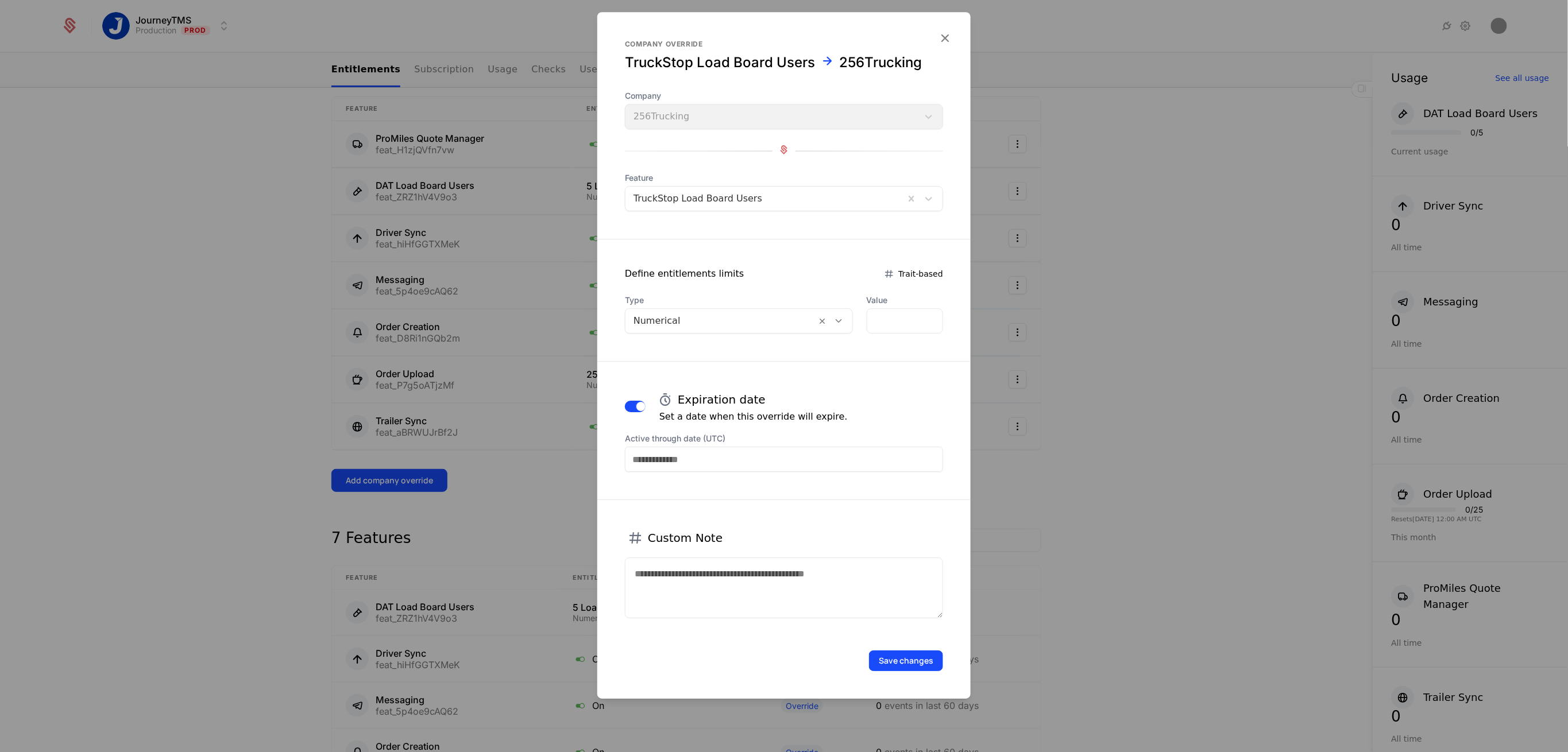
click at [696, 465] on input "Active through date (UTC)" at bounding box center [784, 459] width 318 height 25
click at [827, 417] on div "31" at bounding box center [830, 420] width 24 height 19
type input "**********"
click at [895, 652] on button "Save changes" at bounding box center [906, 661] width 74 height 20
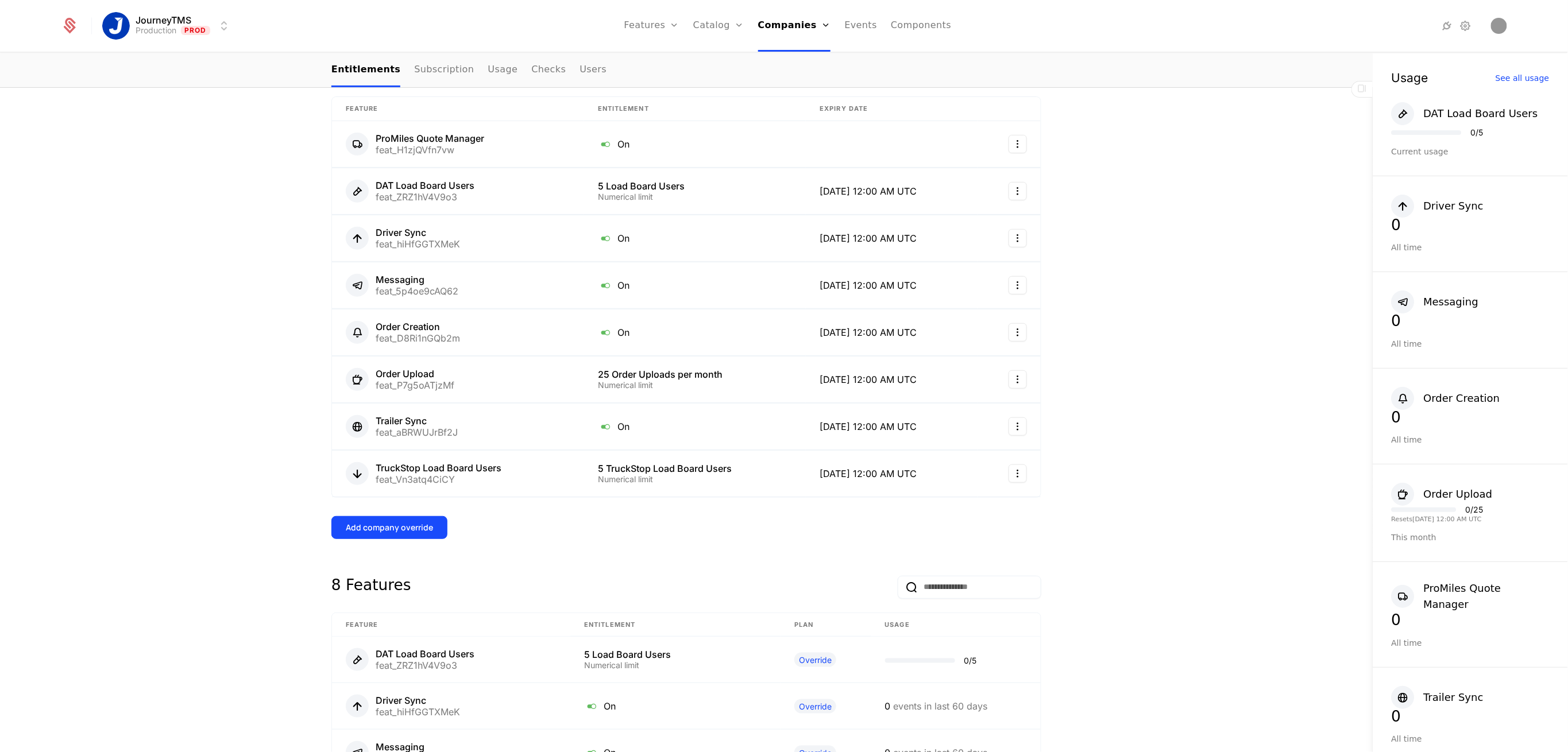
click at [388, 527] on div "Add company override" at bounding box center [389, 528] width 87 height 12
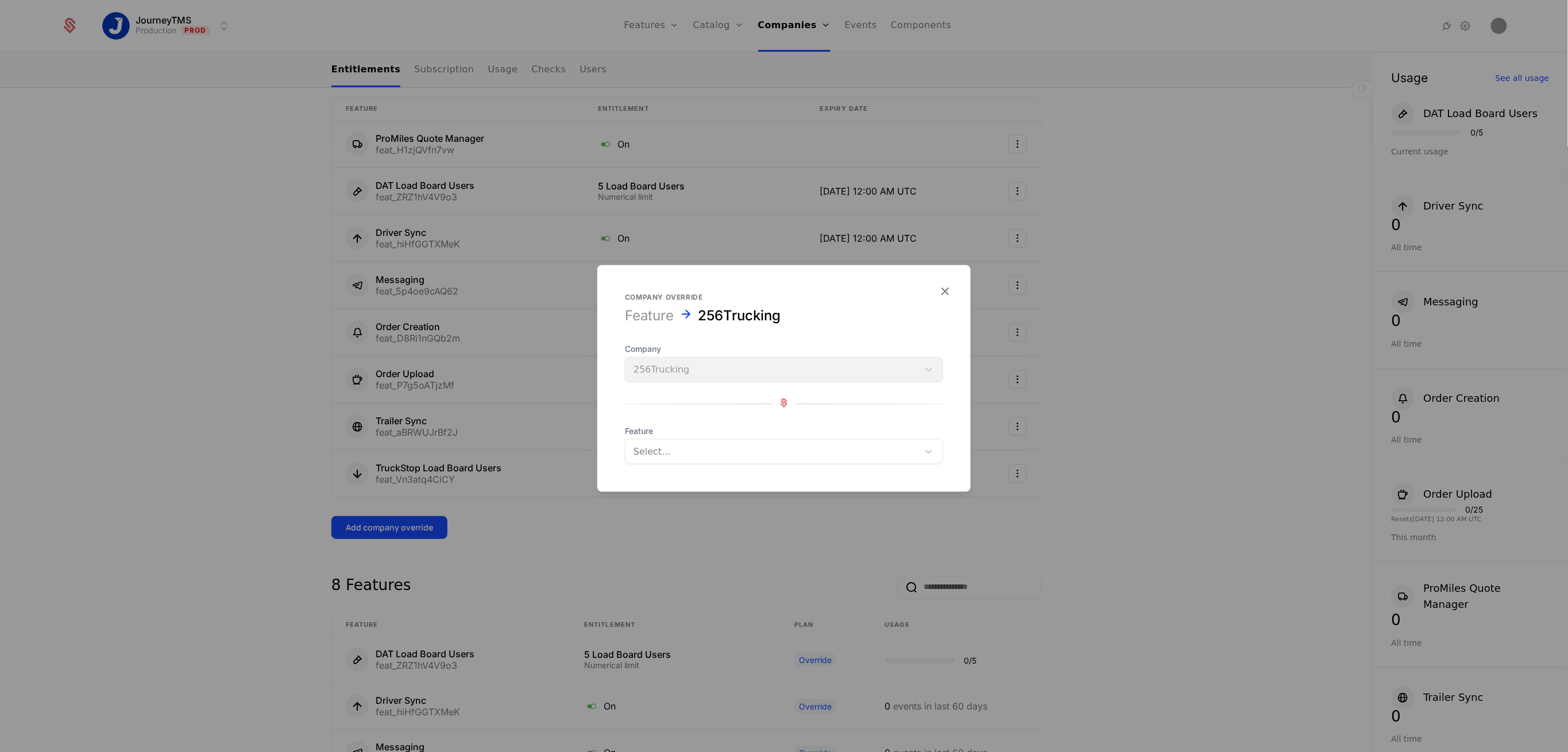
click at [691, 455] on div at bounding box center [772, 452] width 277 height 16
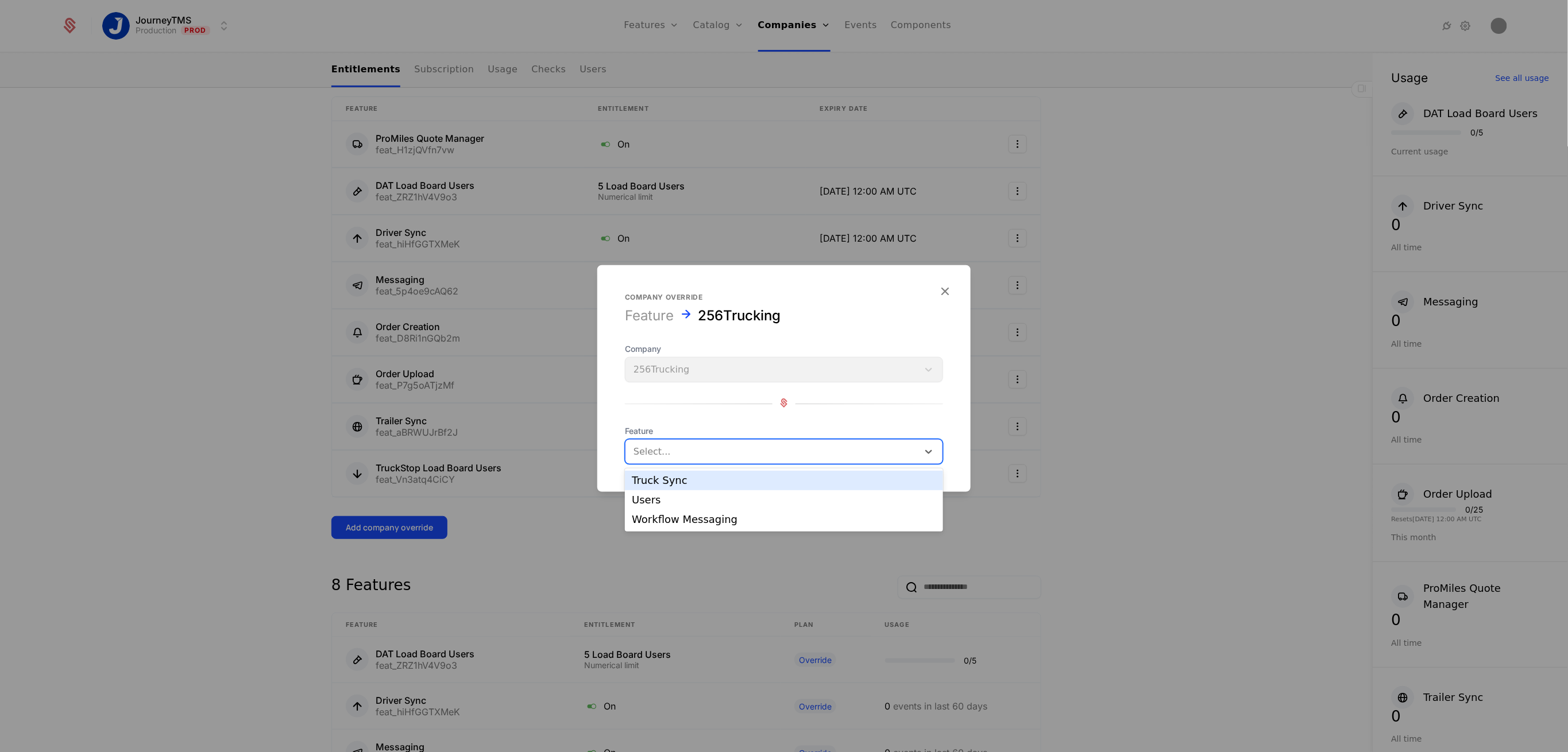
click at [677, 478] on div "Truck Sync" at bounding box center [784, 481] width 305 height 10
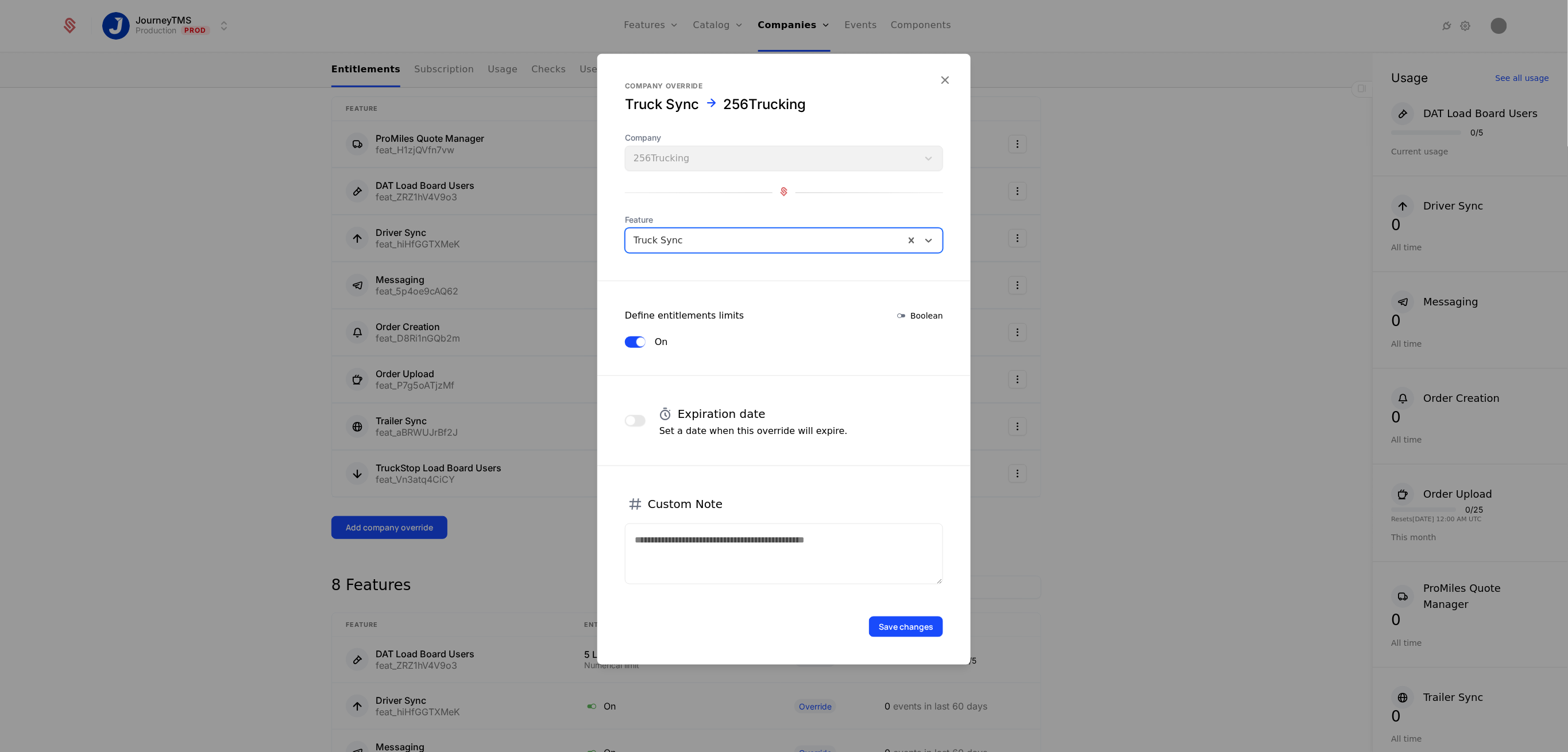
click at [633, 424] on span "button" at bounding box center [631, 420] width 9 height 9
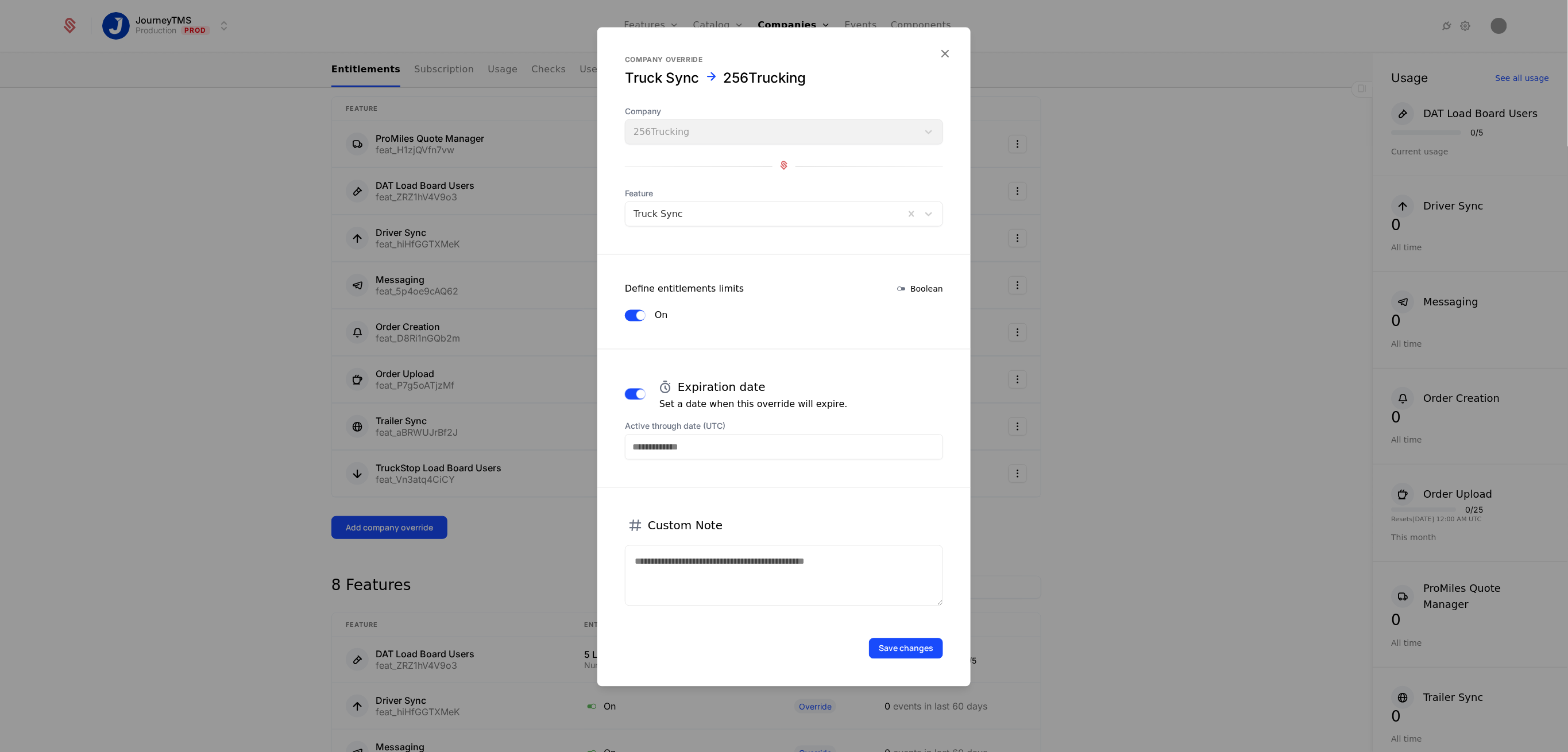
click at [699, 442] on input "Active through date (UTC)" at bounding box center [784, 447] width 318 height 25
click at [830, 405] on div "31" at bounding box center [830, 408] width 24 height 19
type input "**********"
click at [901, 644] on button "Save changes" at bounding box center [906, 649] width 74 height 20
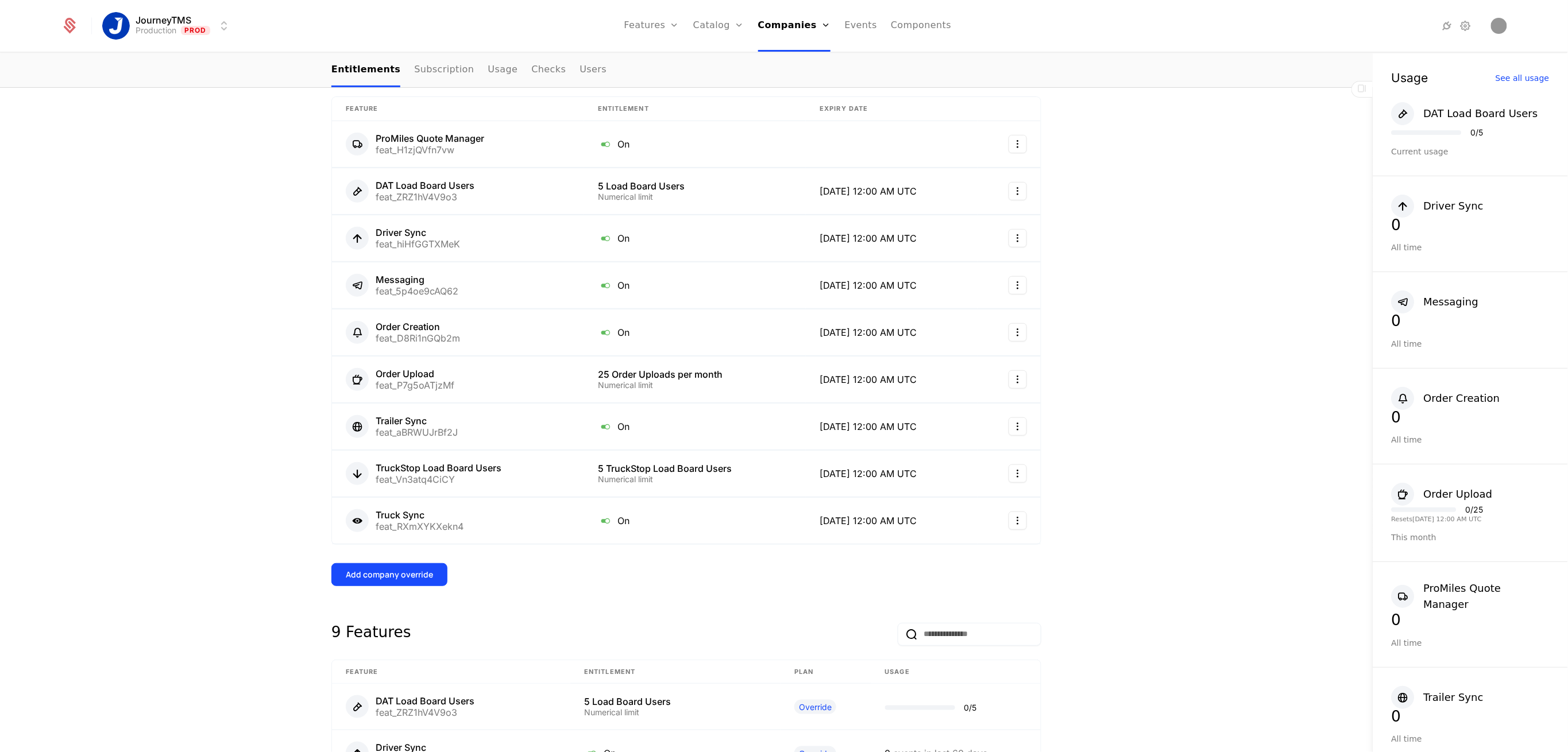
click at [392, 575] on div "Add company override" at bounding box center [389, 575] width 87 height 12
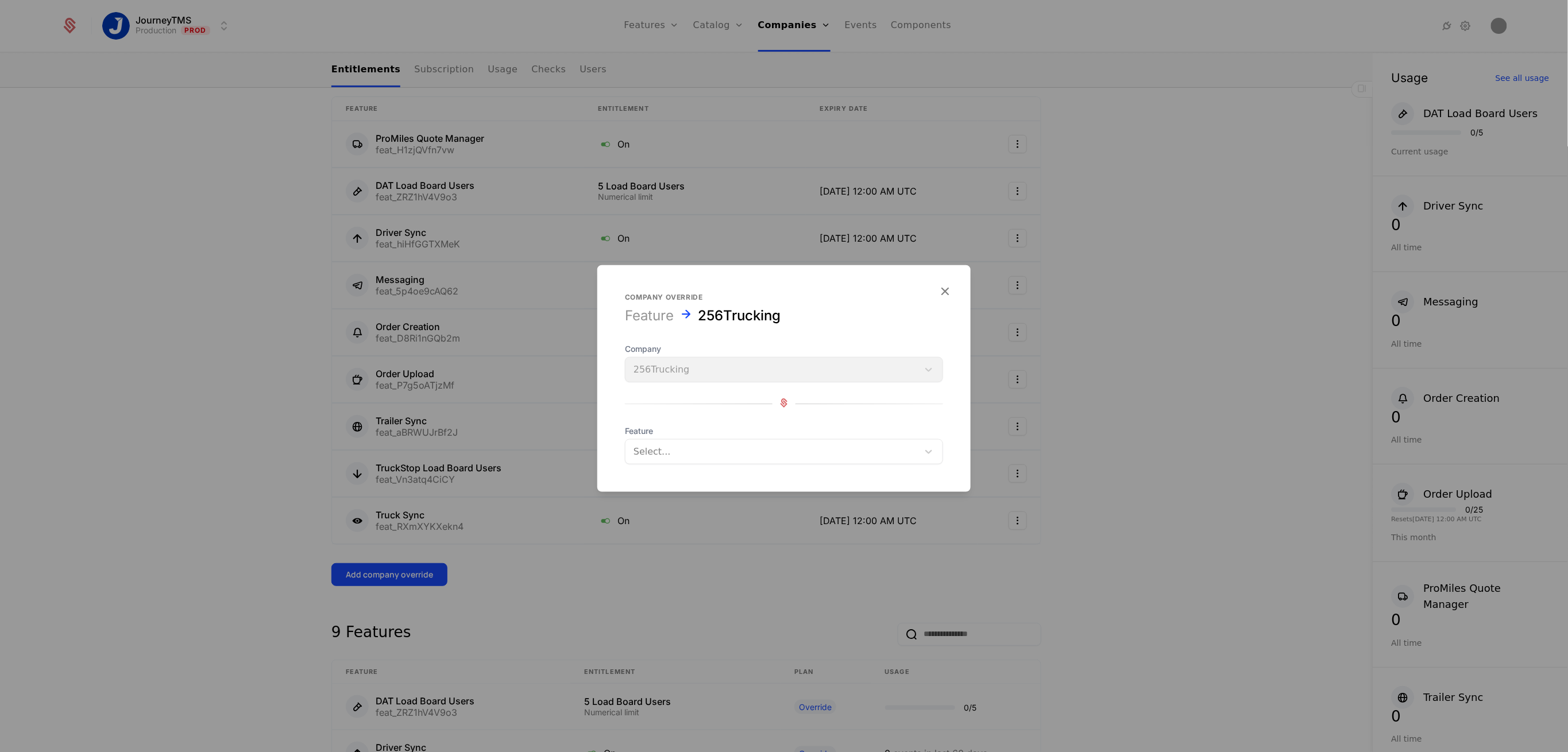
click at [690, 450] on div at bounding box center [772, 452] width 277 height 16
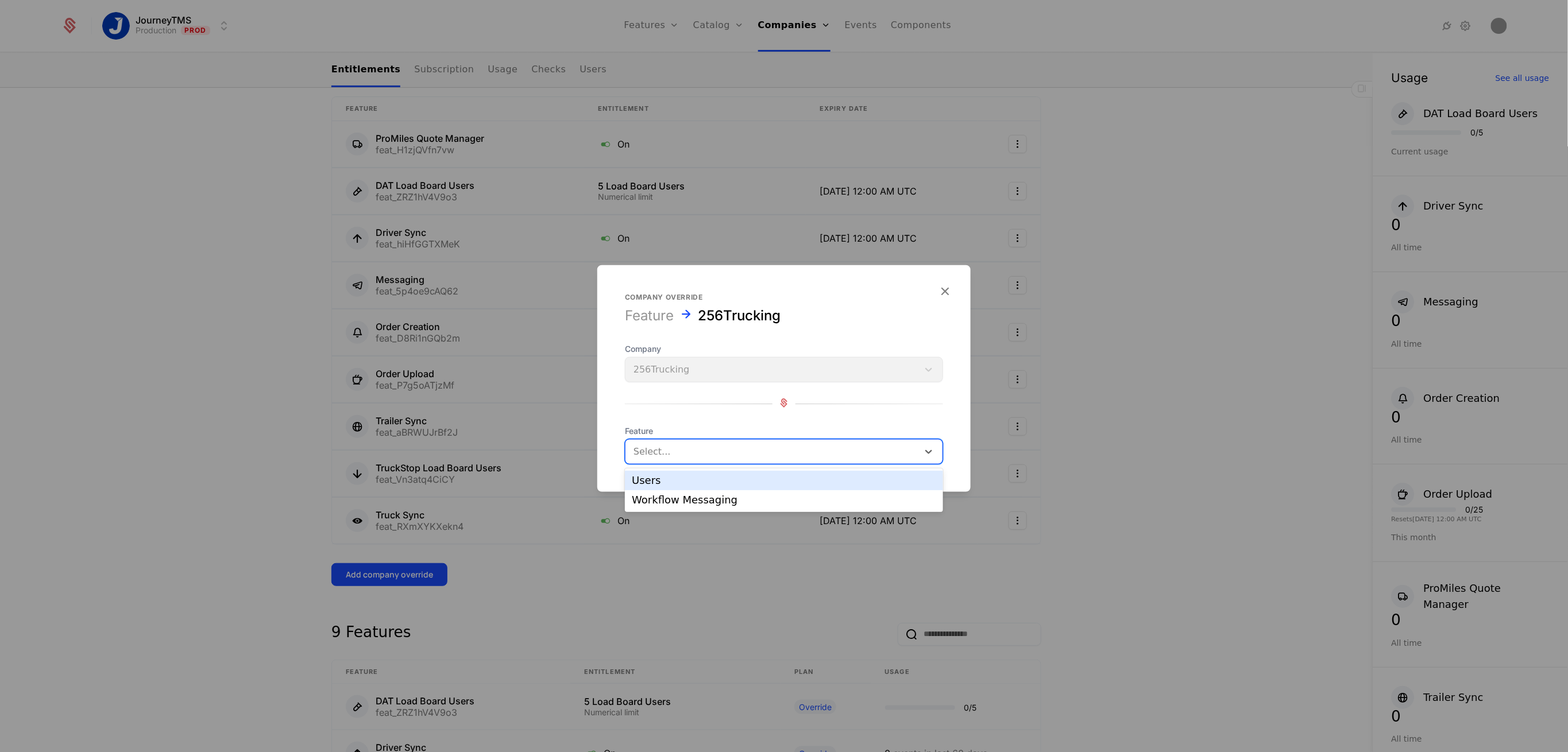
click at [663, 482] on div "Users" at bounding box center [784, 481] width 305 height 10
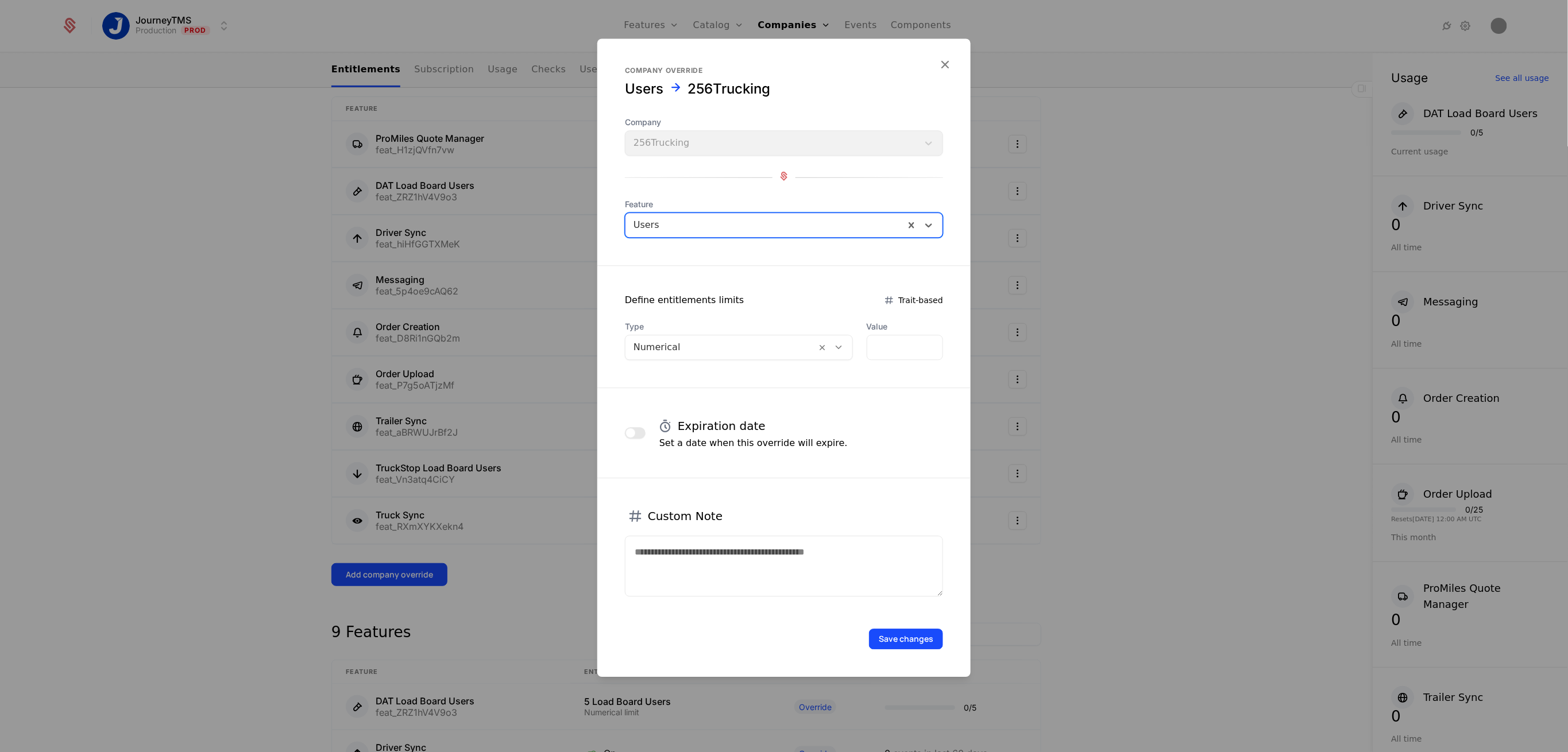
click at [640, 436] on button "button" at bounding box center [635, 433] width 20 height 12
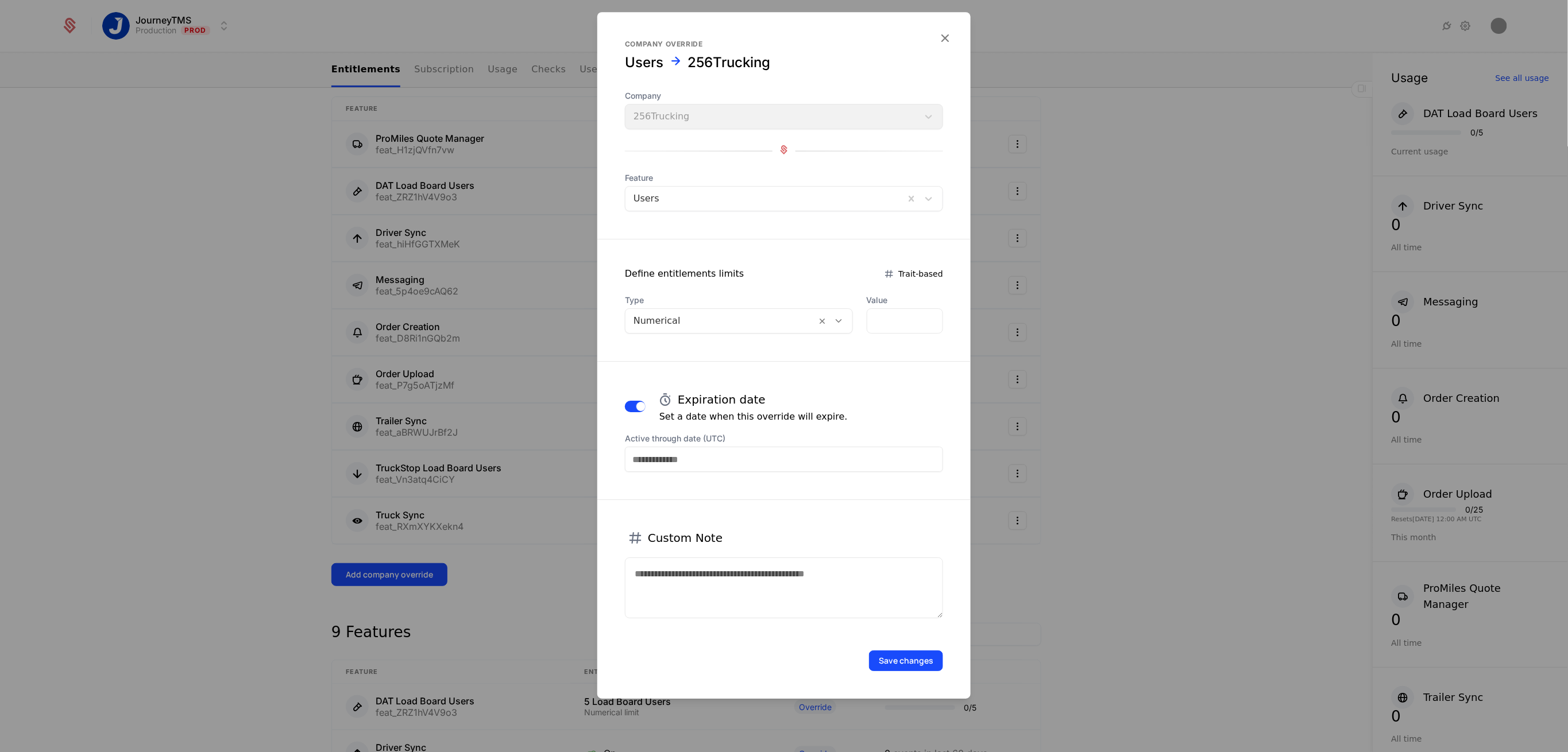
drag, startPoint x: 760, startPoint y: 468, endPoint x: 775, endPoint y: 479, distance: 18.6
click at [760, 467] on input "Active through date (UTC)" at bounding box center [784, 459] width 318 height 25
click at [826, 423] on div "31" at bounding box center [830, 420] width 24 height 19
type input "**********"
click at [888, 317] on input "*" at bounding box center [905, 321] width 76 height 24
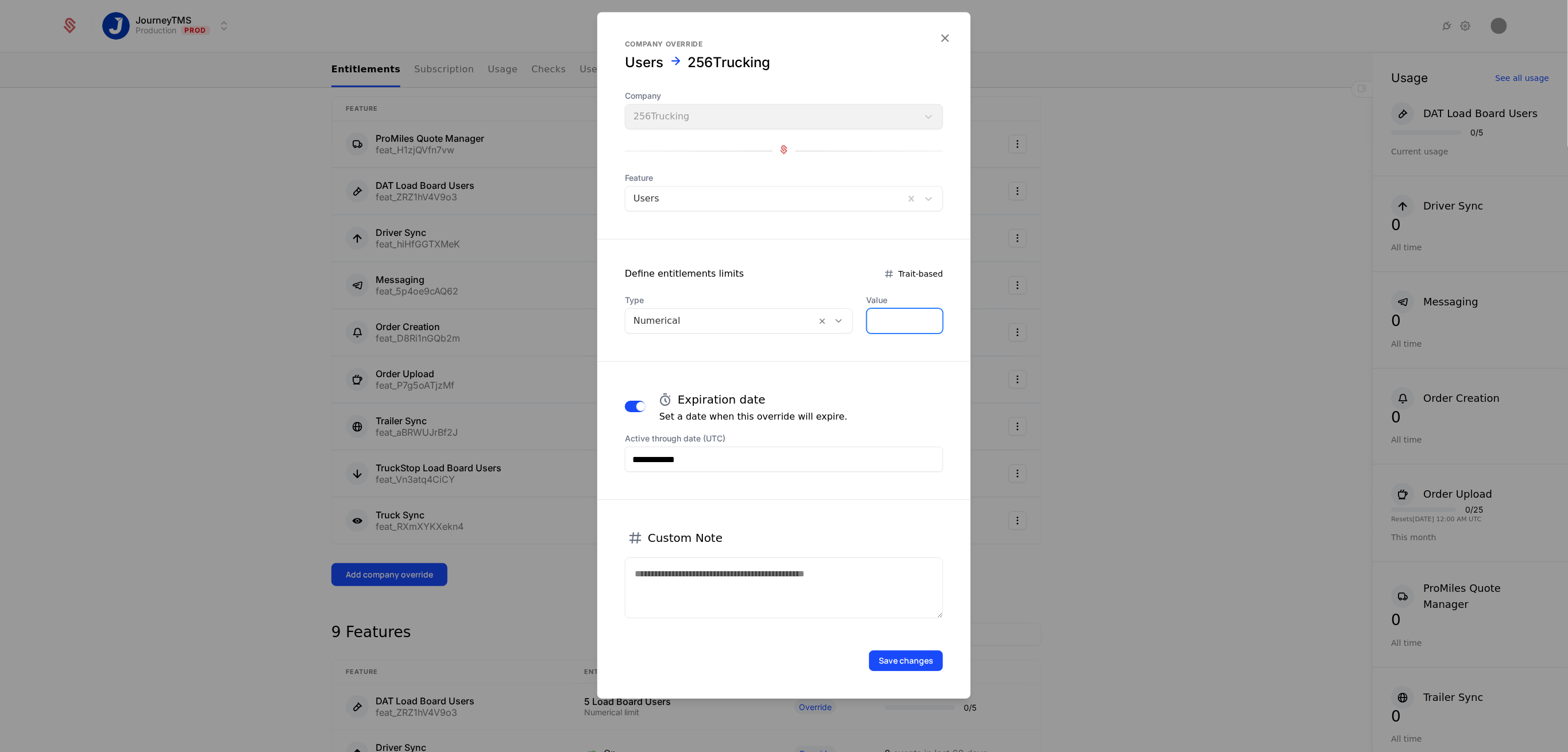
click at [887, 317] on input "*" at bounding box center [905, 321] width 76 height 24
drag, startPoint x: 885, startPoint y: 317, endPoint x: 857, endPoint y: 317, distance: 28.0
click at [857, 317] on div "Type Numerical Value *" at bounding box center [784, 314] width 318 height 39
type input "*"
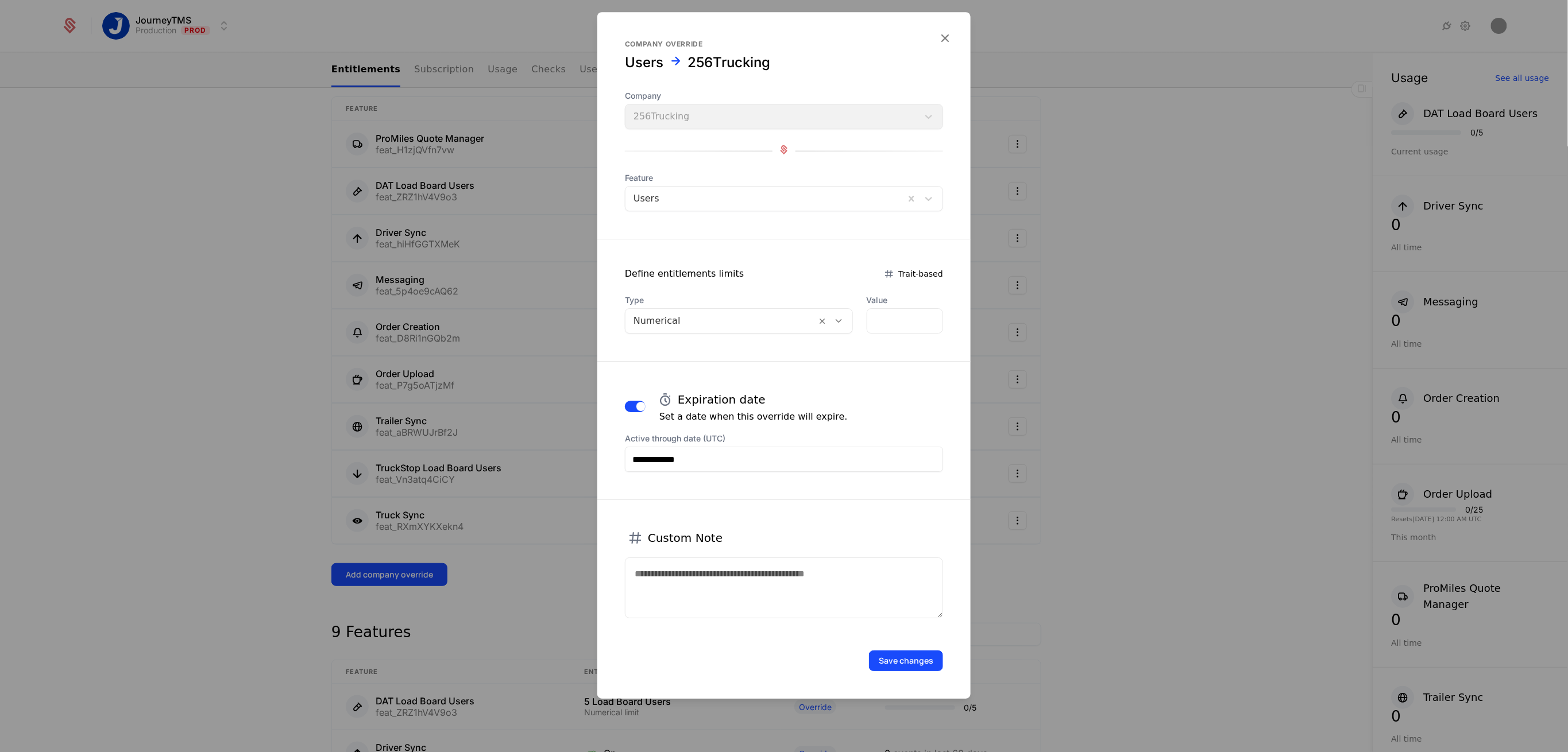
click at [900, 660] on button "Save changes" at bounding box center [906, 661] width 74 height 20
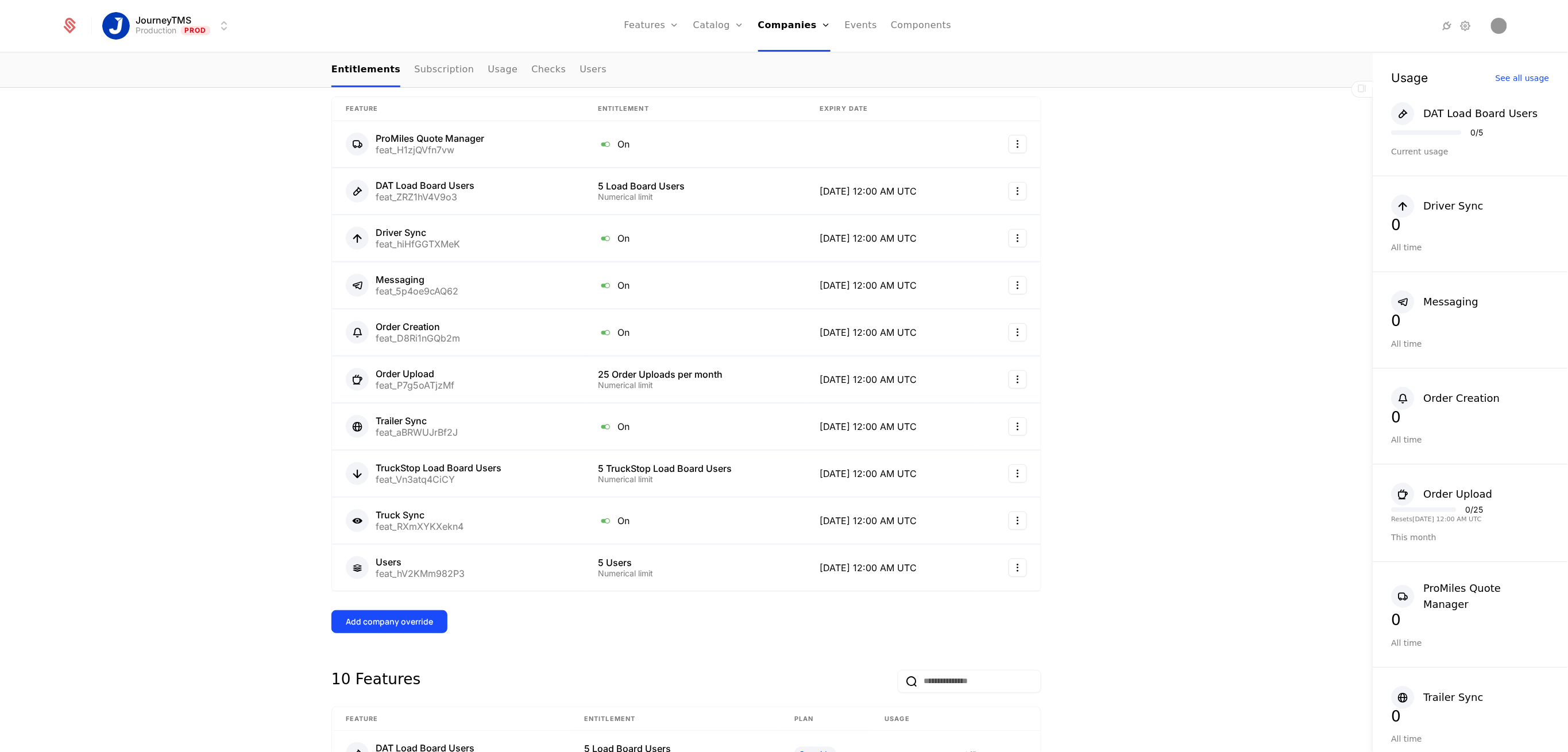
click at [395, 616] on div "Add company override" at bounding box center [389, 622] width 87 height 12
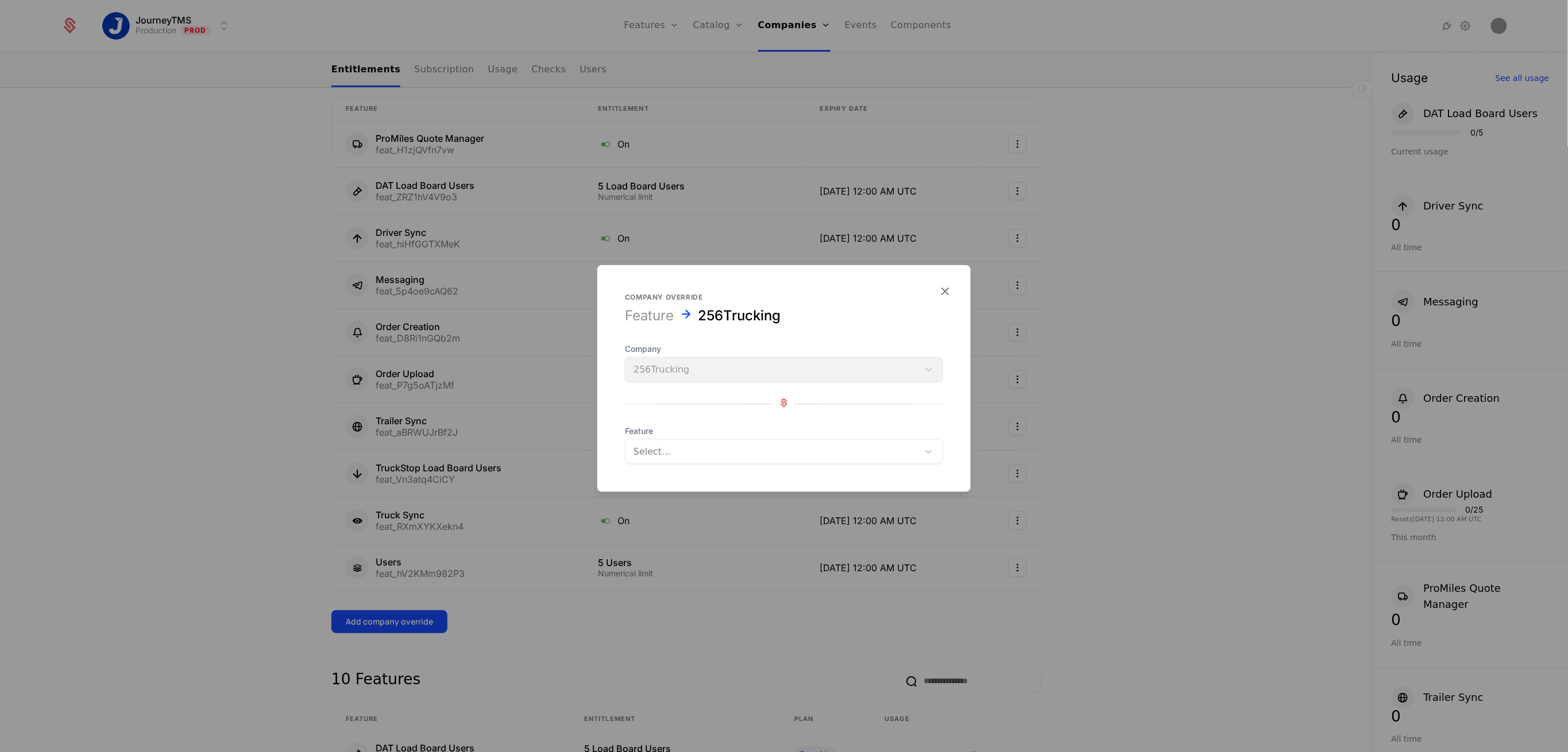
click at [669, 454] on div at bounding box center [772, 452] width 277 height 16
click at [681, 477] on div "Workflow Messaging" at bounding box center [784, 481] width 305 height 10
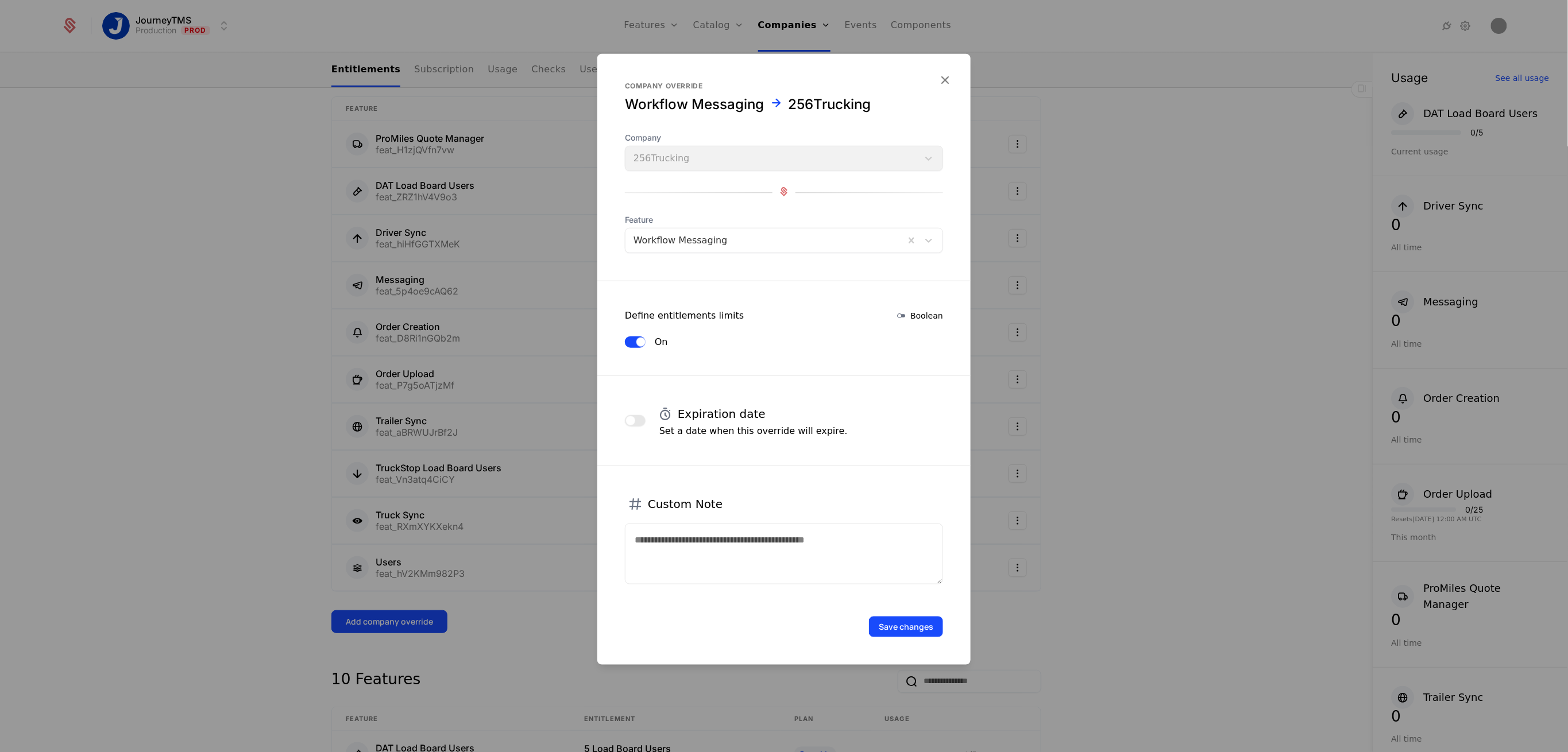
click at [640, 419] on button "button" at bounding box center [635, 421] width 20 height 12
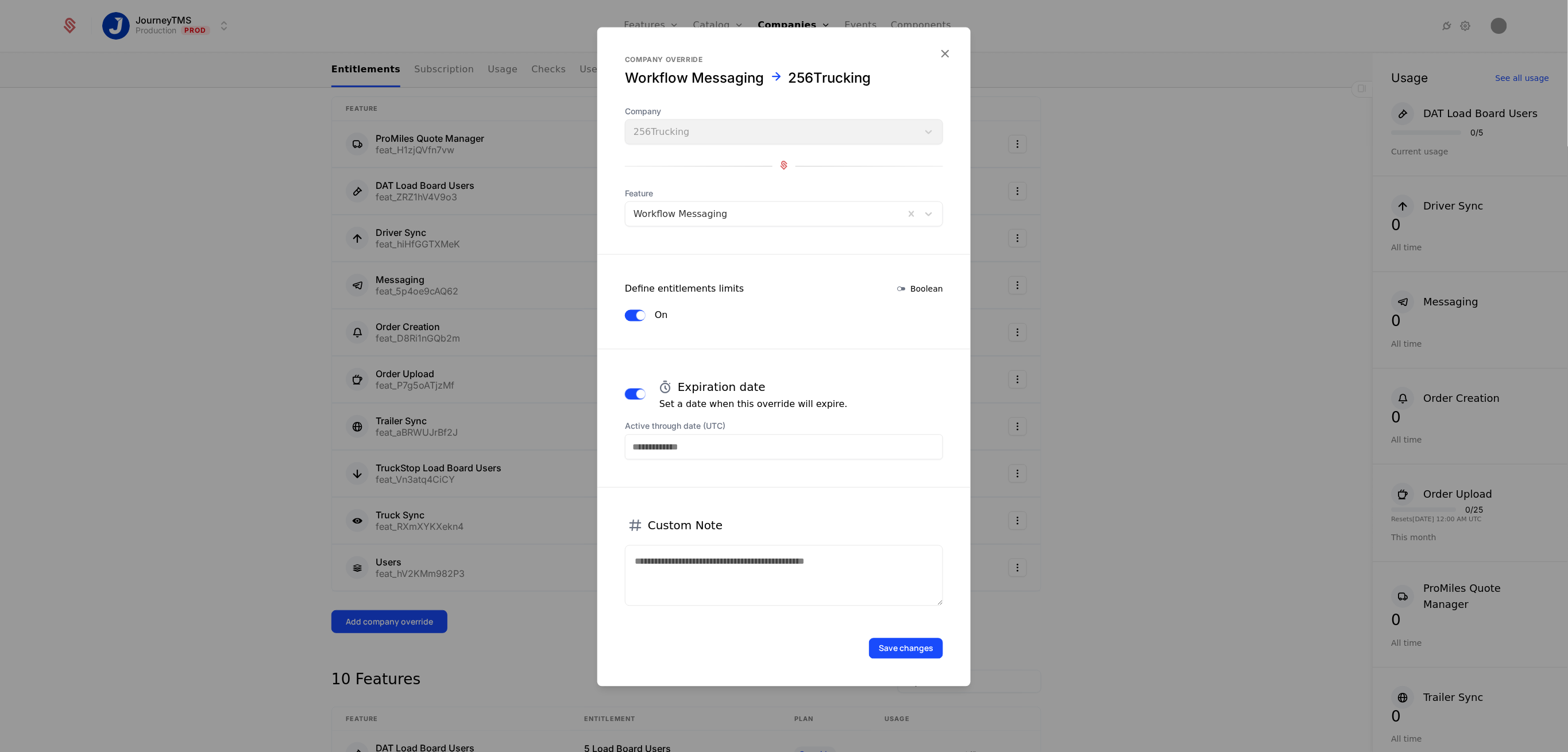
click at [713, 444] on input "Active through date (UTC)" at bounding box center [784, 447] width 318 height 25
click at [830, 404] on div "31" at bounding box center [830, 408] width 24 height 19
type input "**********"
click at [892, 646] on button "Save changes" at bounding box center [906, 649] width 74 height 20
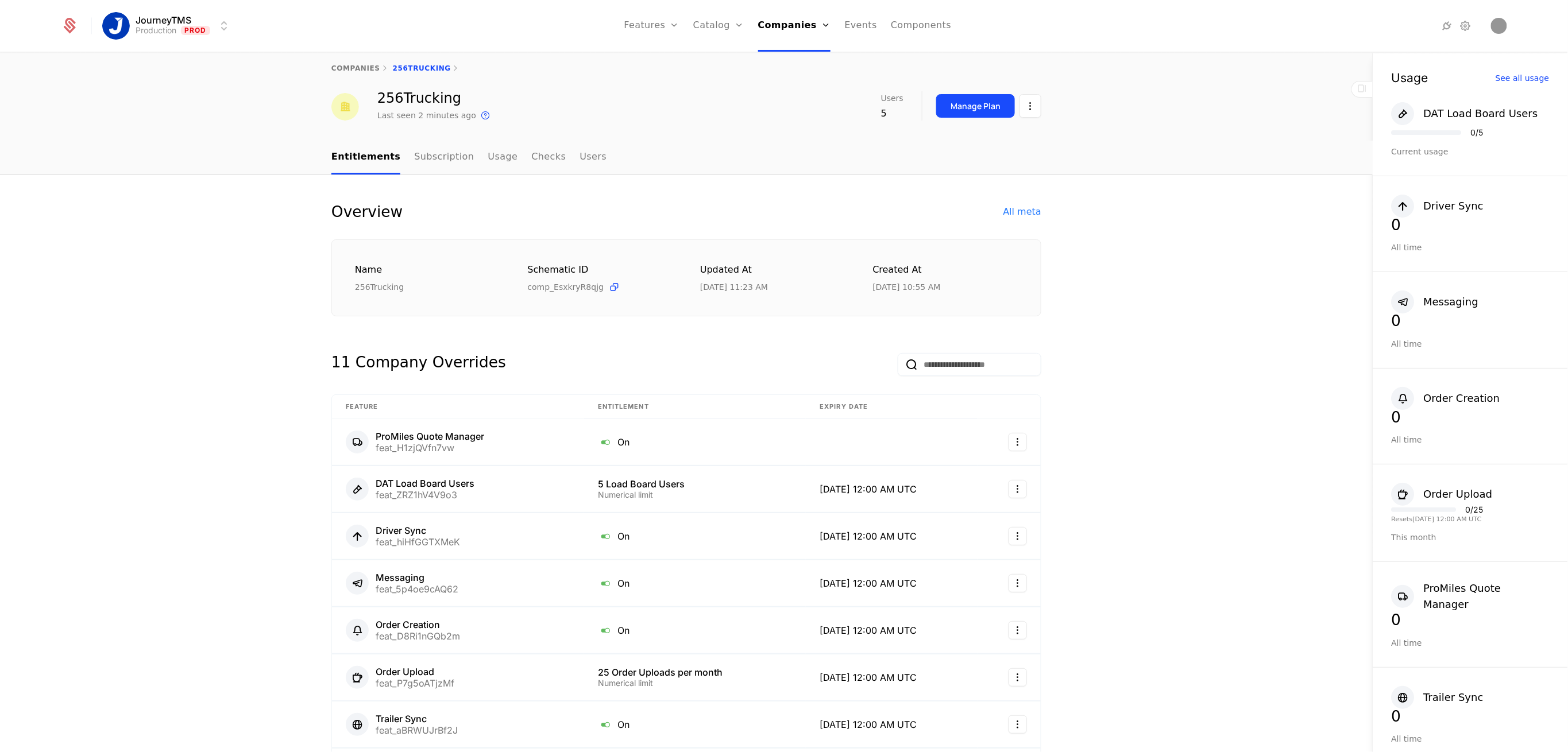
scroll to position [0, 0]
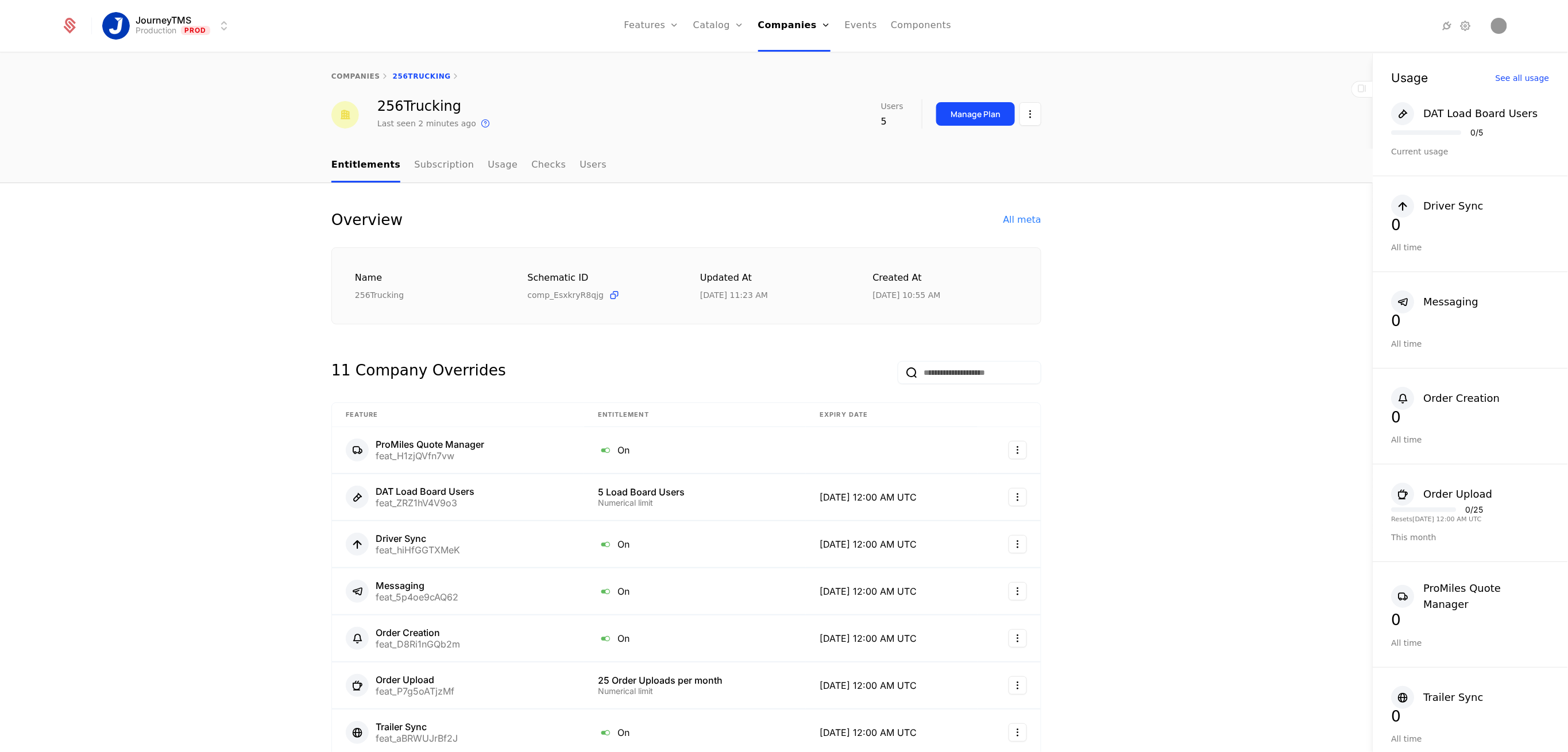
click at [436, 165] on link "Subscription" at bounding box center [444, 165] width 60 height 34
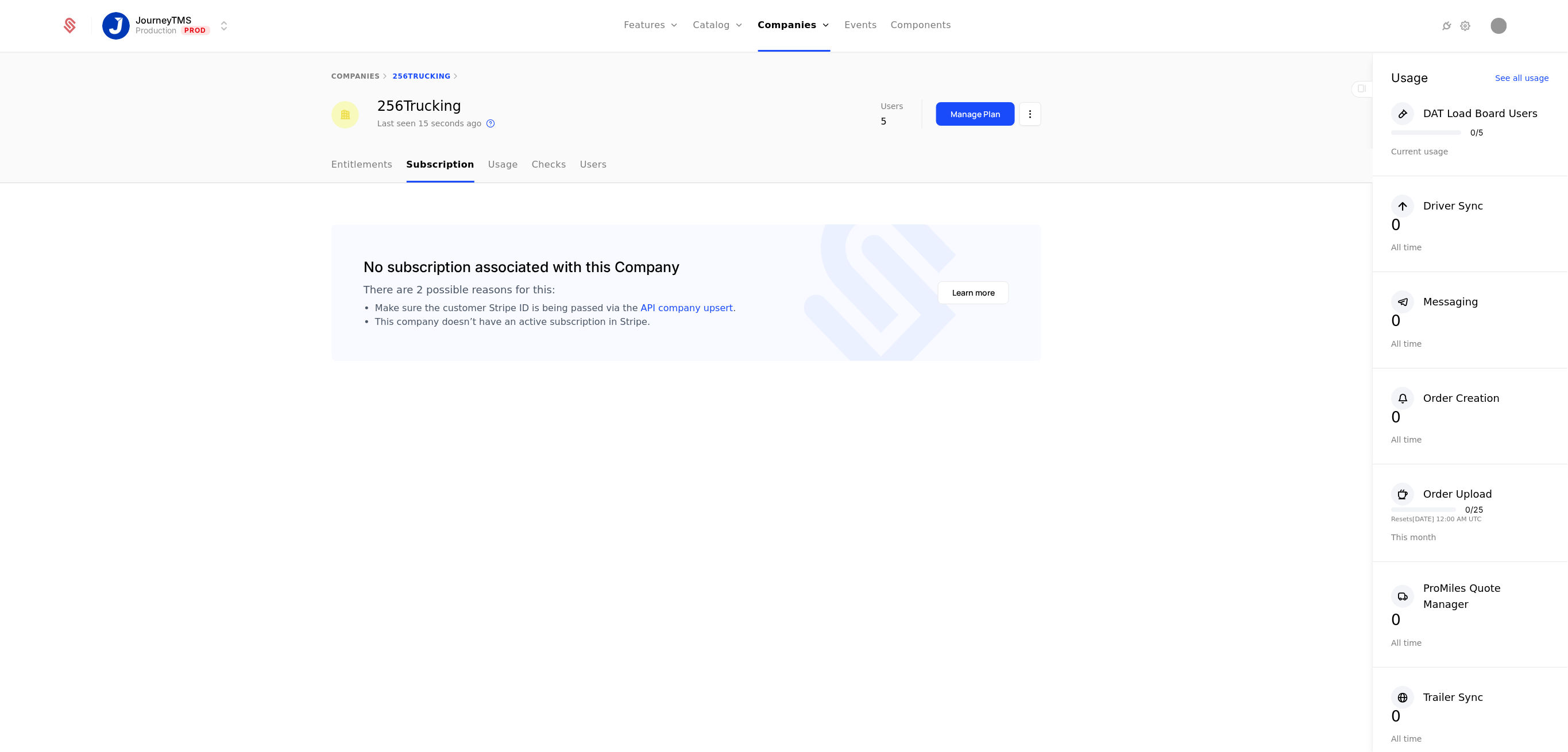
click at [377, 166] on link "Entitlements" at bounding box center [362, 165] width 61 height 34
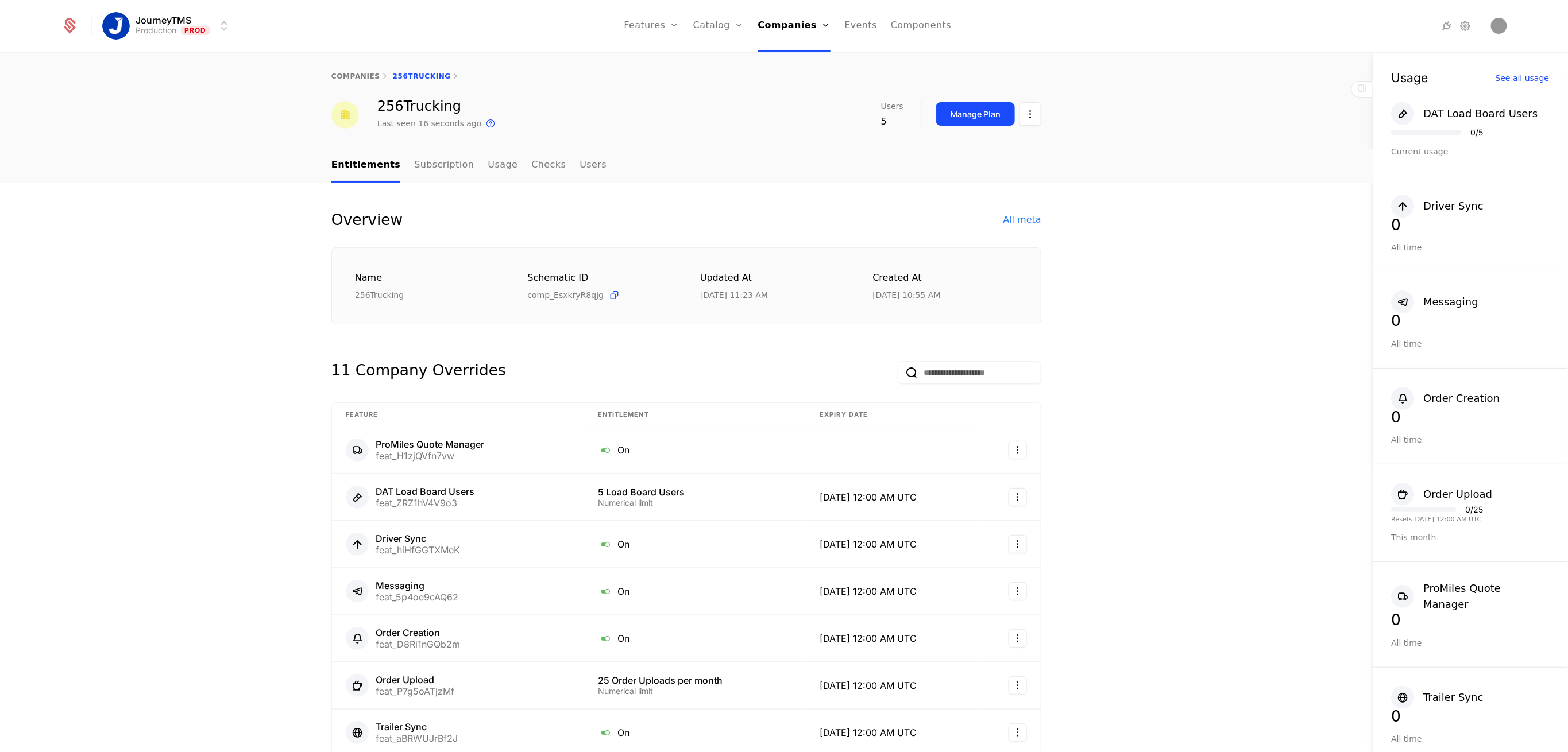
click at [720, 60] on link "Plans" at bounding box center [736, 56] width 59 height 9
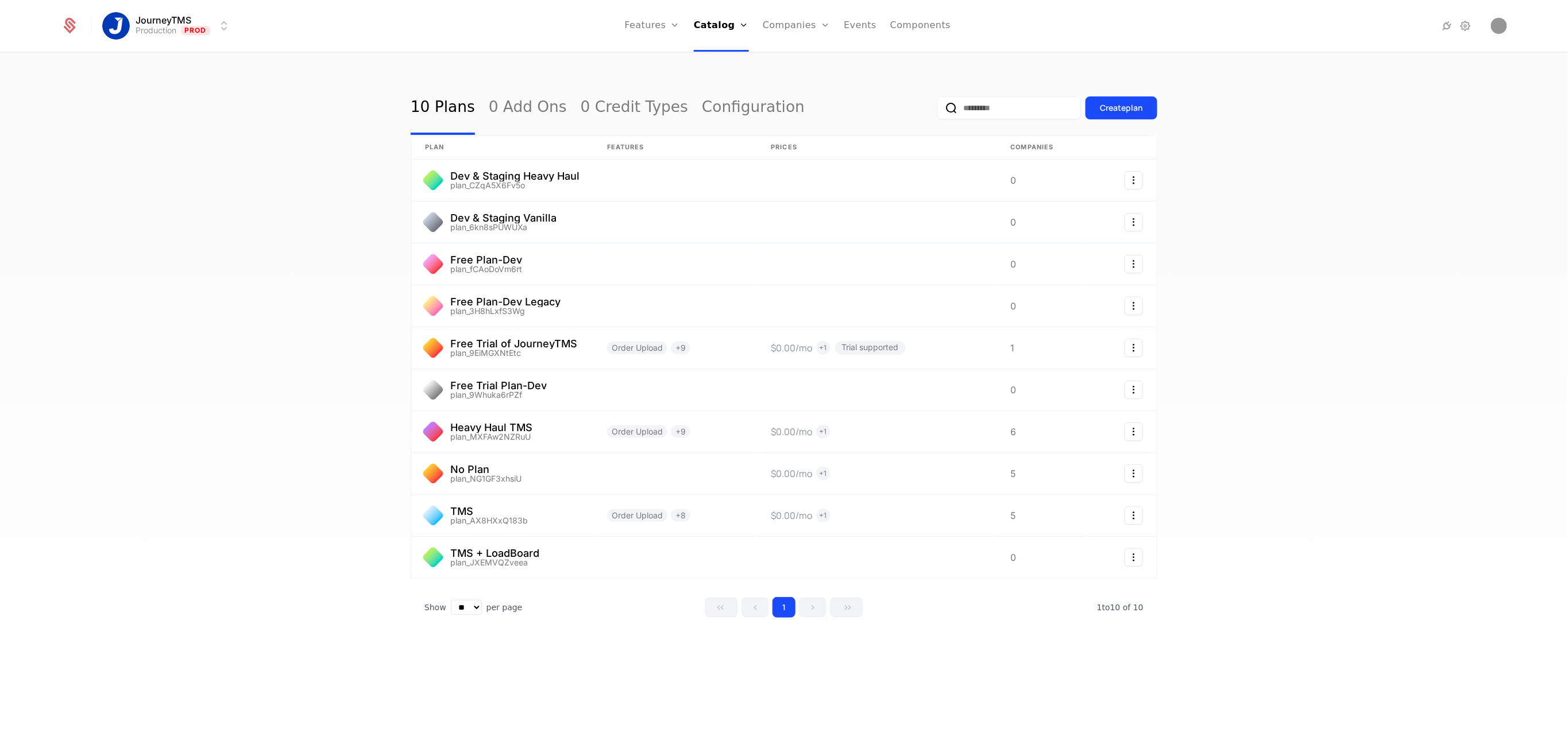
click at [702, 103] on link "Configuration" at bounding box center [753, 108] width 103 height 54
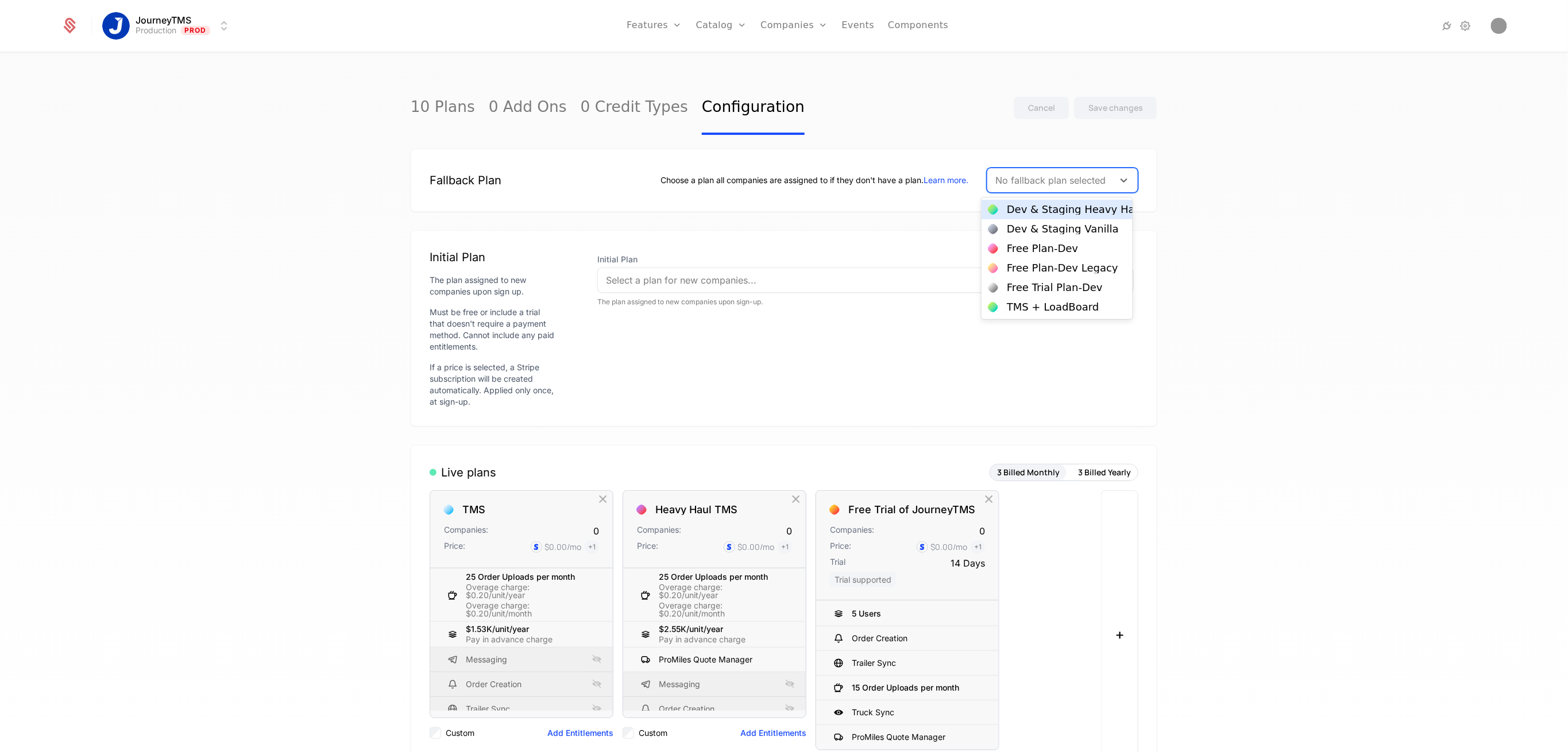
click at [1072, 184] on div at bounding box center [1051, 180] width 110 height 16
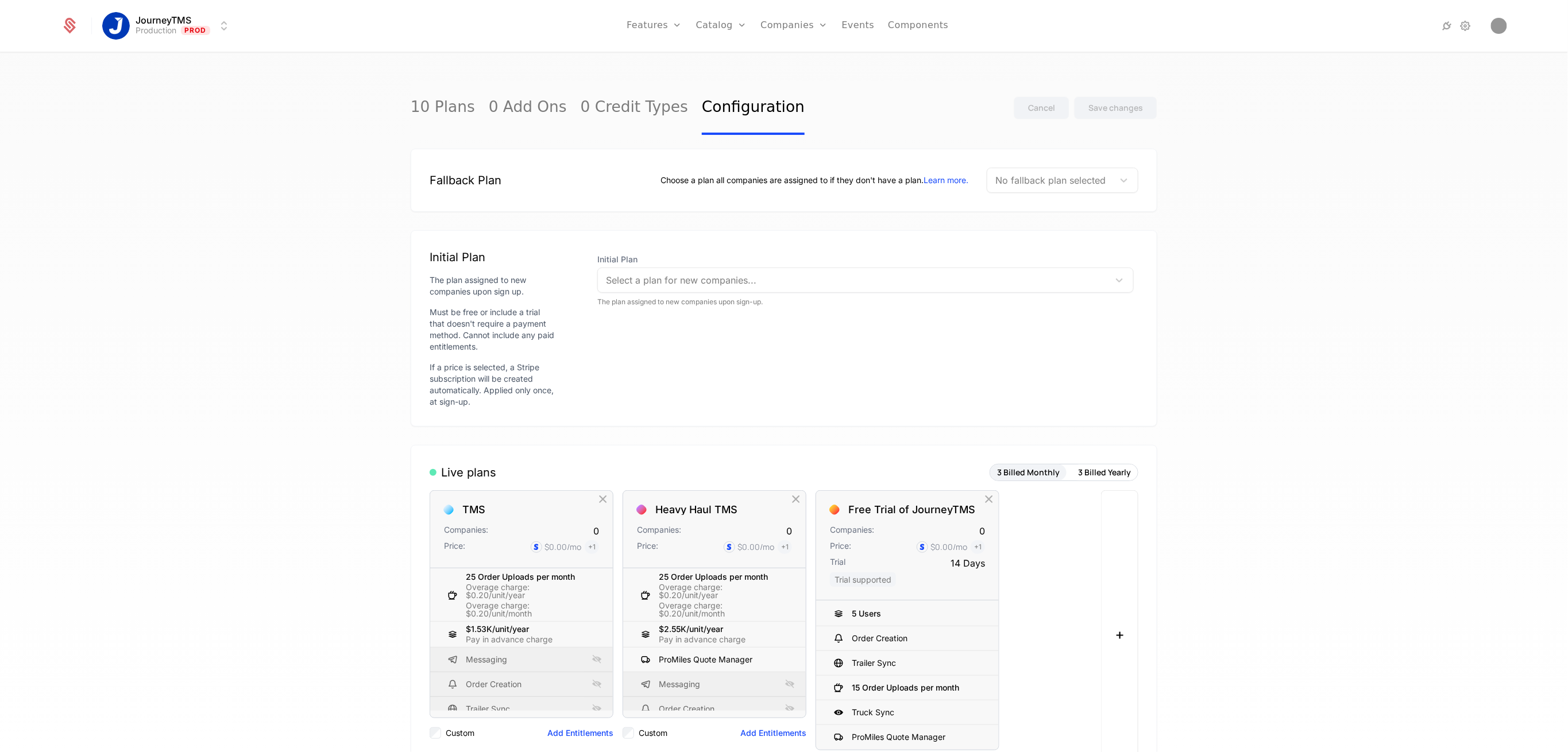
click at [778, 170] on div "Choose a plan all companies are assigned to if they don't have a plan. Learn mo…" at bounding box center [900, 180] width 478 height 25
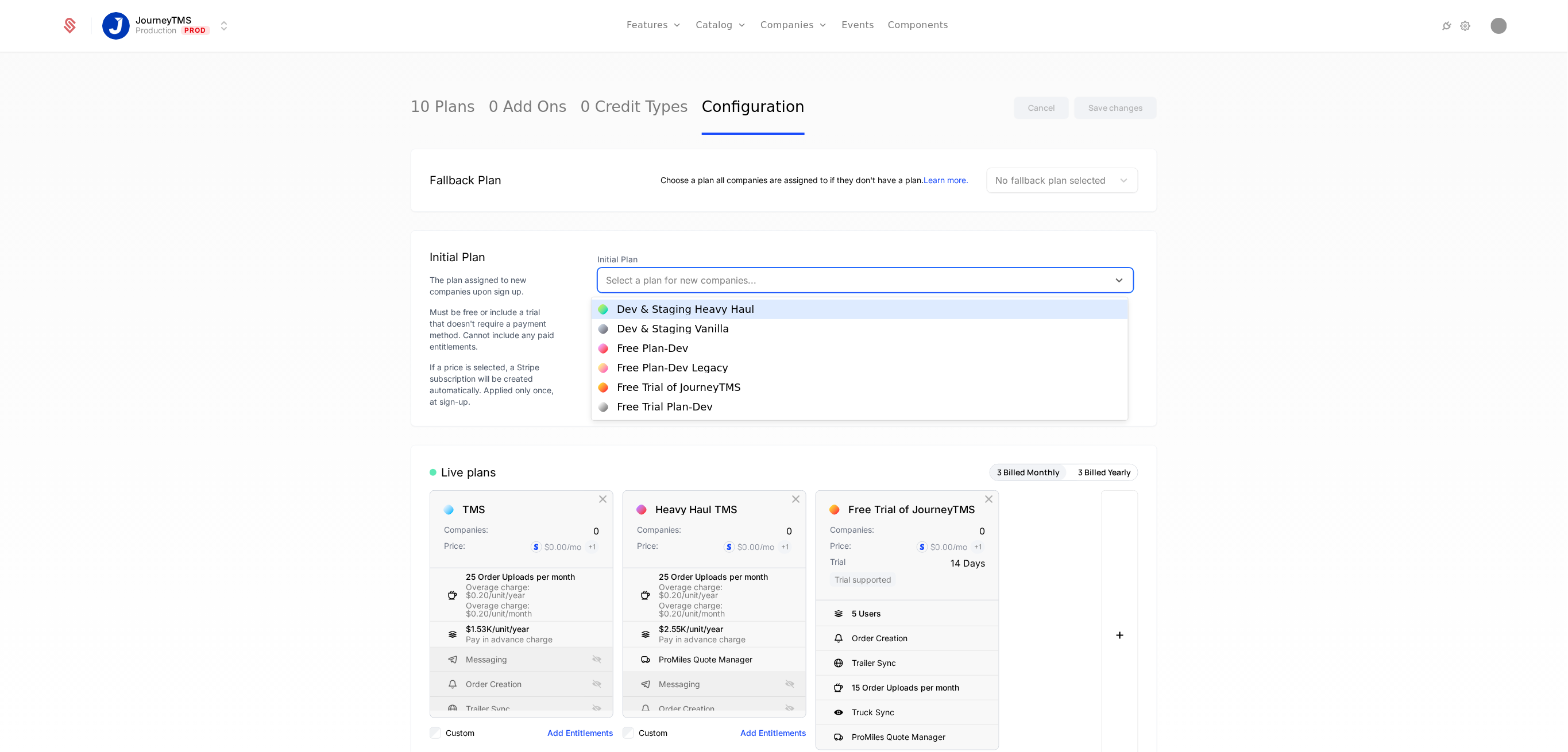
click at [711, 276] on div at bounding box center [853, 280] width 495 height 16
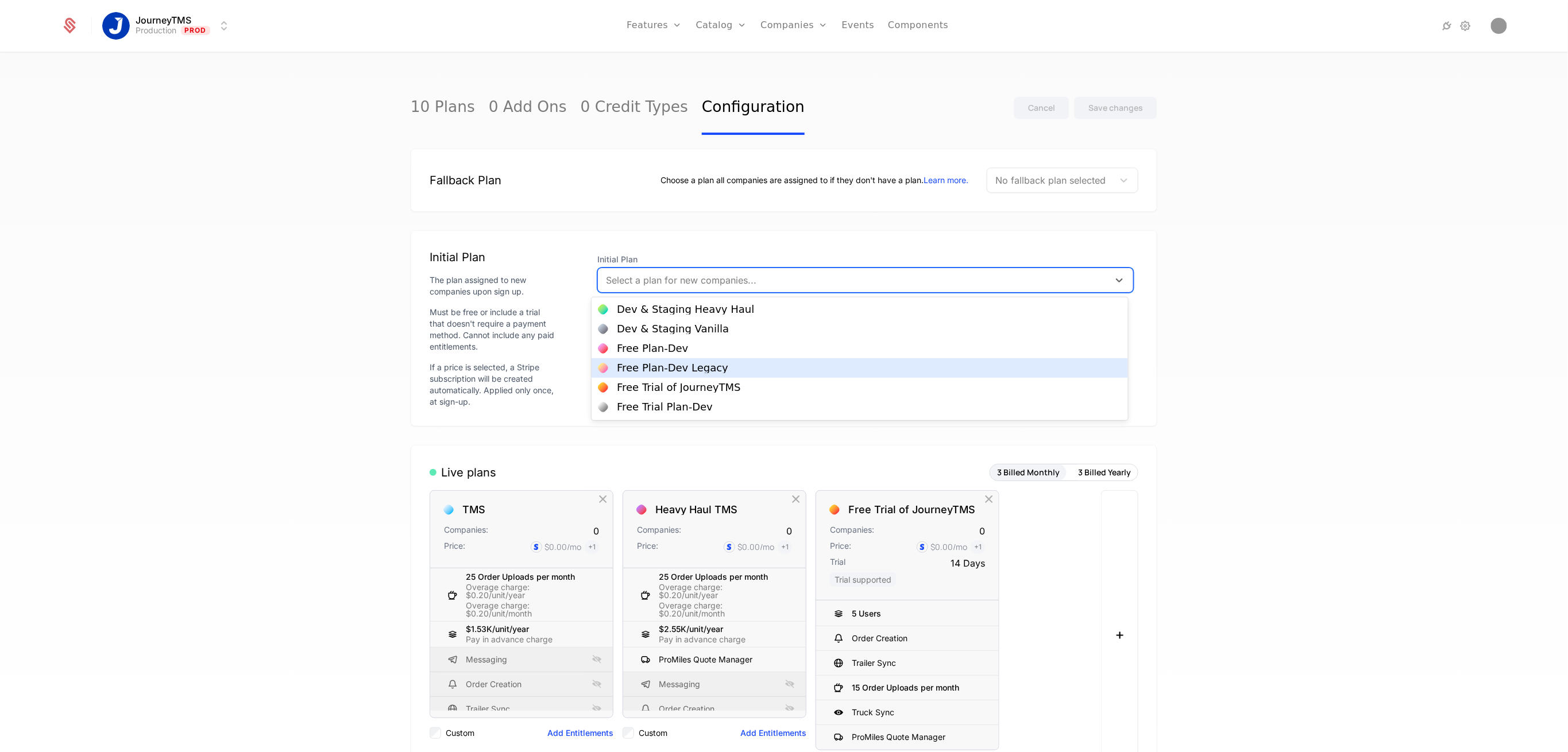
scroll to position [38, 0]
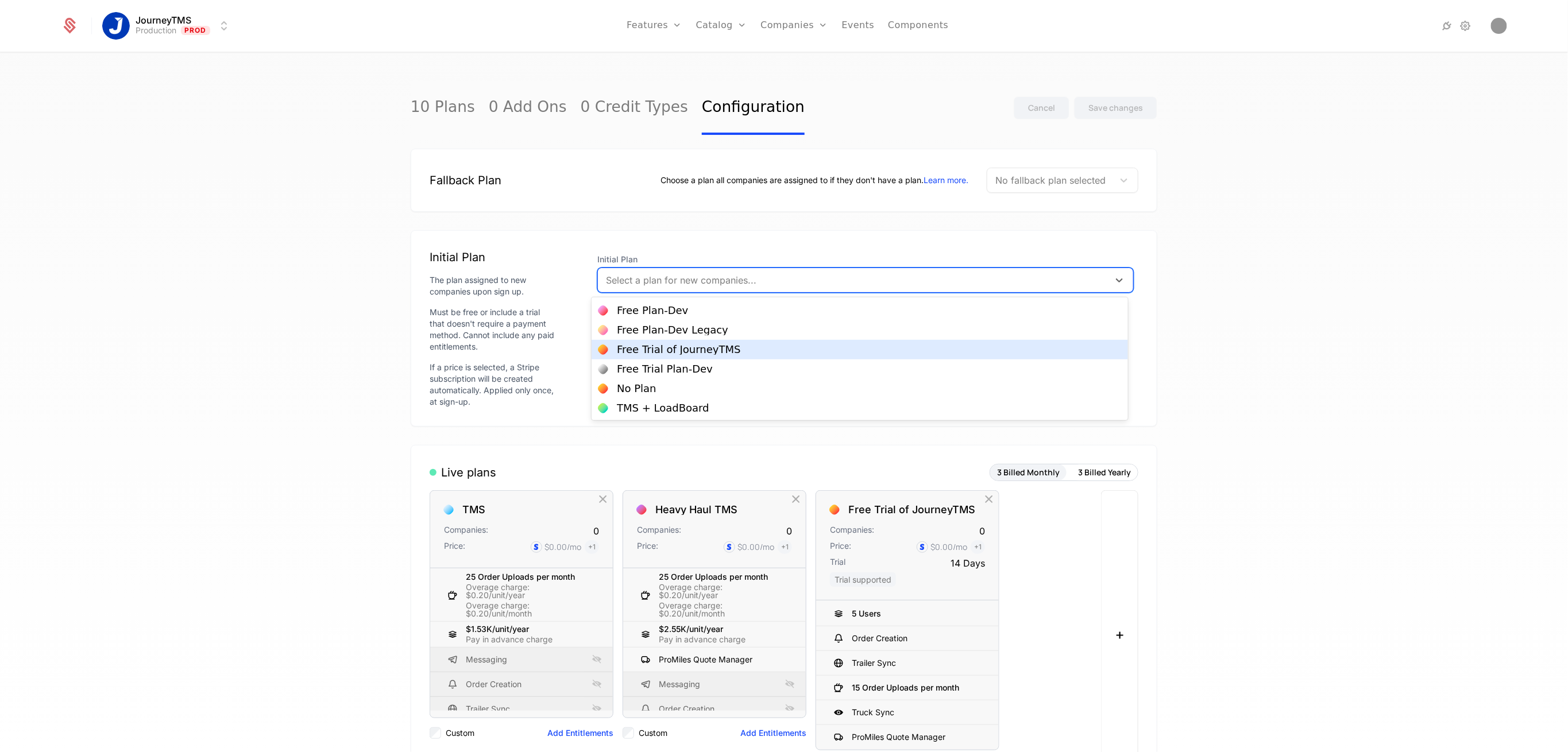
click at [709, 353] on div "Free Trial of JourneyTMS" at bounding box center [679, 349] width 124 height 10
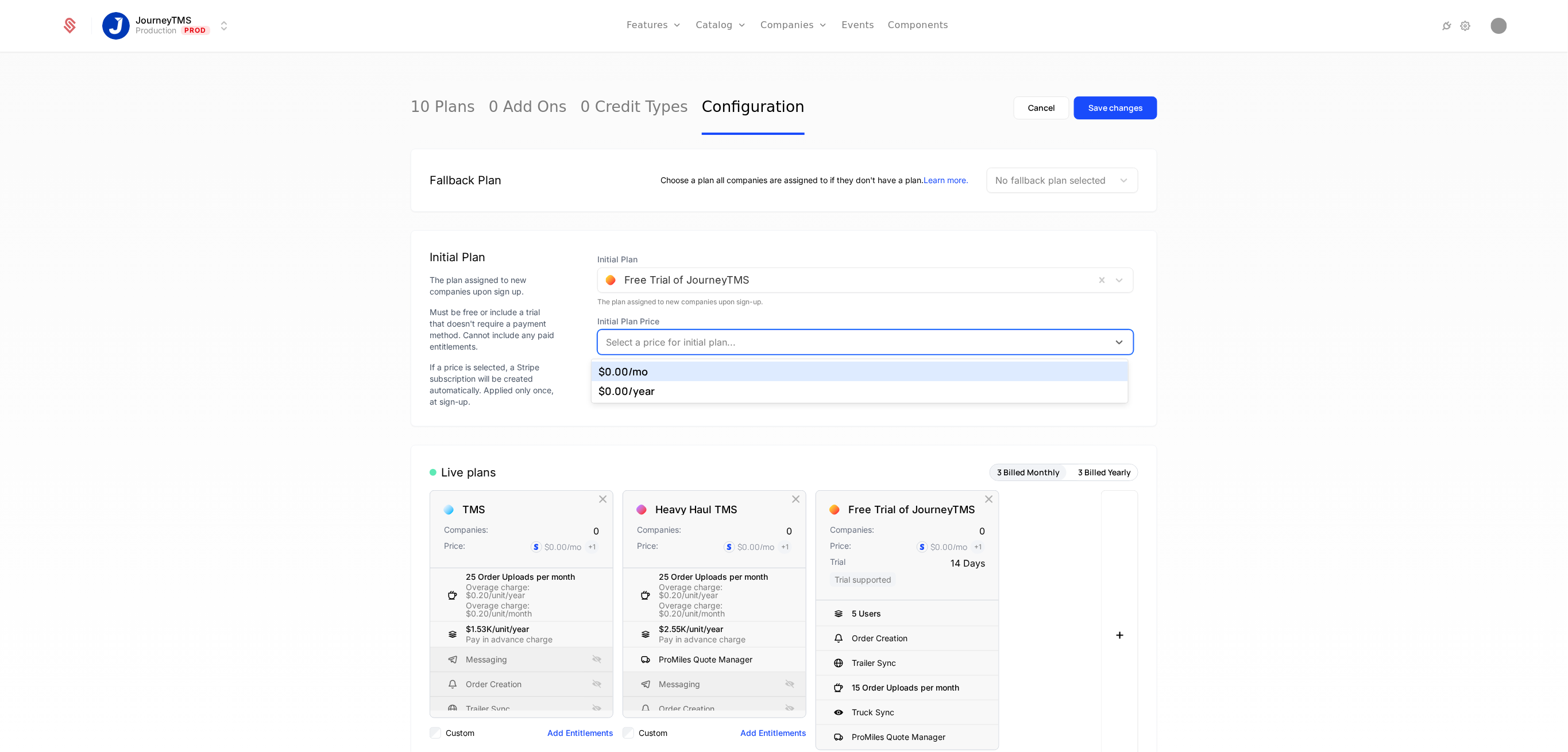
click at [696, 346] on div at bounding box center [853, 342] width 495 height 16
click at [629, 380] on div "$0.00 /mo" at bounding box center [860, 371] width 537 height 20
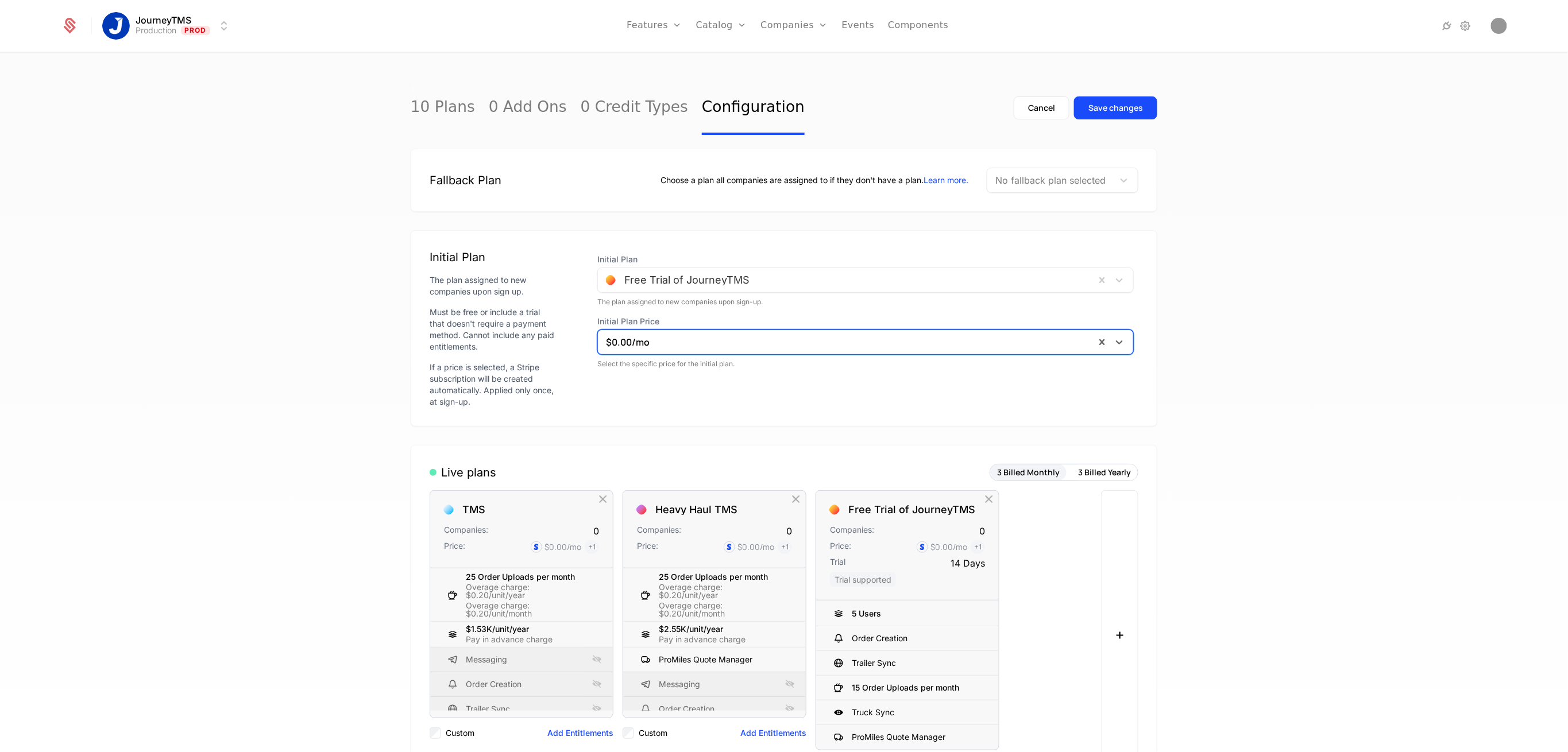
click at [699, 380] on div "Initial Plan Free Trial of JourneyTMS The plan assigned to new companies upon s…" at bounding box center [866, 328] width 546 height 159
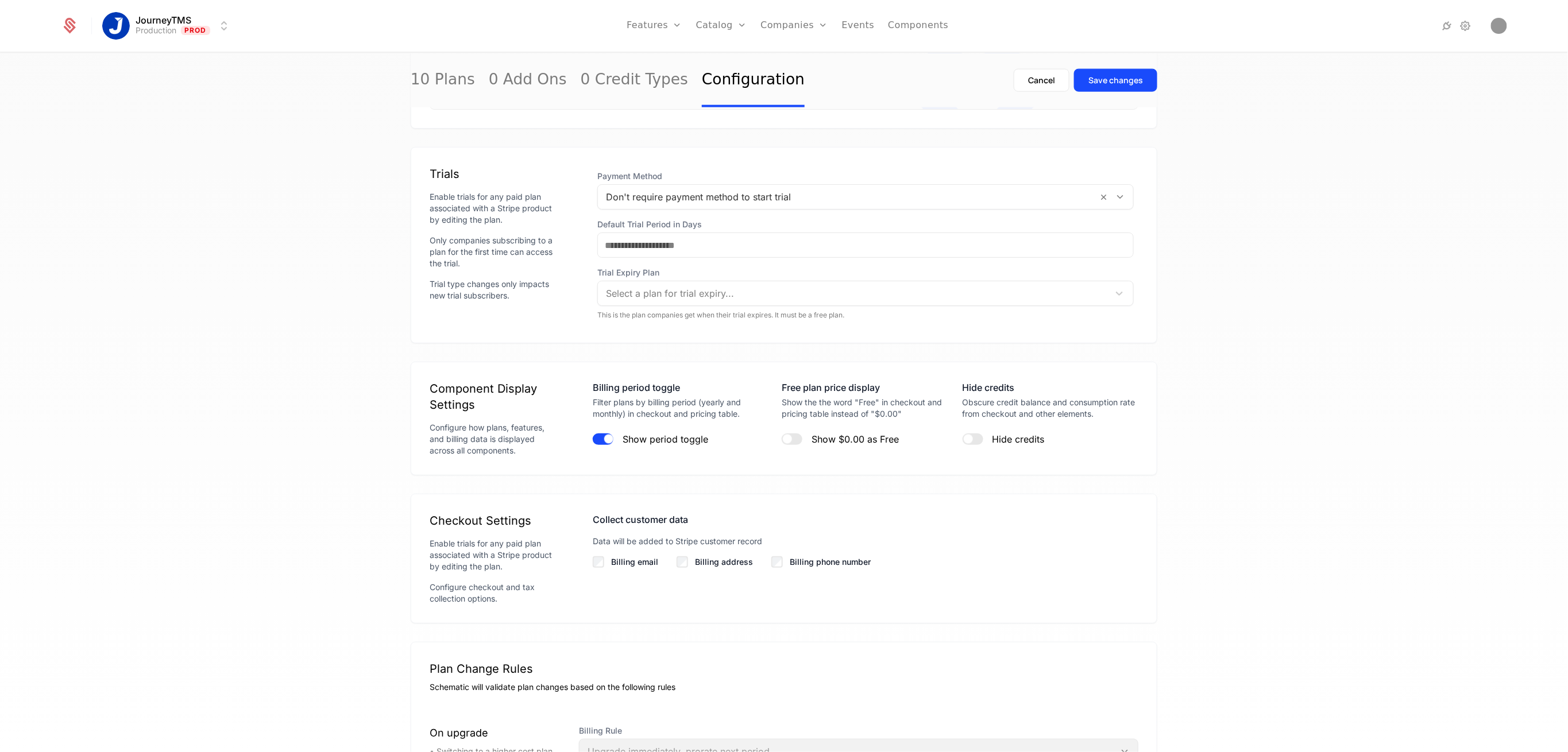
scroll to position [919, 0]
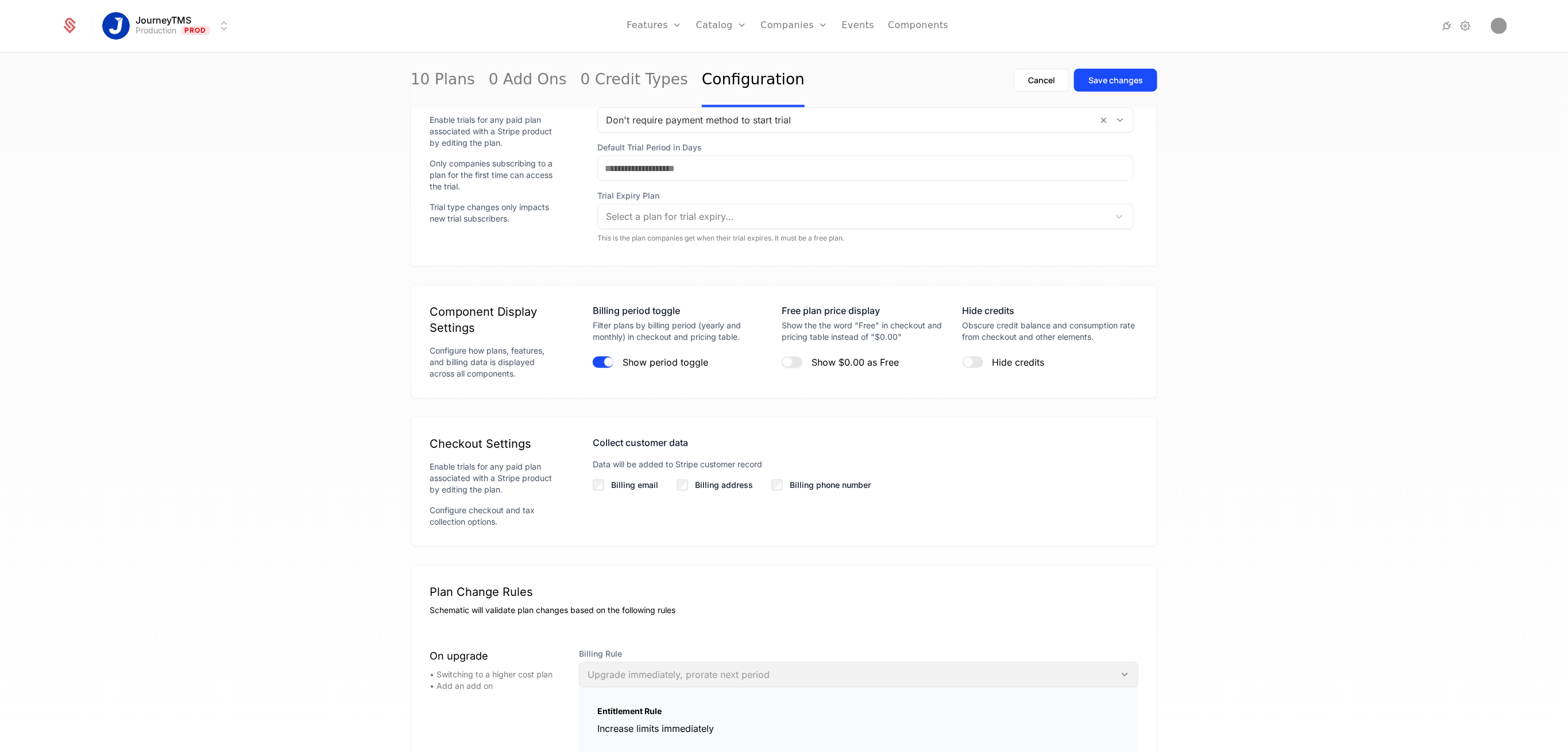
click at [795, 368] on button "Show $0.00 as Free" at bounding box center [792, 362] width 20 height 12
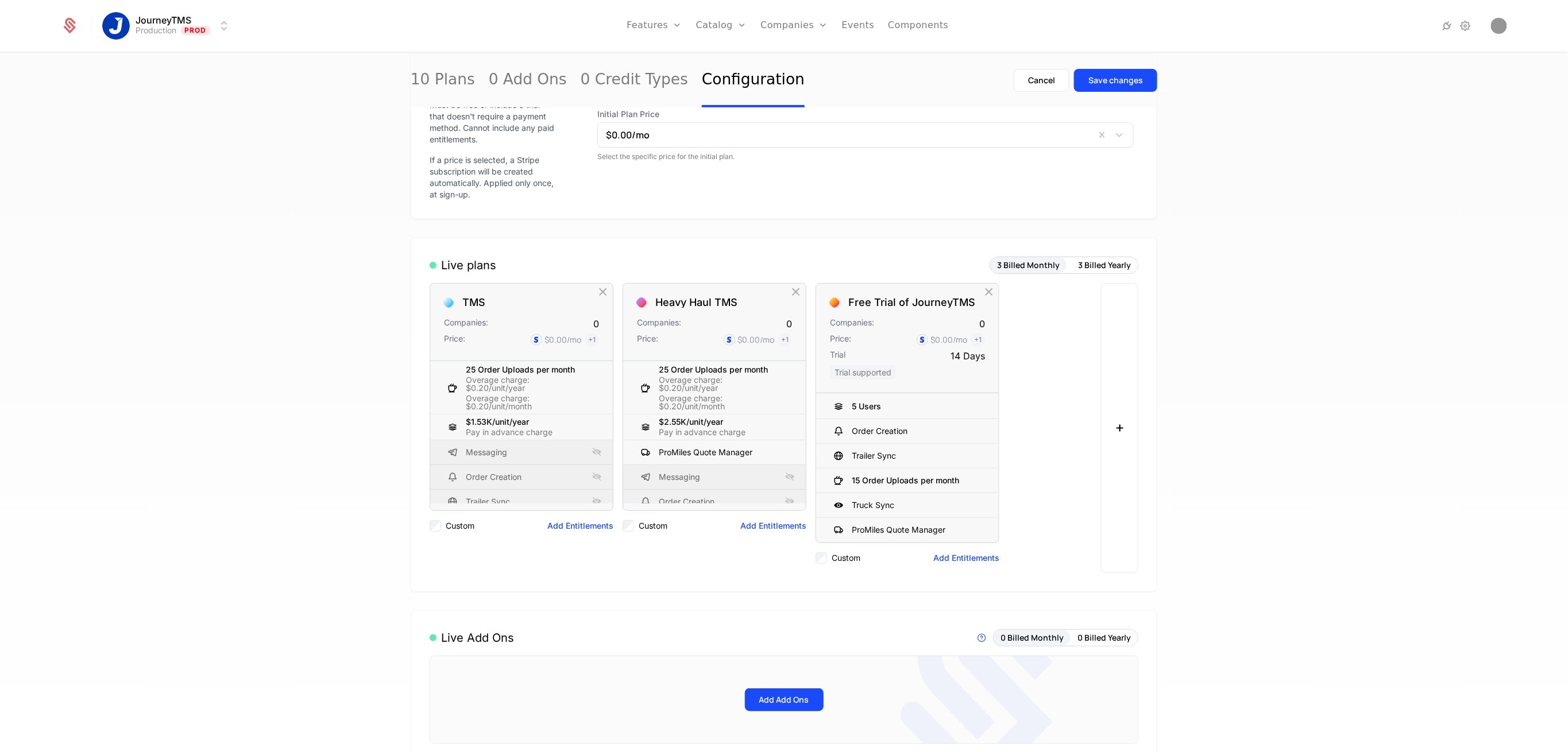
scroll to position [0, 0]
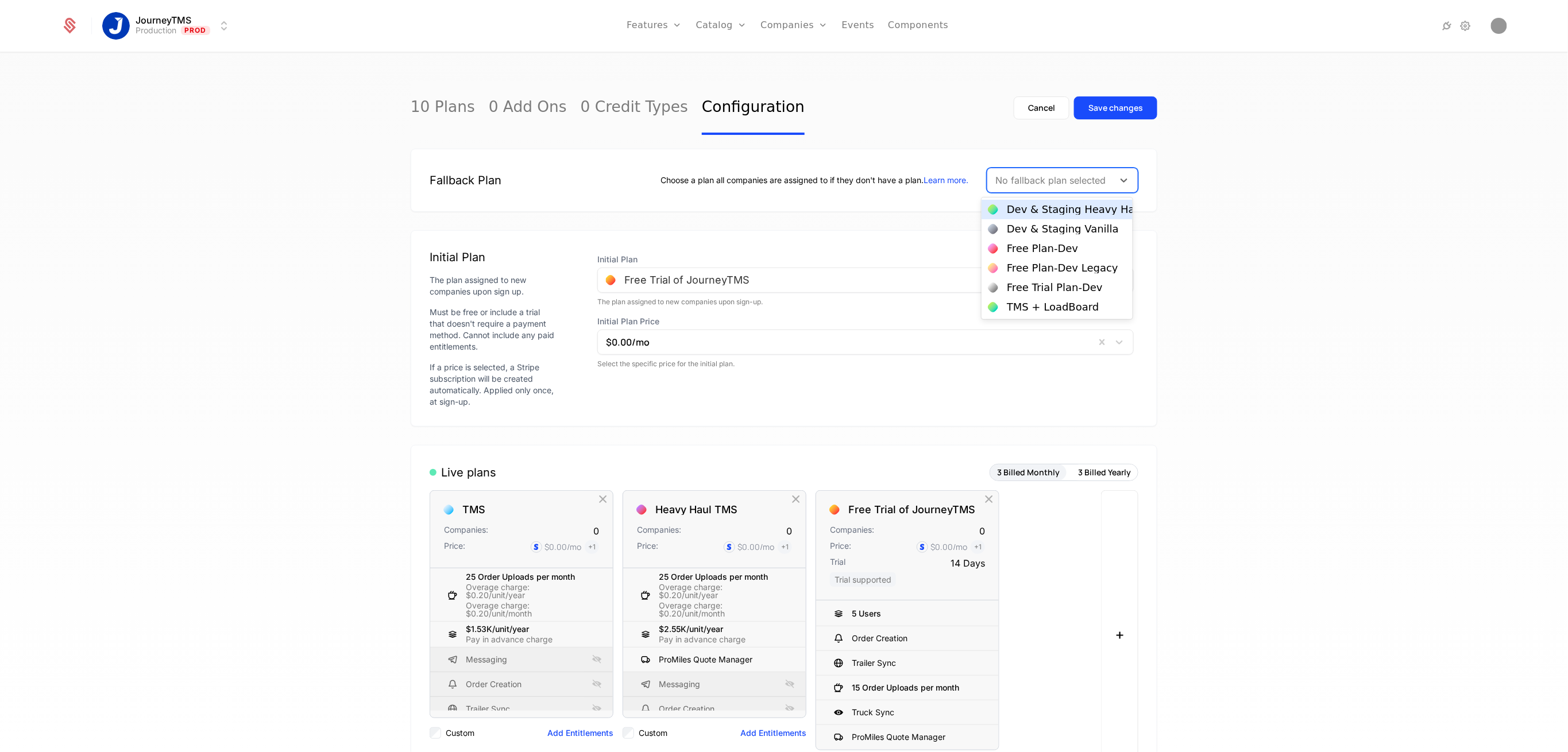
click at [1053, 177] on div at bounding box center [1051, 180] width 110 height 16
click at [1240, 179] on div "10 Plans 0 Add Ons 0 Credit Types Configuration Cancel Save changes Fallback Pl…" at bounding box center [784, 406] width 1568 height 706
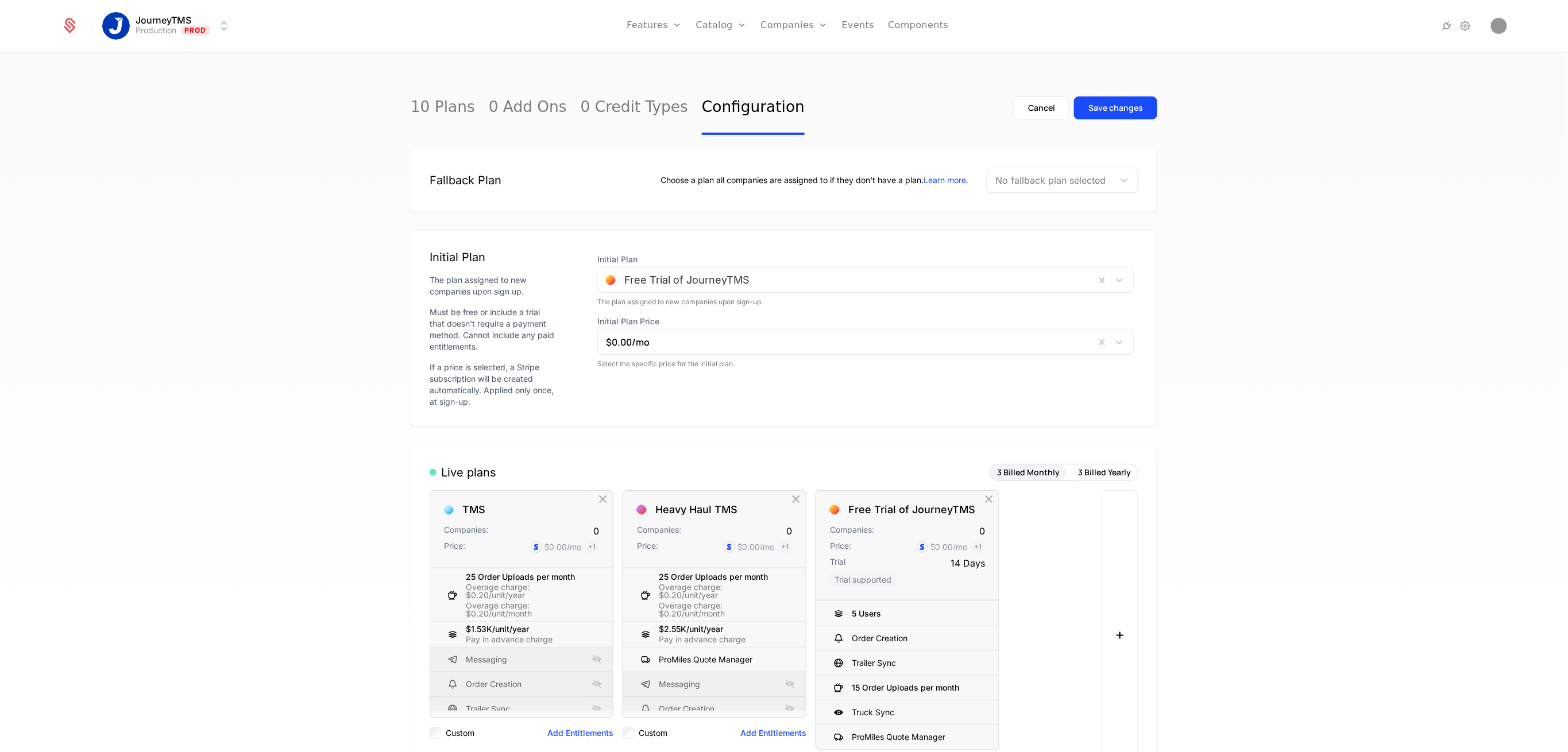
click at [1101, 117] on button "Save changes" at bounding box center [1116, 108] width 83 height 23
click at [433, 120] on link "10 Plans" at bounding box center [442, 108] width 64 height 54
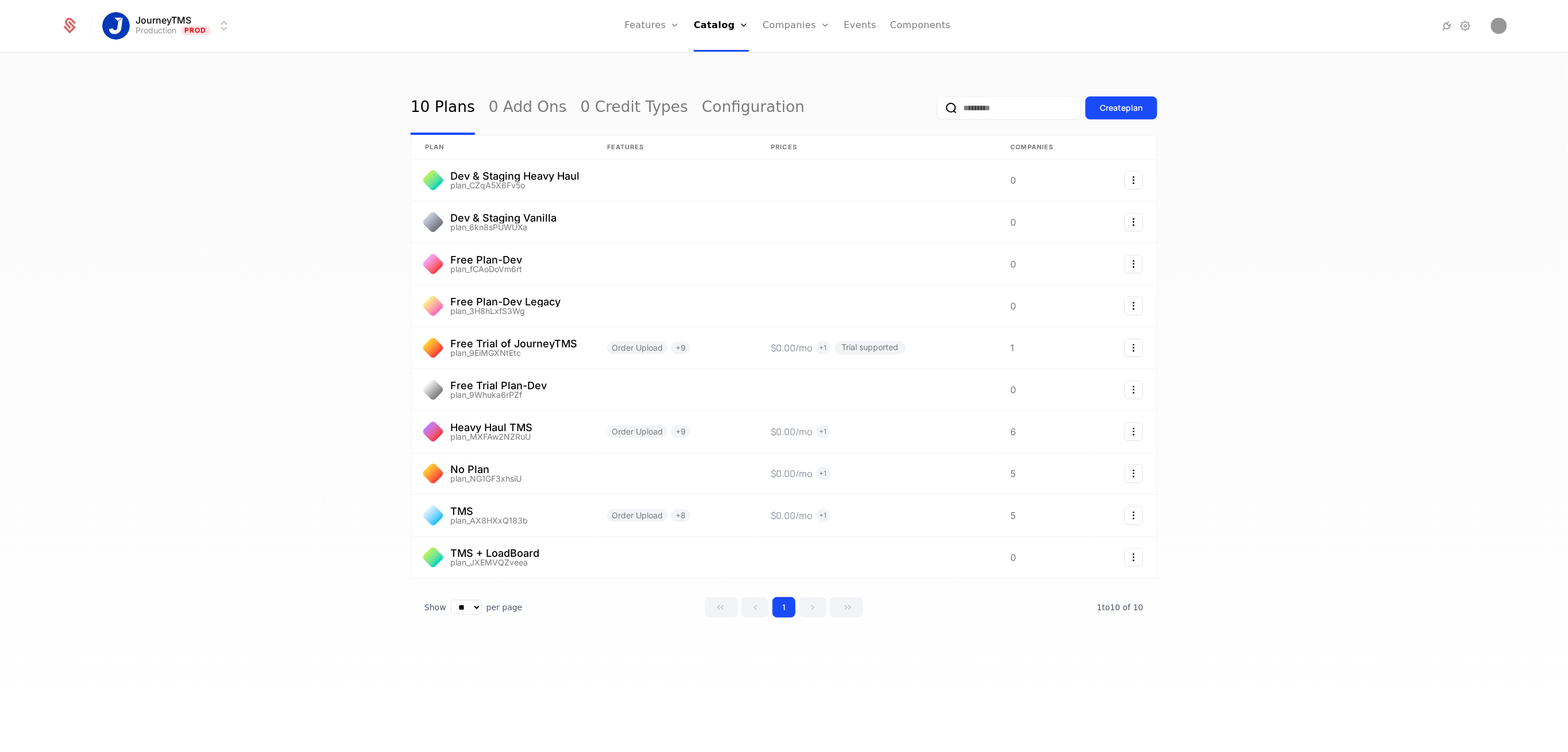
click at [738, 116] on link "Configuration" at bounding box center [737, 111] width 59 height 9
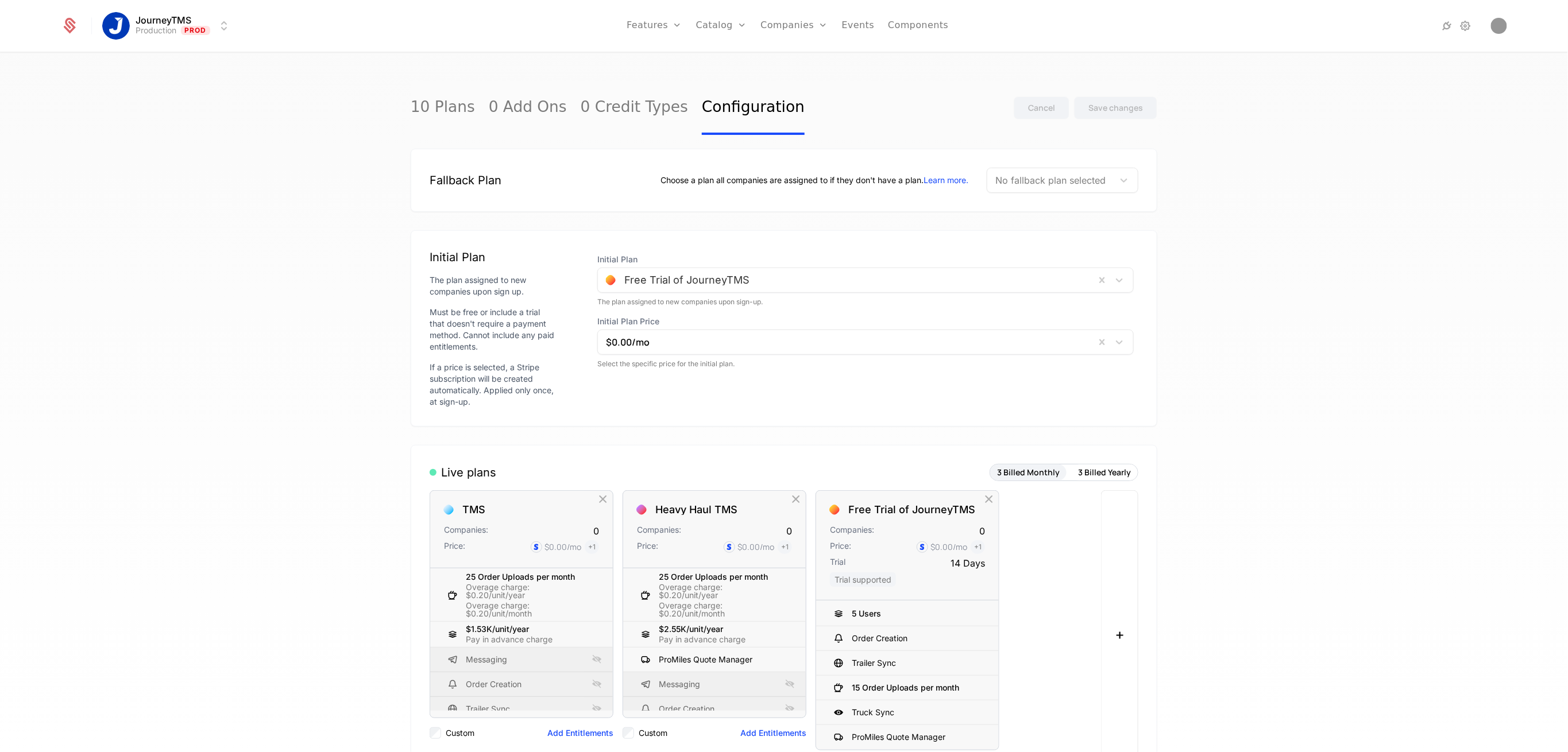
click at [1028, 177] on div at bounding box center [1051, 180] width 110 height 16
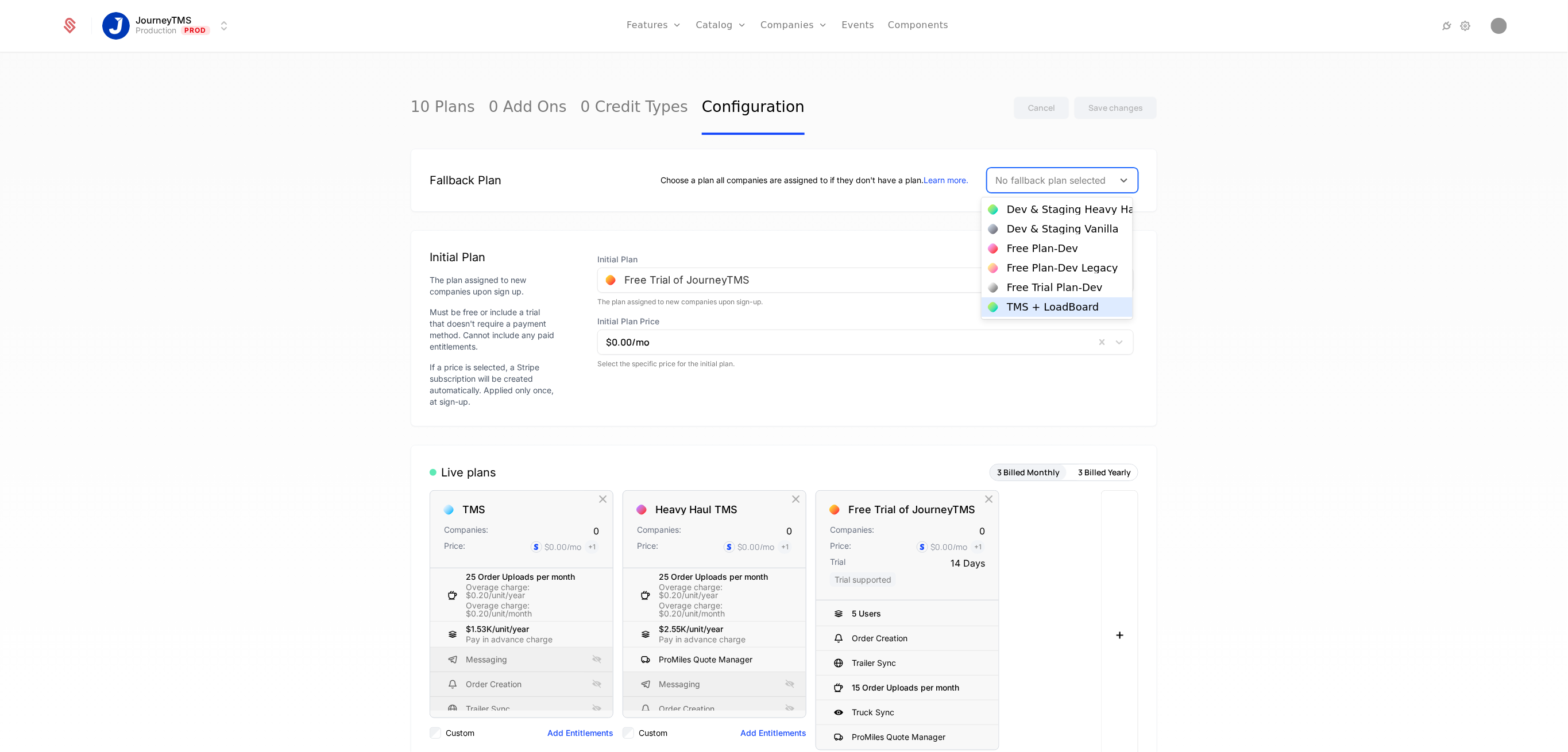
click at [1020, 302] on div "TMS + LoadBoard" at bounding box center [1053, 307] width 92 height 10
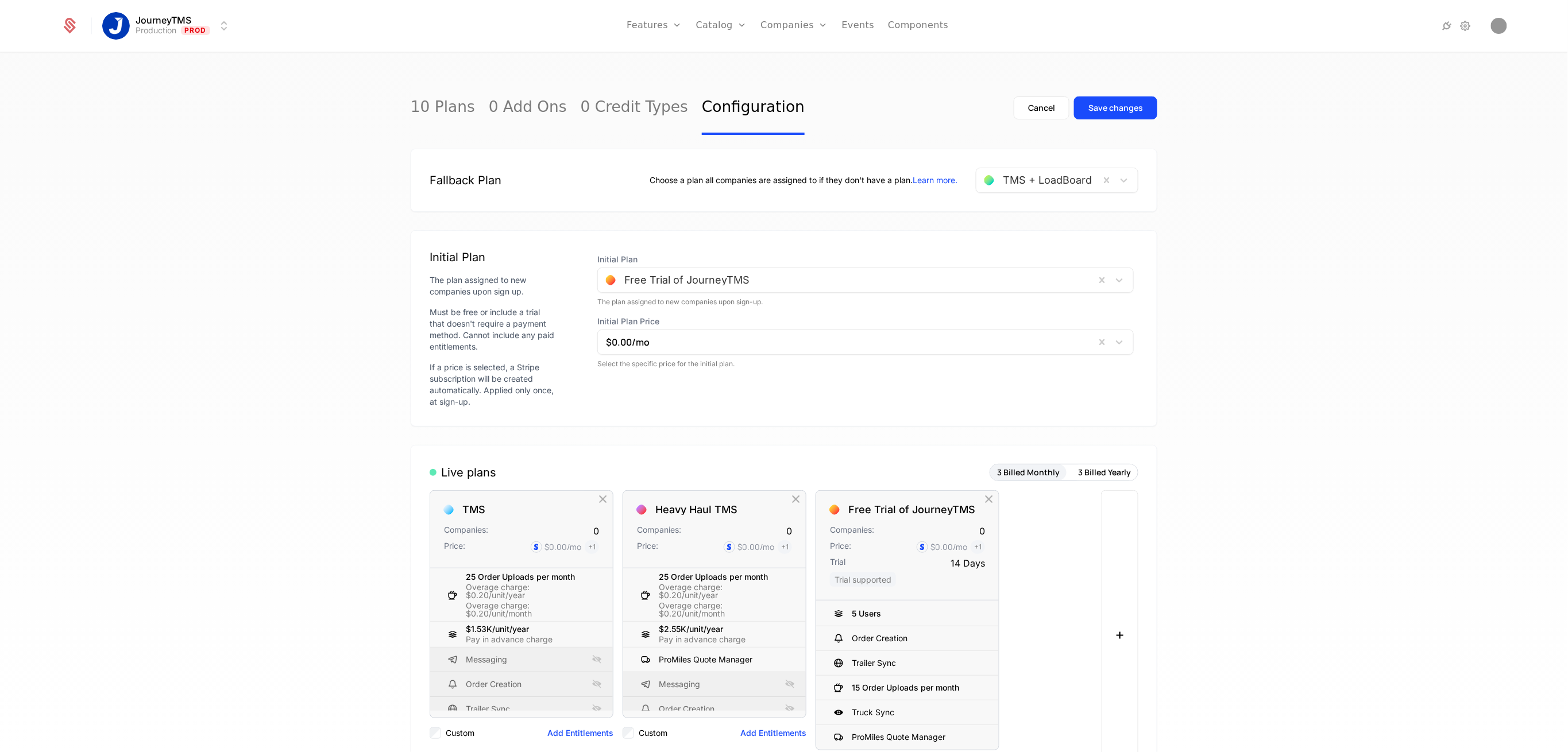
click at [1318, 282] on div "10 Plans 0 Add Ons 0 Credit Types Configuration Cancel Save changes Fallback Pl…" at bounding box center [784, 406] width 1568 height 706
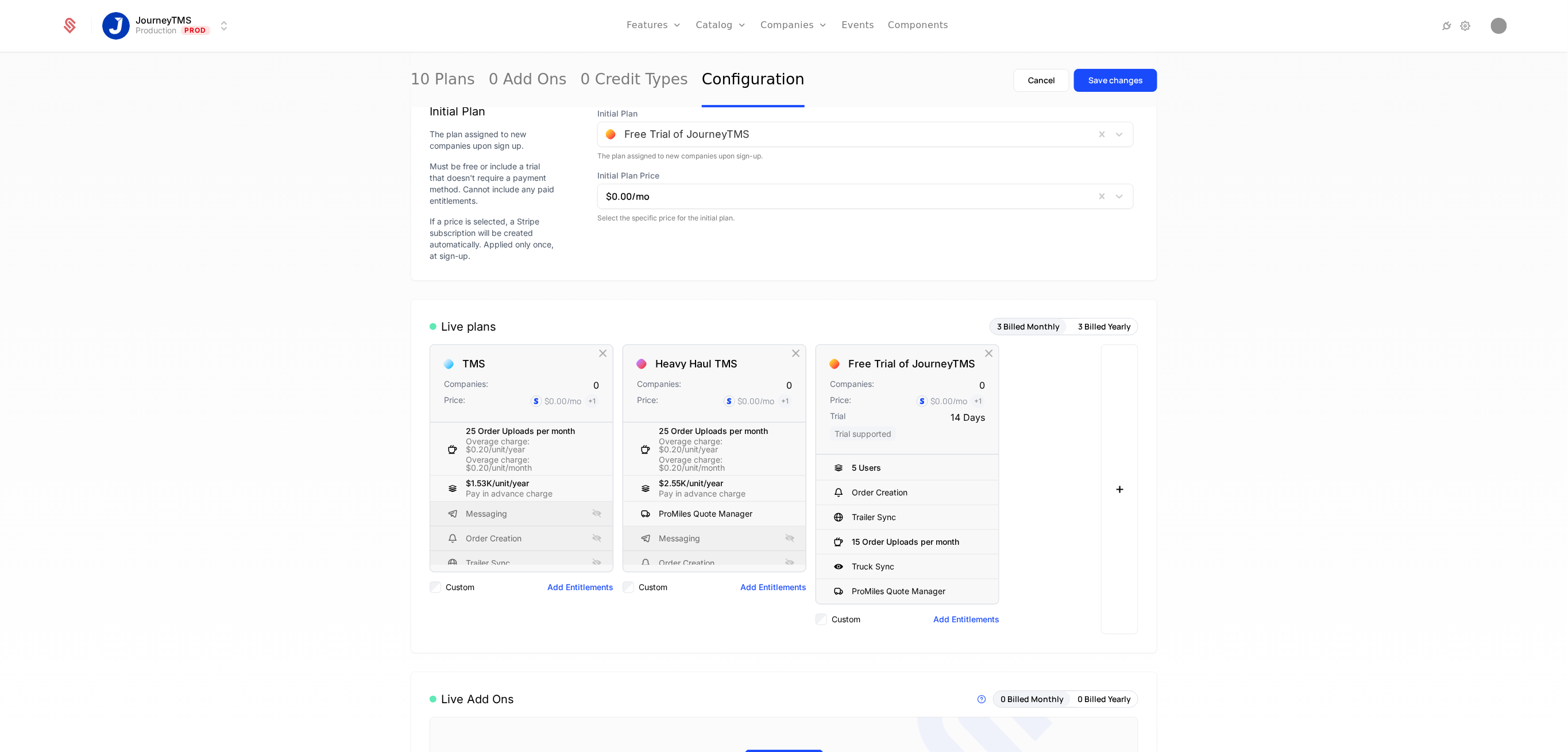
scroll to position [76, 0]
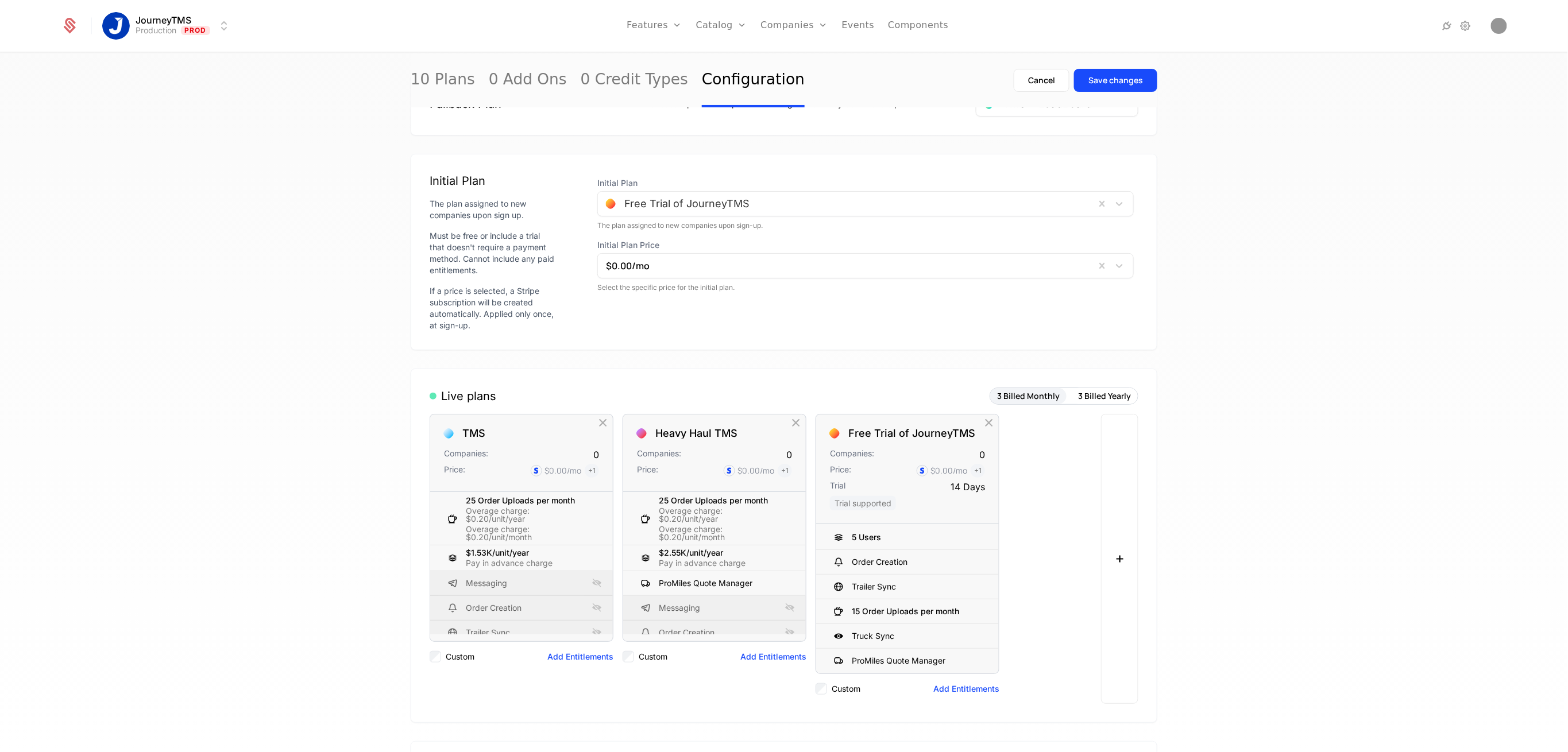
drag, startPoint x: 1199, startPoint y: 298, endPoint x: 1198, endPoint y: 322, distance: 24.0
click at [1198, 298] on div "10 Plans 0 Add Ons 0 Credit Types Configuration Cancel Save changes Fallback Pl…" at bounding box center [784, 406] width 1568 height 706
click at [798, 56] on link "Companies" at bounding box center [800, 56] width 53 height 9
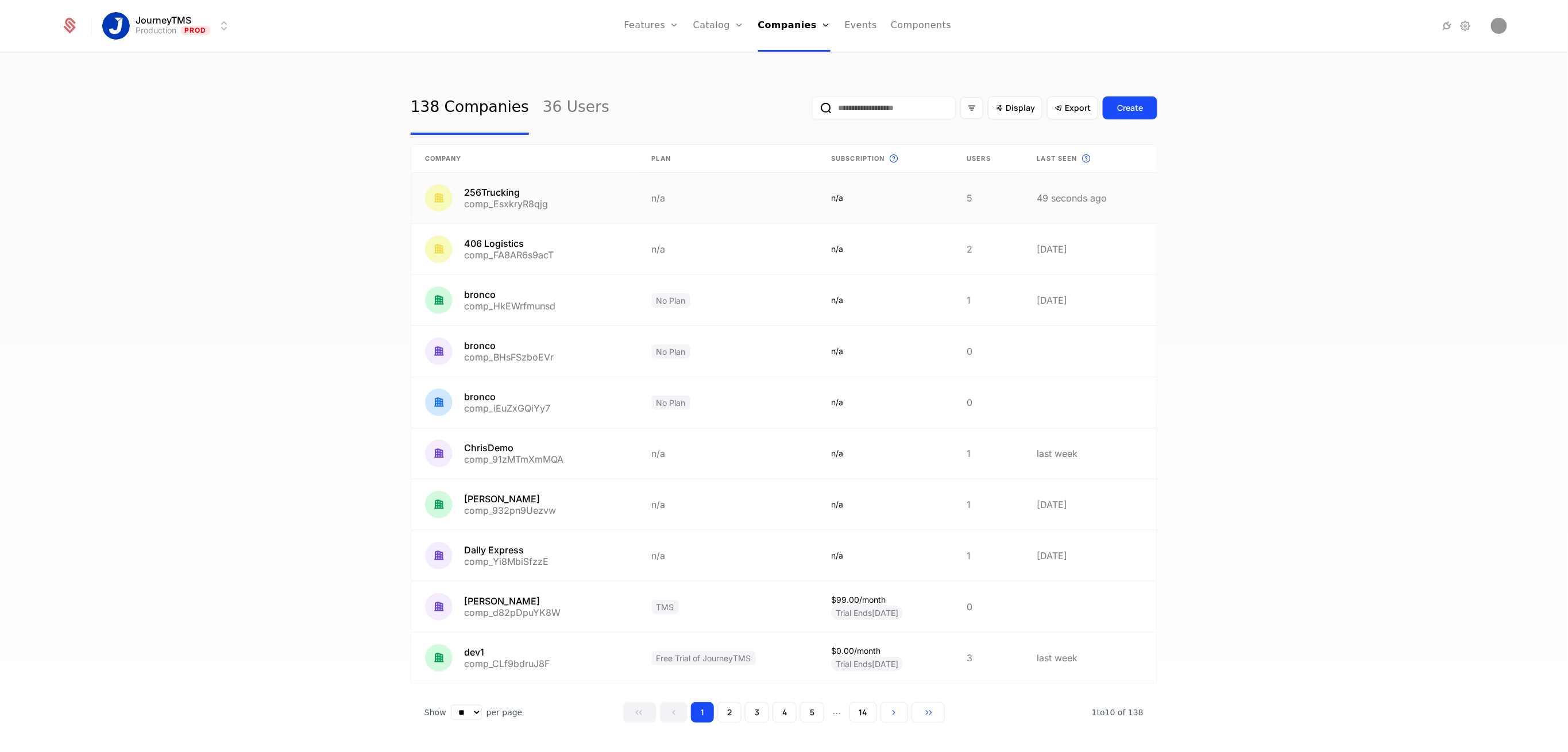
click at [528, 196] on link at bounding box center [524, 198] width 227 height 51
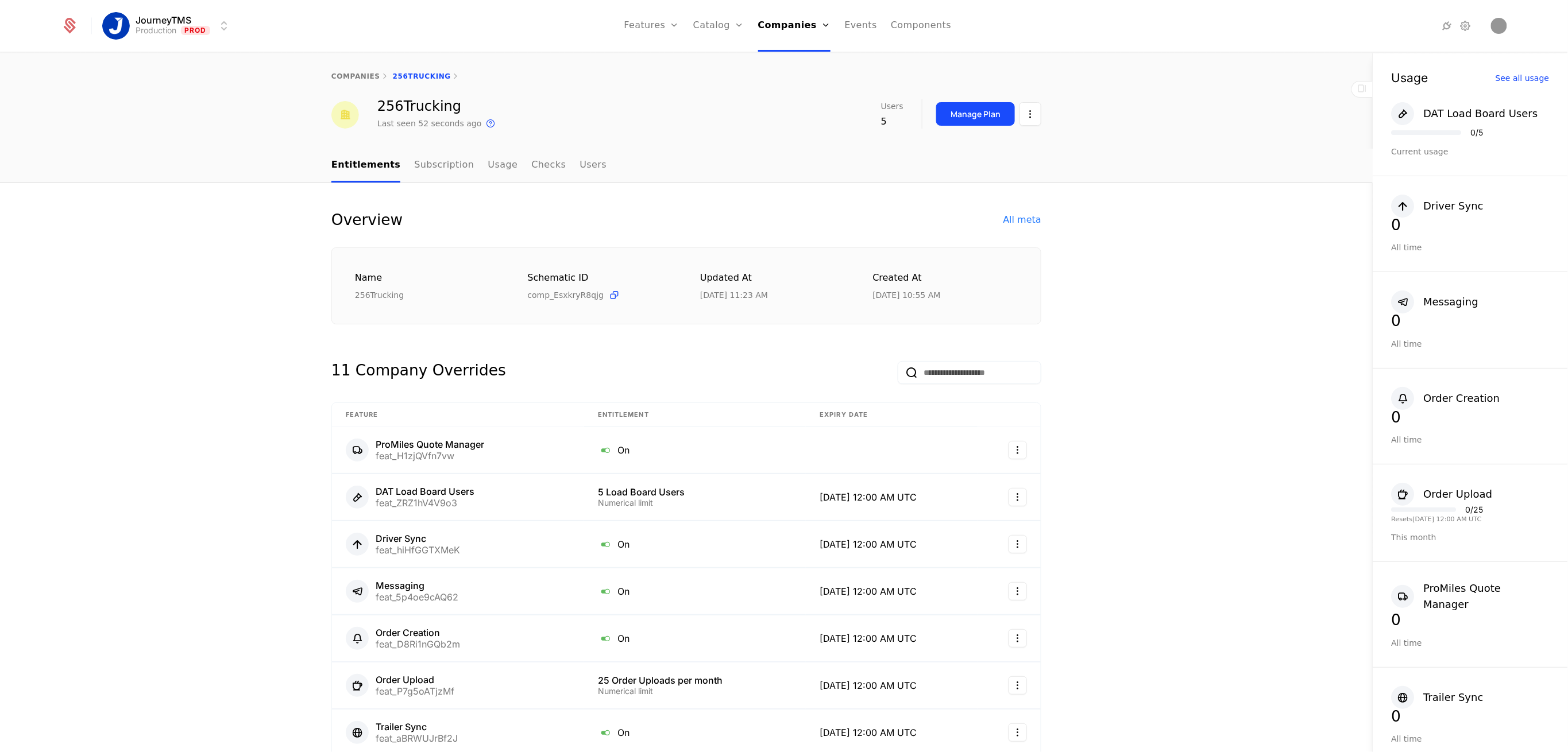
click at [975, 111] on div "Manage Plan" at bounding box center [976, 115] width 50 height 12
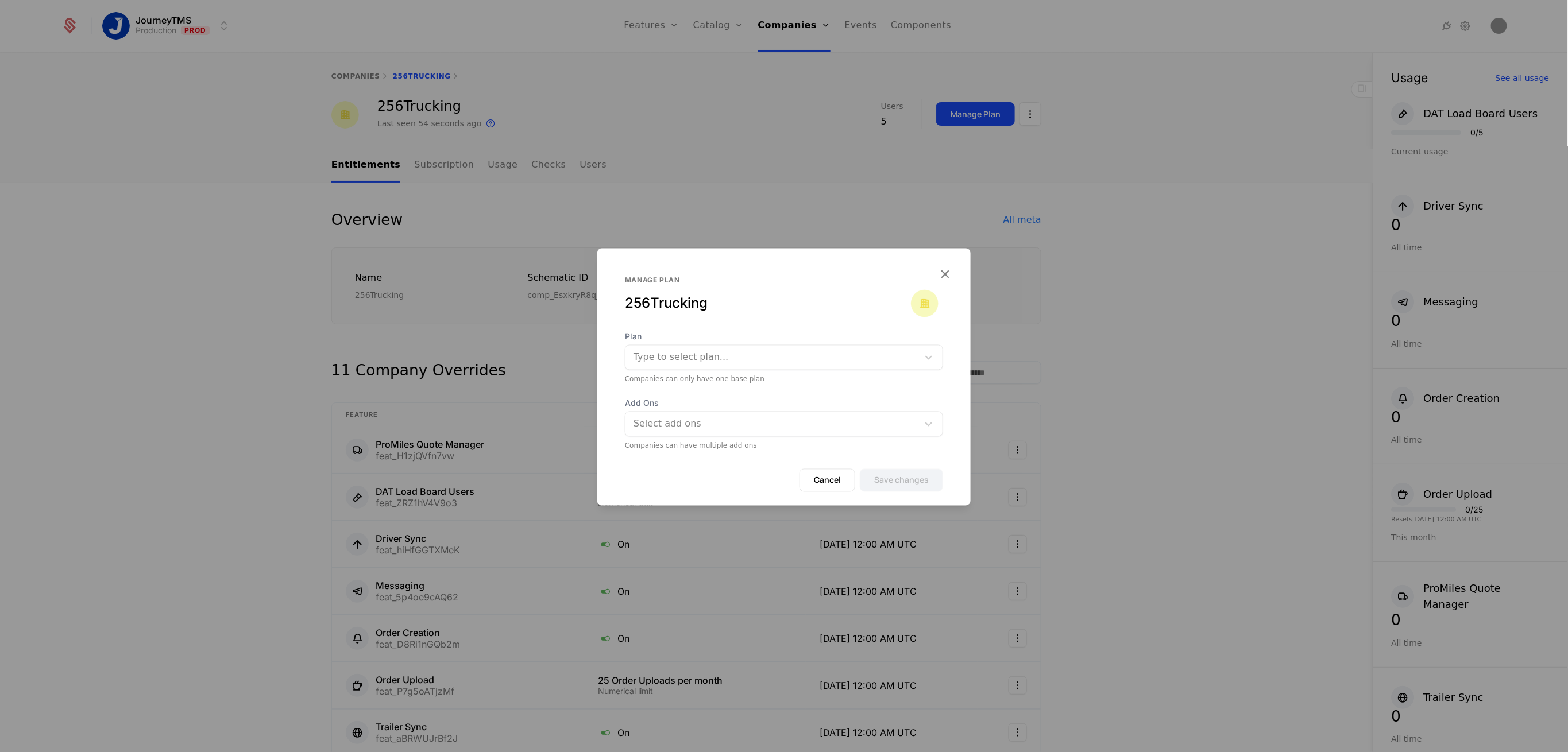
click at [693, 359] on div at bounding box center [772, 357] width 277 height 16
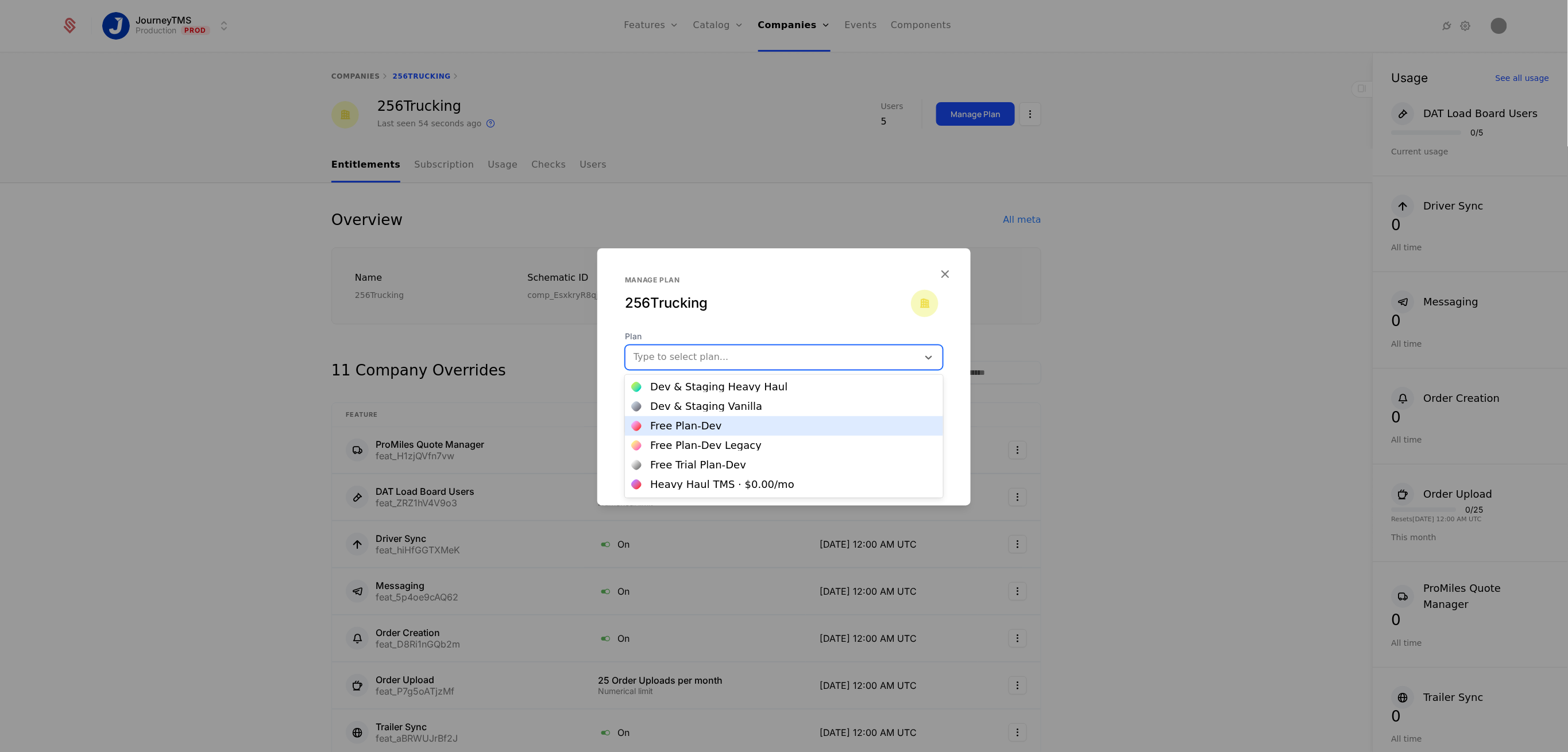
scroll to position [57, 0]
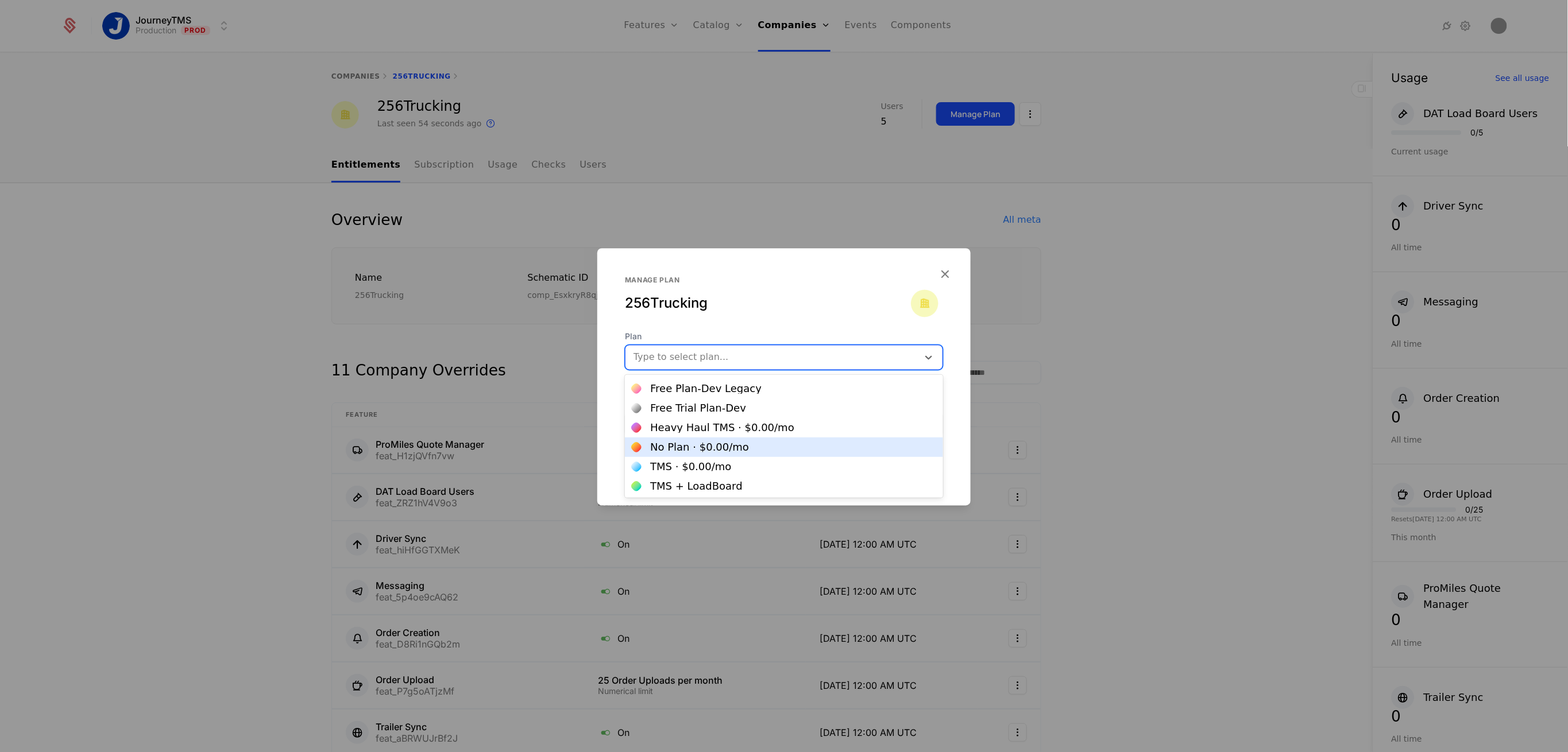
click at [696, 444] on div "No Plan · $0.00 /mo" at bounding box center [700, 447] width 99 height 10
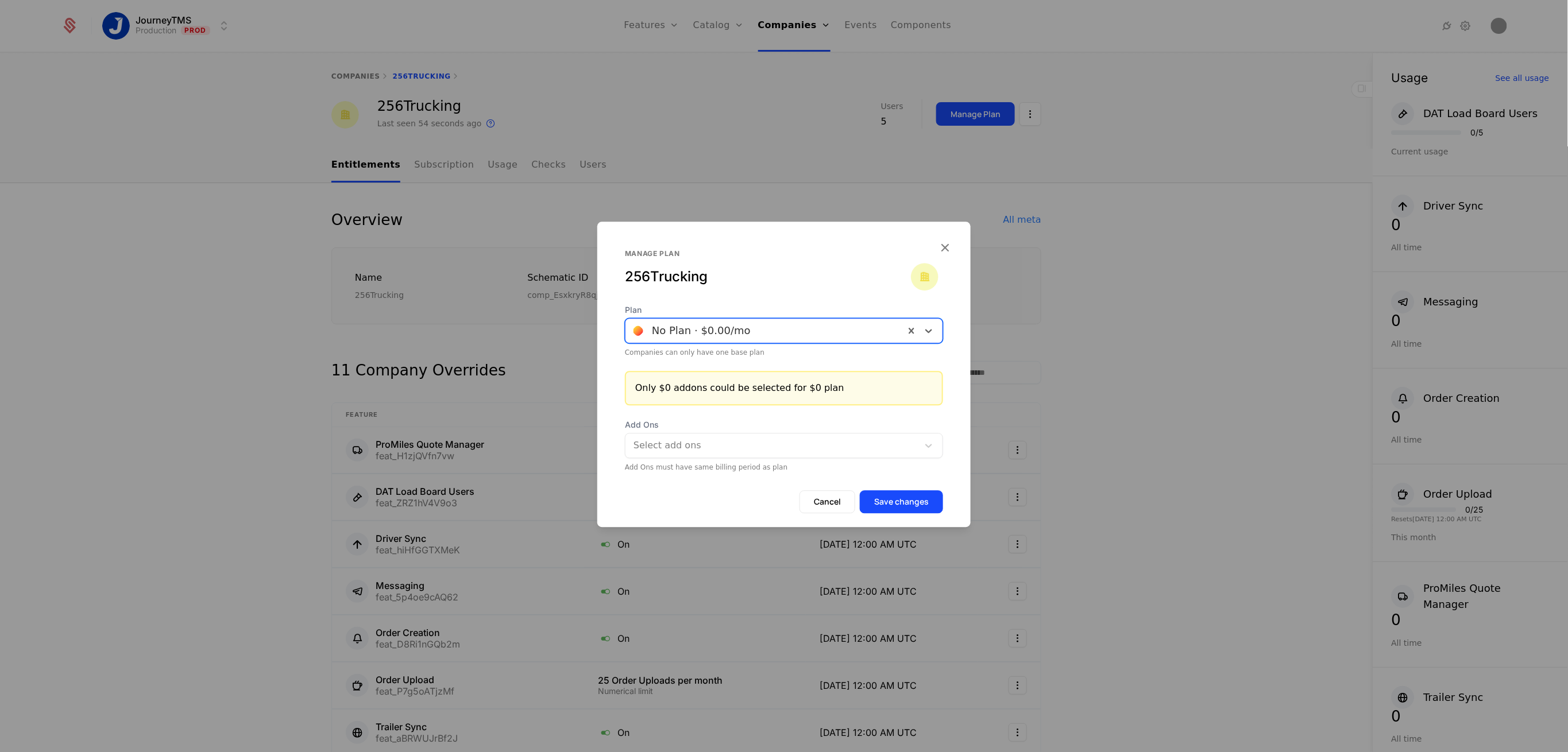
click at [909, 506] on button "Save changes" at bounding box center [901, 502] width 83 height 23
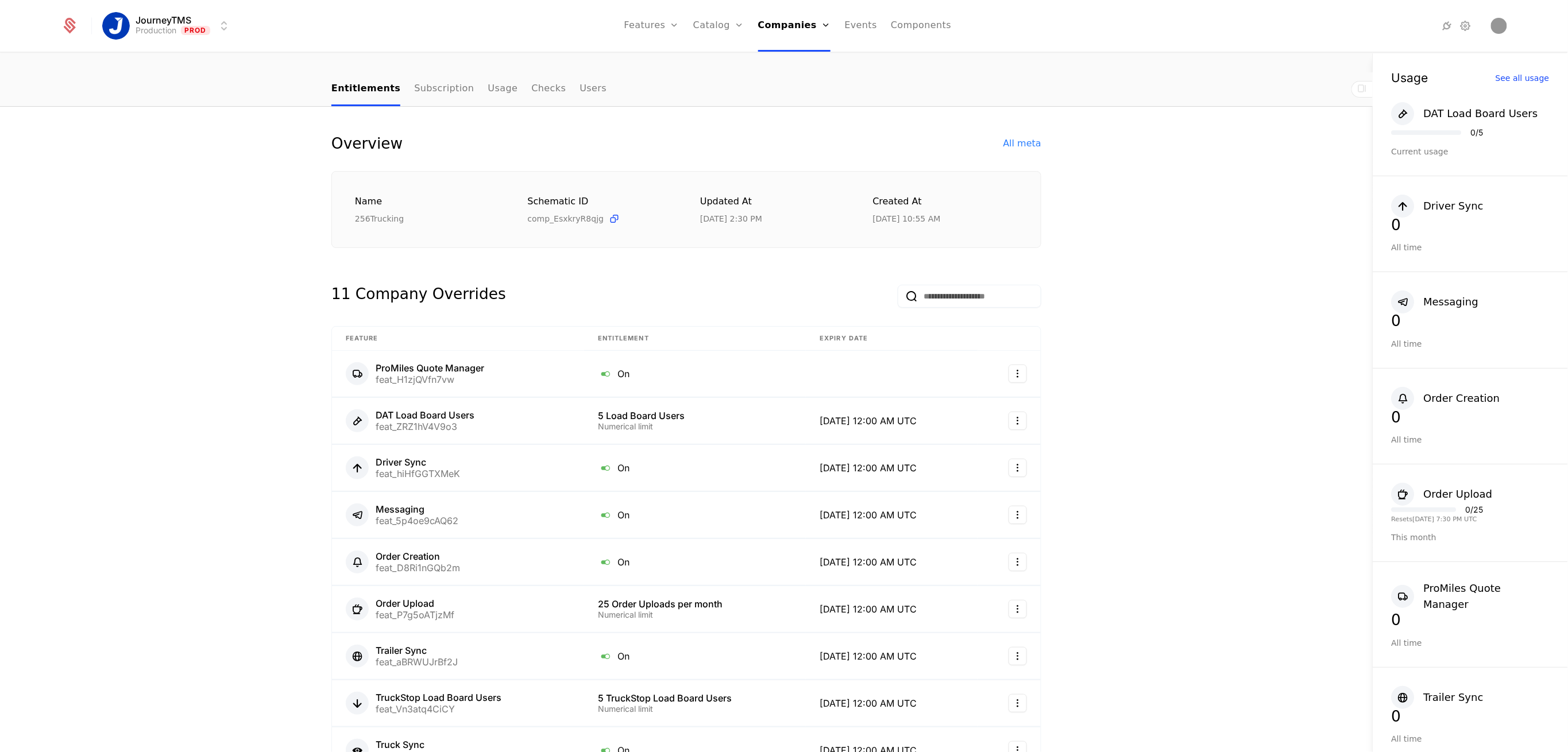
scroll to position [0, 0]
